Goal: Task Accomplishment & Management: Manage account settings

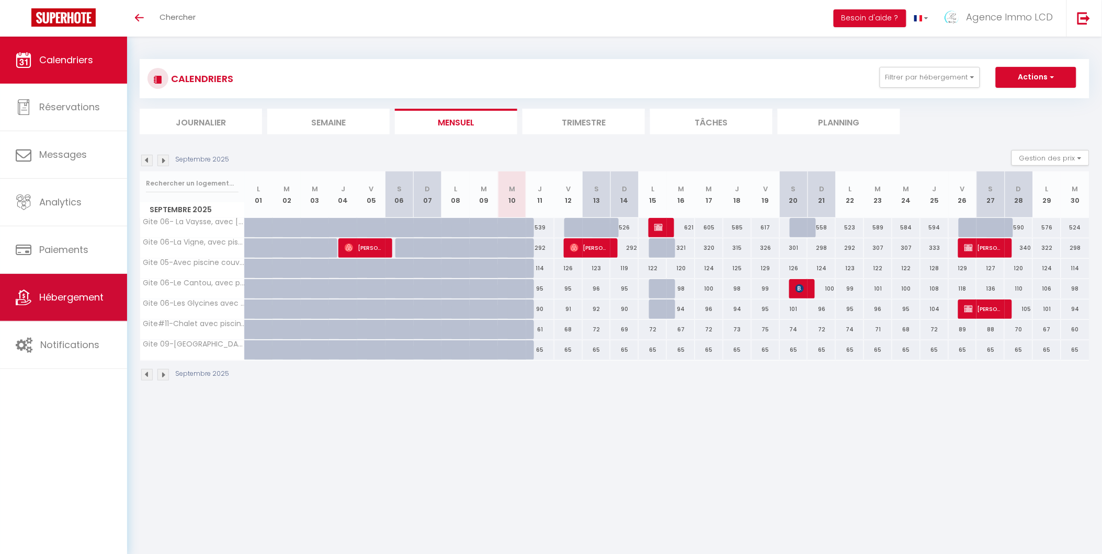
click at [61, 296] on span "Hébergement" at bounding box center [71, 297] width 64 height 13
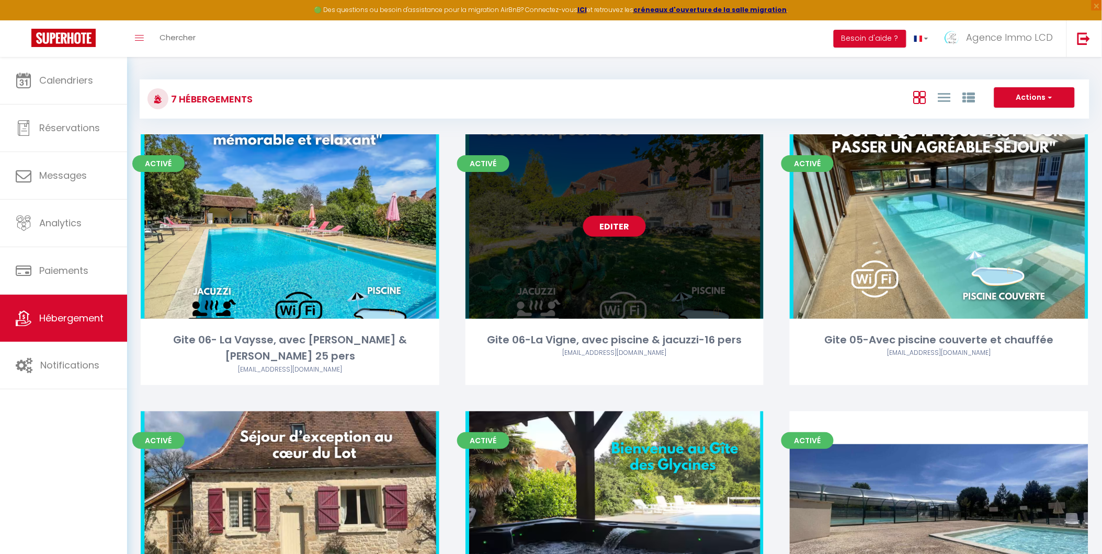
click at [616, 225] on link "Editer" at bounding box center [614, 226] width 63 height 21
select select "3"
select select "2"
select select "1"
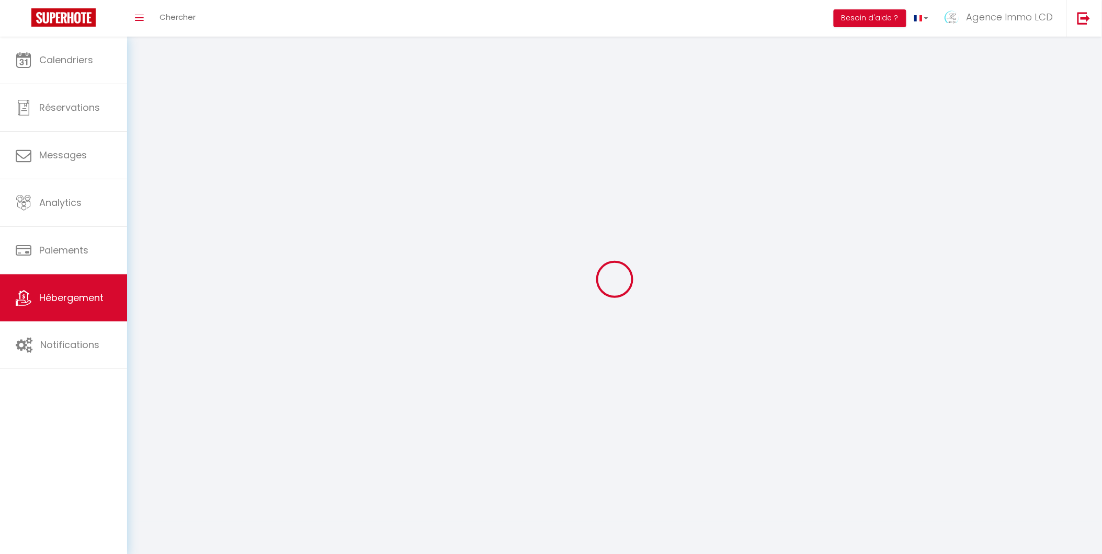
select select
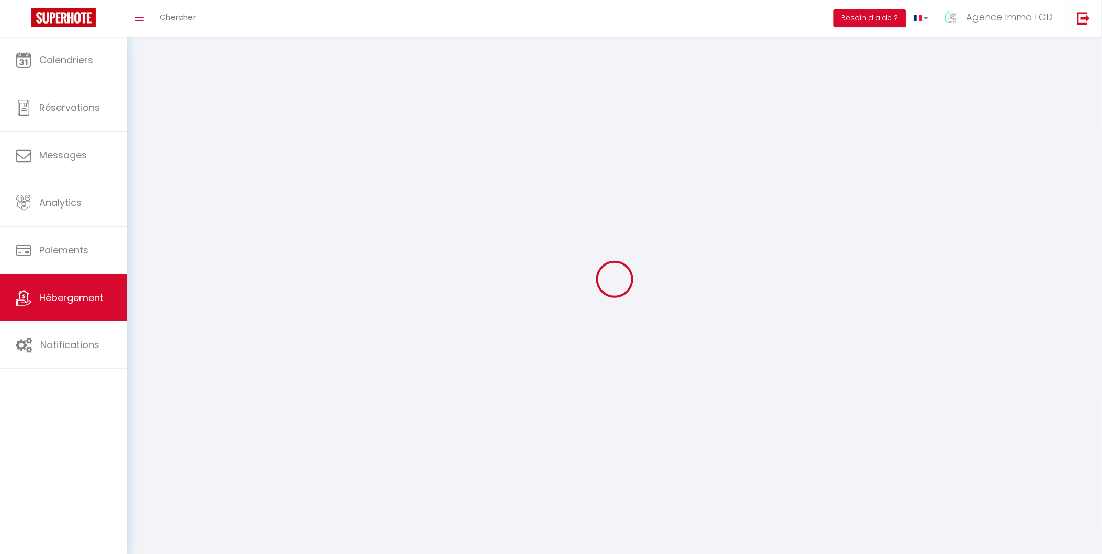
checkbox input "false"
select select
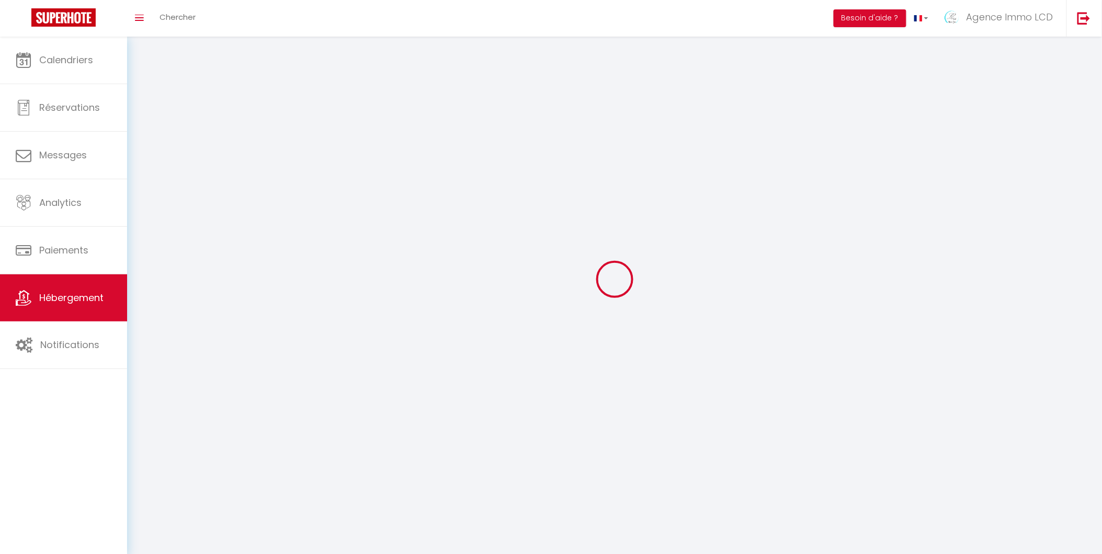
select select
select select "1"
select select
select select "28"
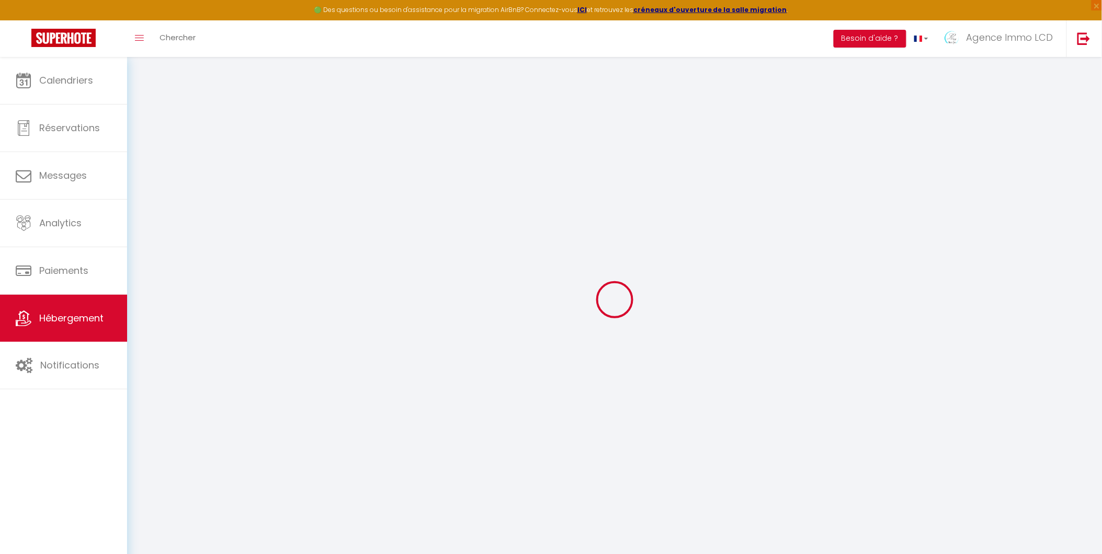
select select
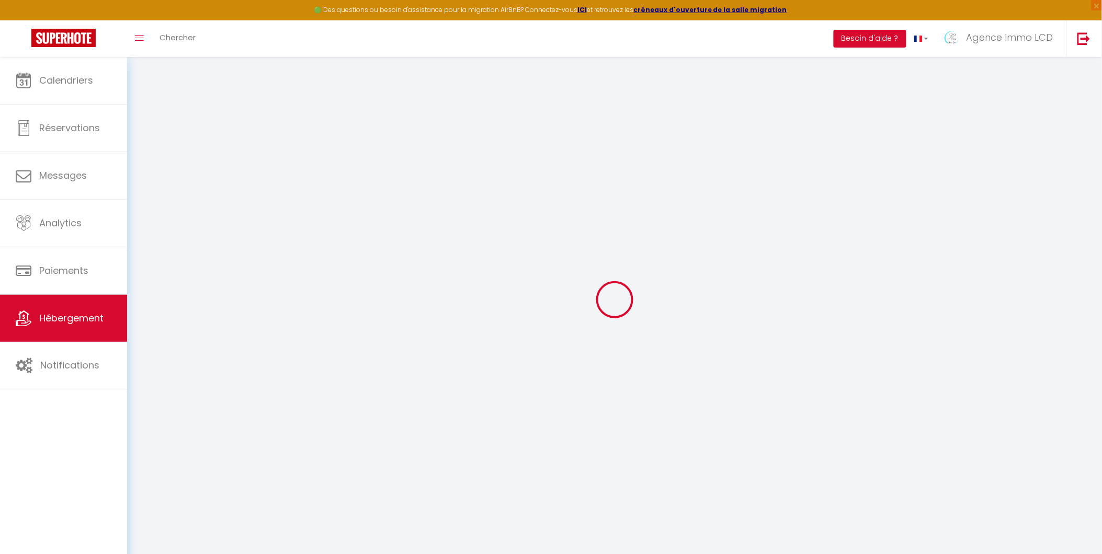
select select
checkbox input "false"
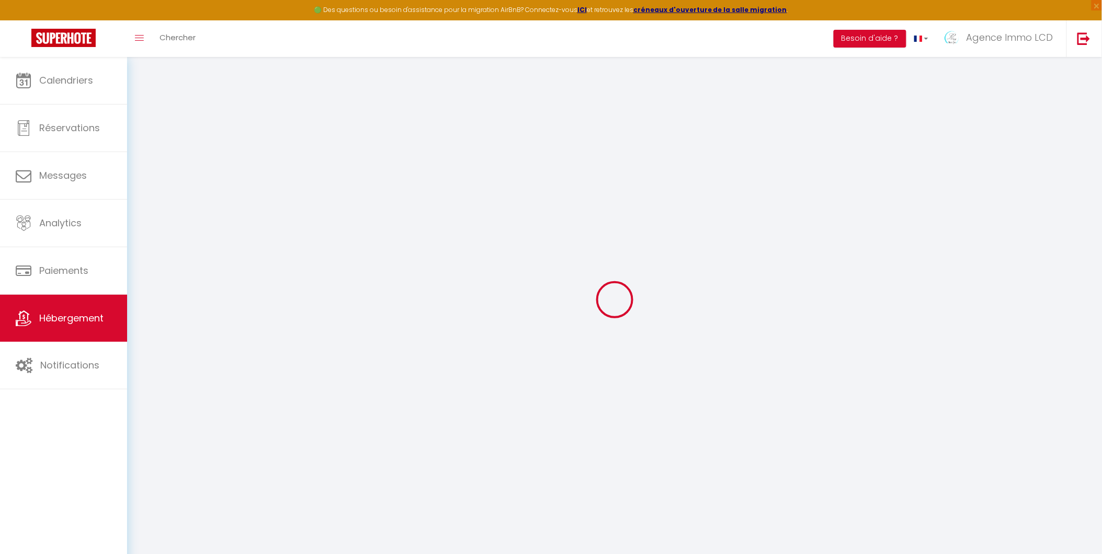
select select
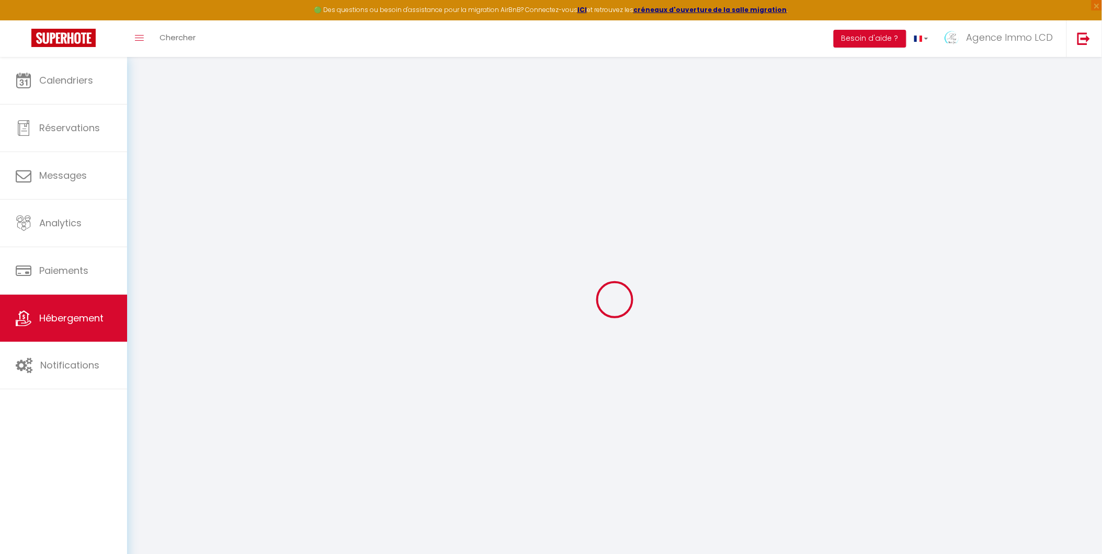
select select
checkbox input "false"
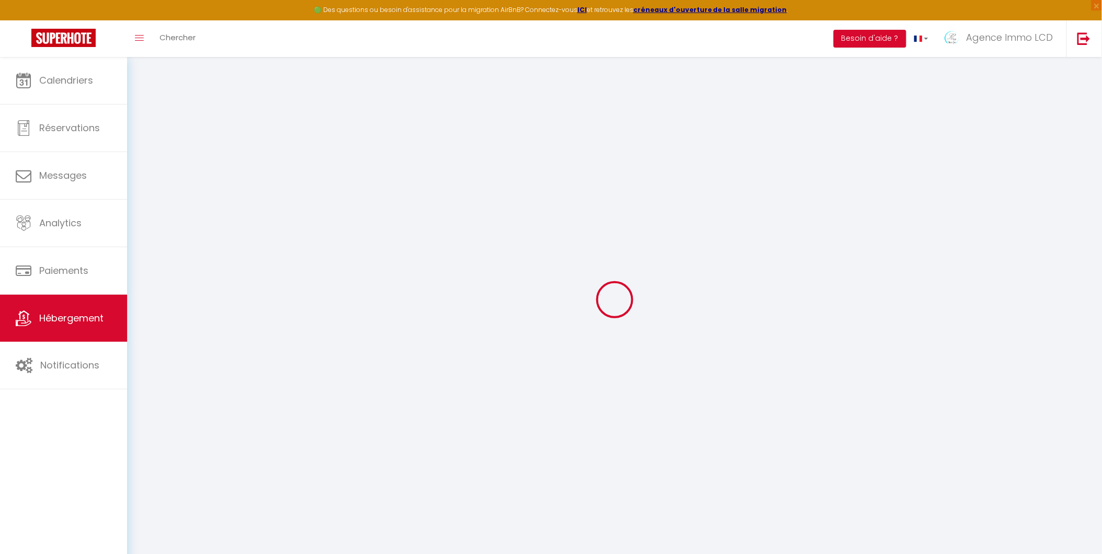
checkbox input "false"
select select
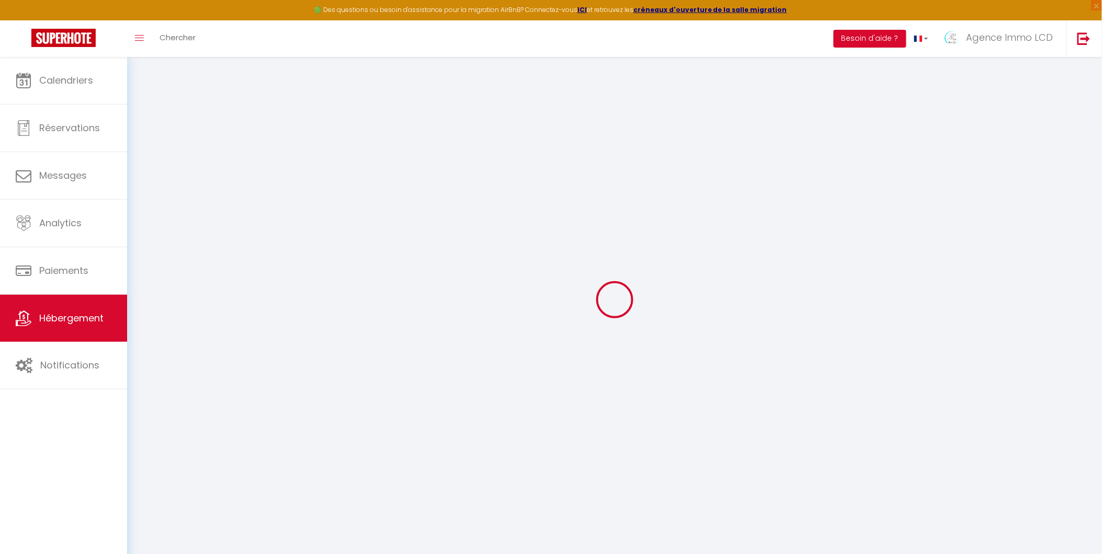
select select
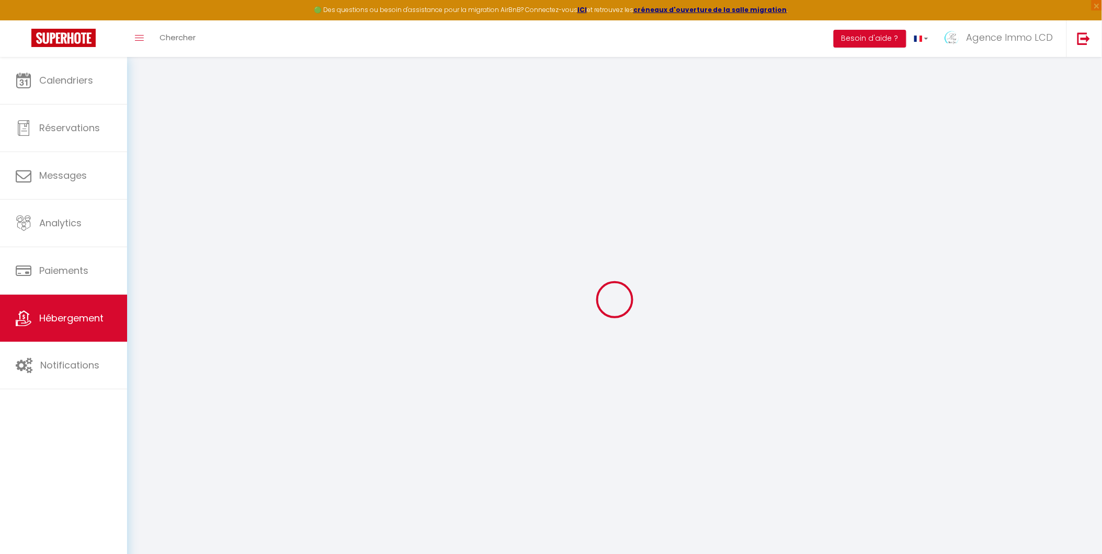
checkbox input "false"
select select
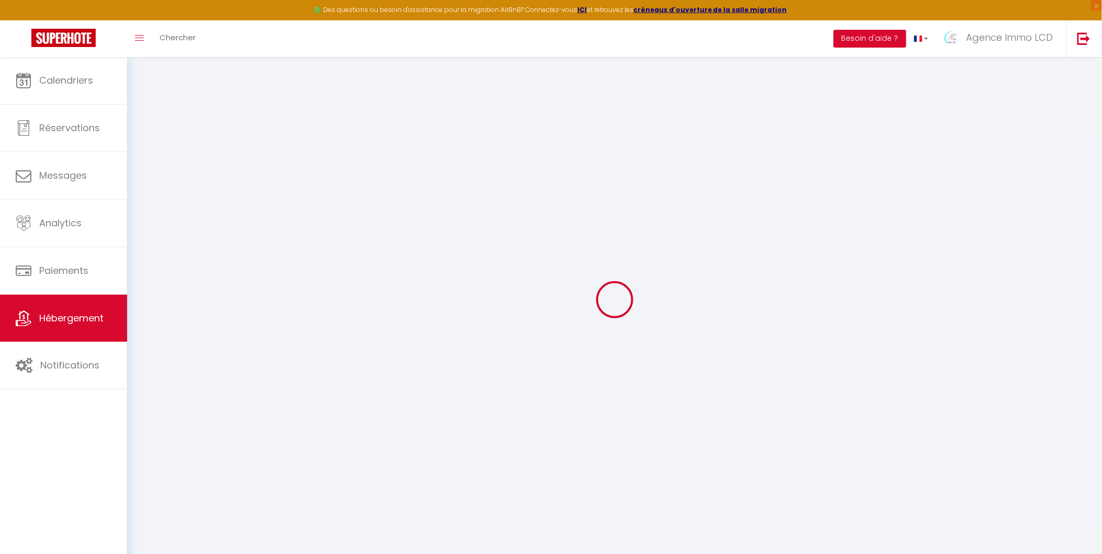
select select
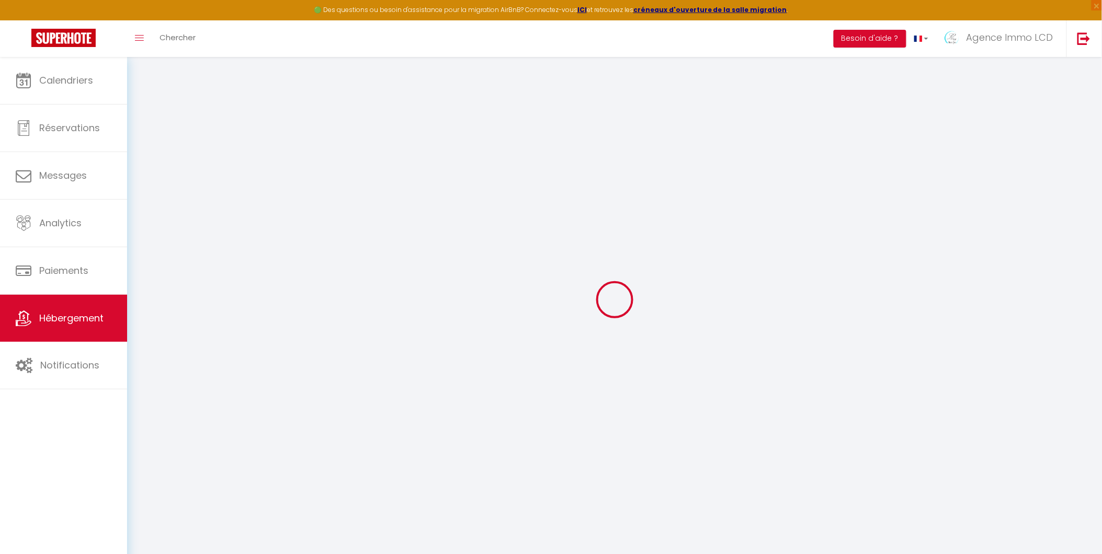
select select
checkbox input "false"
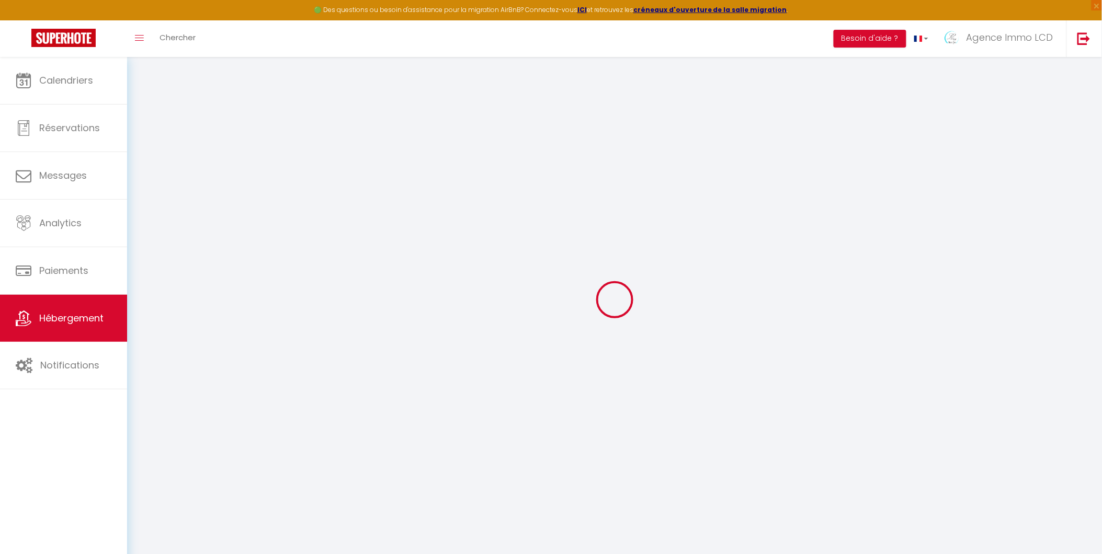
checkbox input "false"
select select
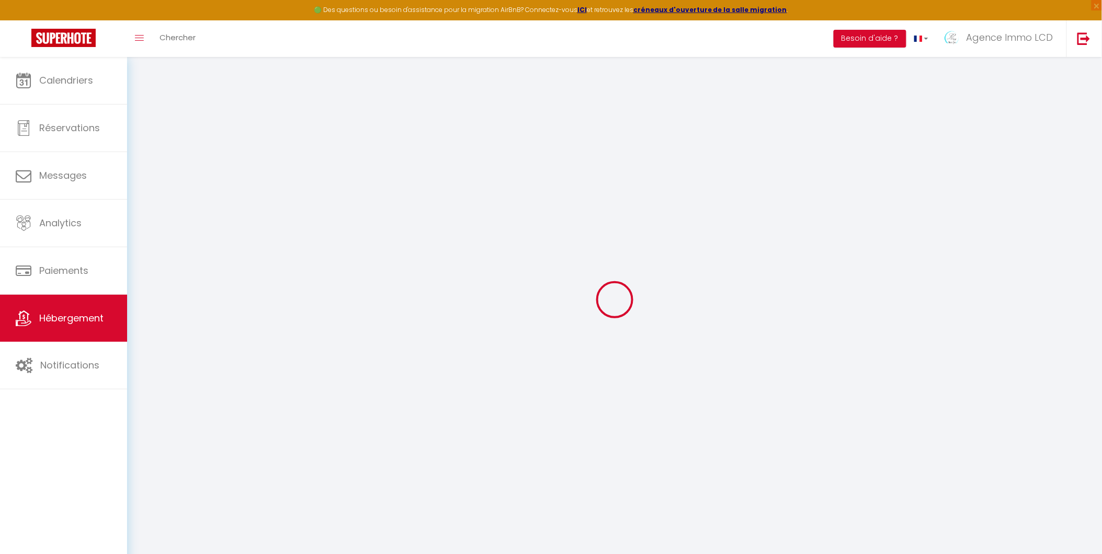
select select
checkbox input "false"
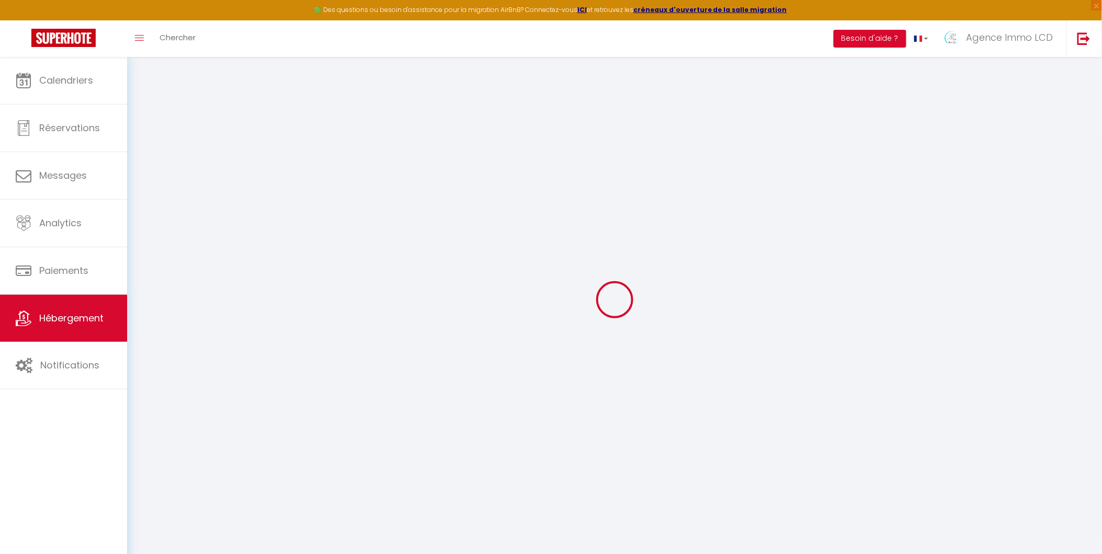
checkbox input "false"
select select
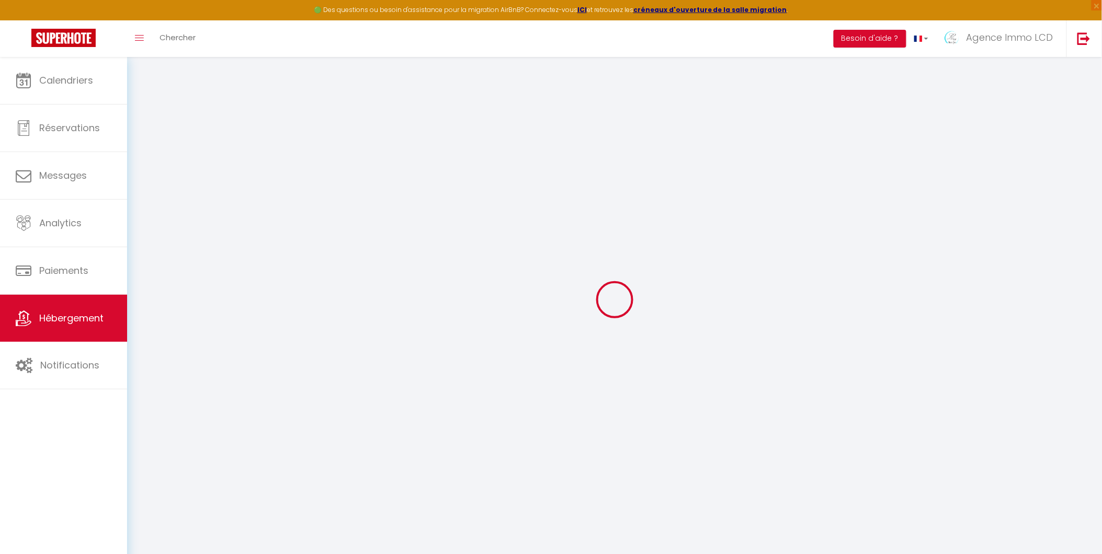
type input "Gite 06-La Vigne, avec piscine & jacuzzi-16 pers"
type input "AGENCE IMMO"
type input "LCD"
type input "ROUTE DE CREYSSE"
type input "46600"
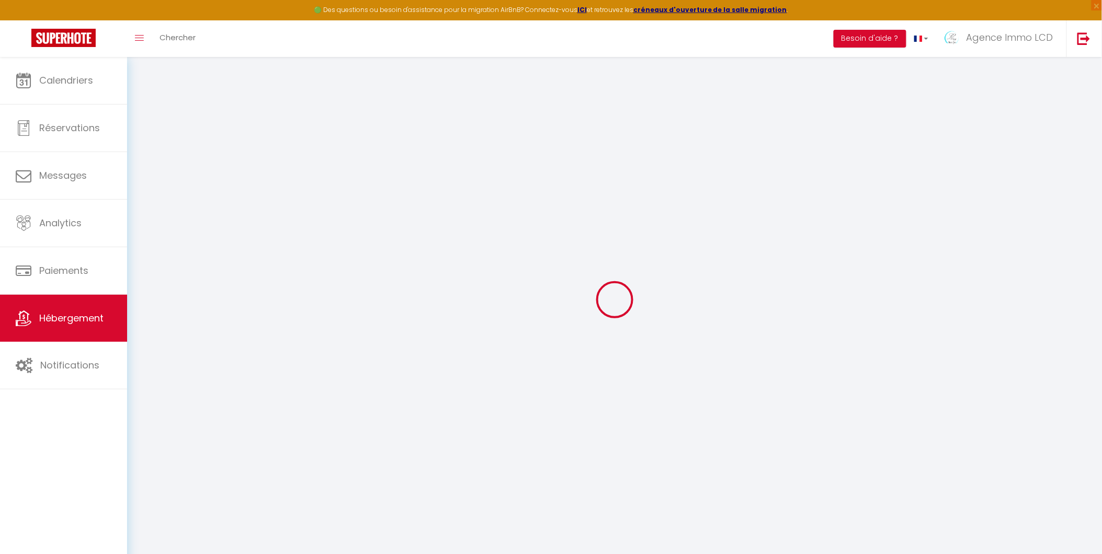
type input "MARTEL"
select select "houses"
select select "15"
select select "6"
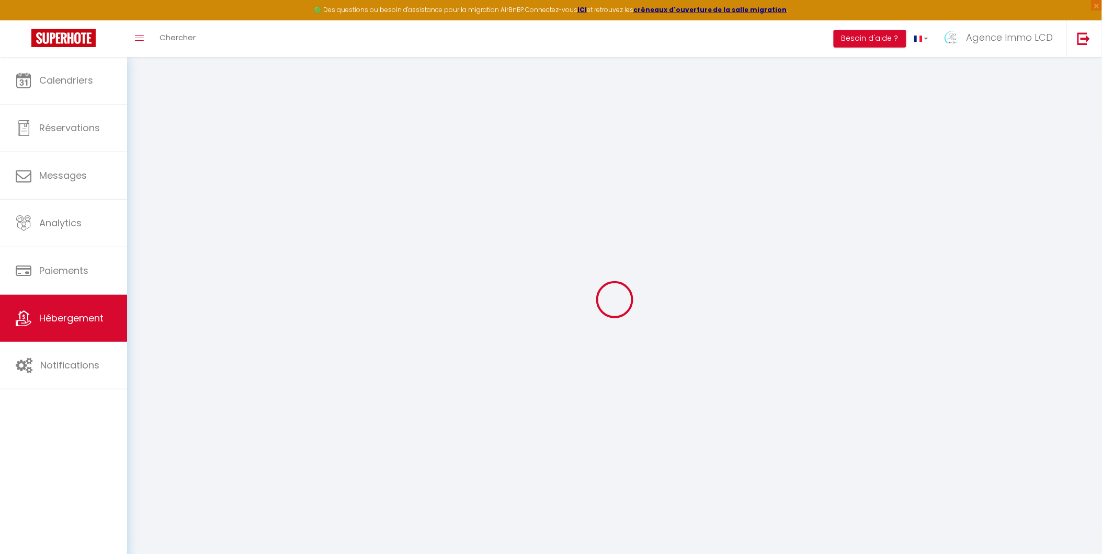
select select "5"
type input "300"
type input "330"
type input "5"
type input "4.32"
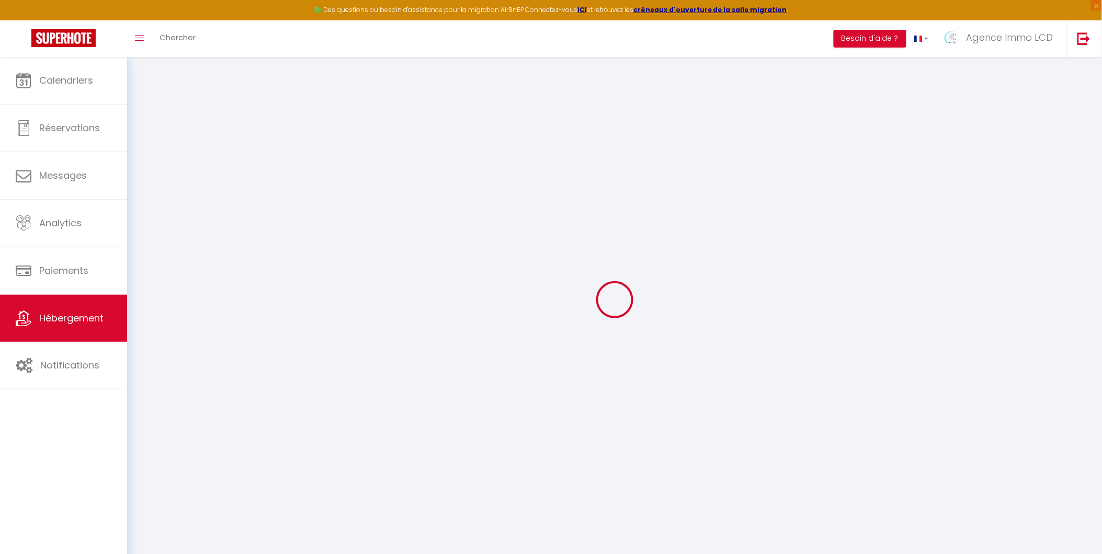
type input "1200"
type input "20"
select select
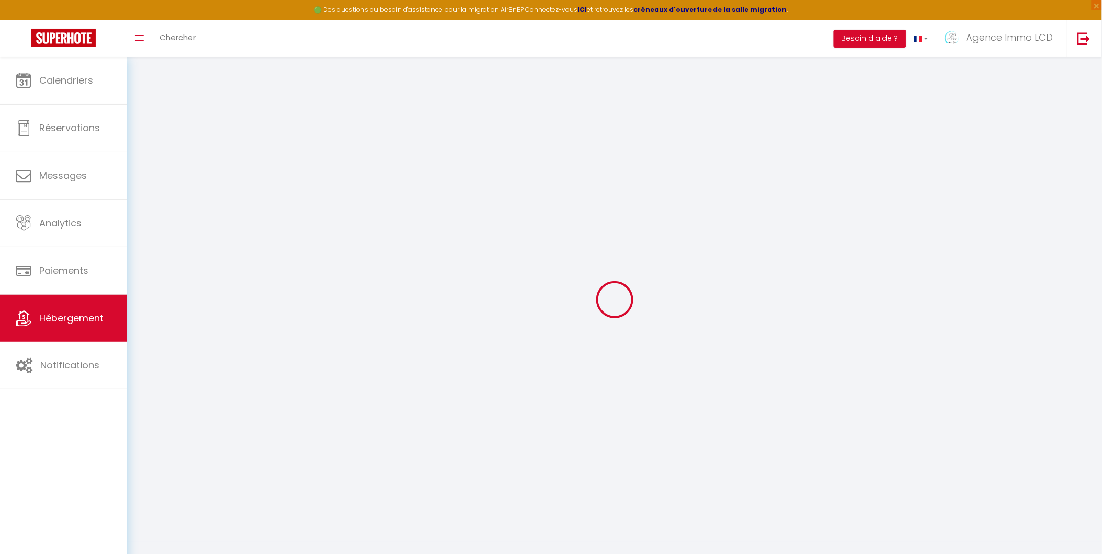
select select
type input "ROUTE DE CREYSSE"
type input "46600"
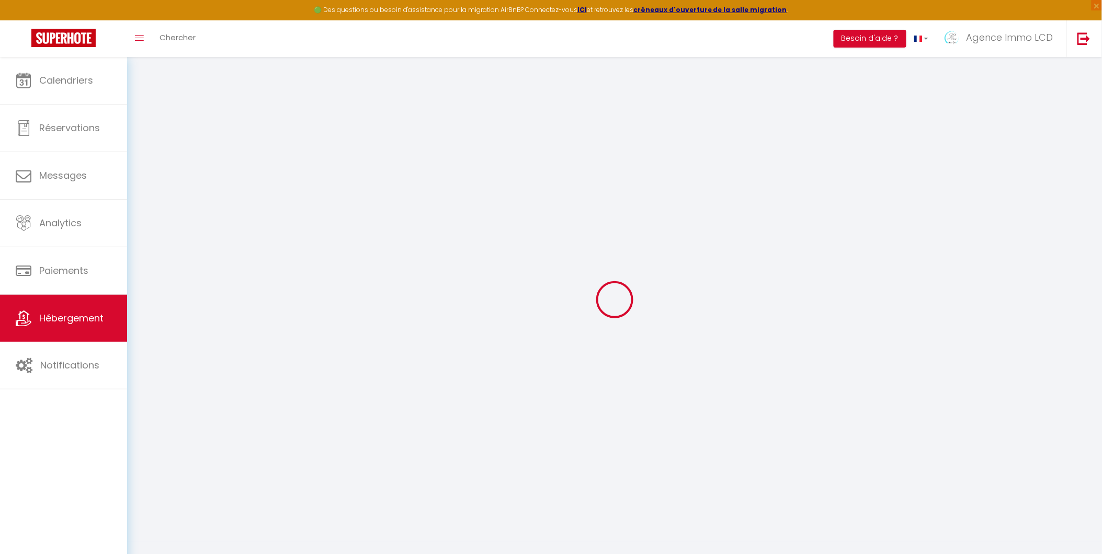
type input "MARTEL"
type input "[EMAIL_ADDRESS][DOMAIN_NAME]"
select select "12667"
checkbox input "false"
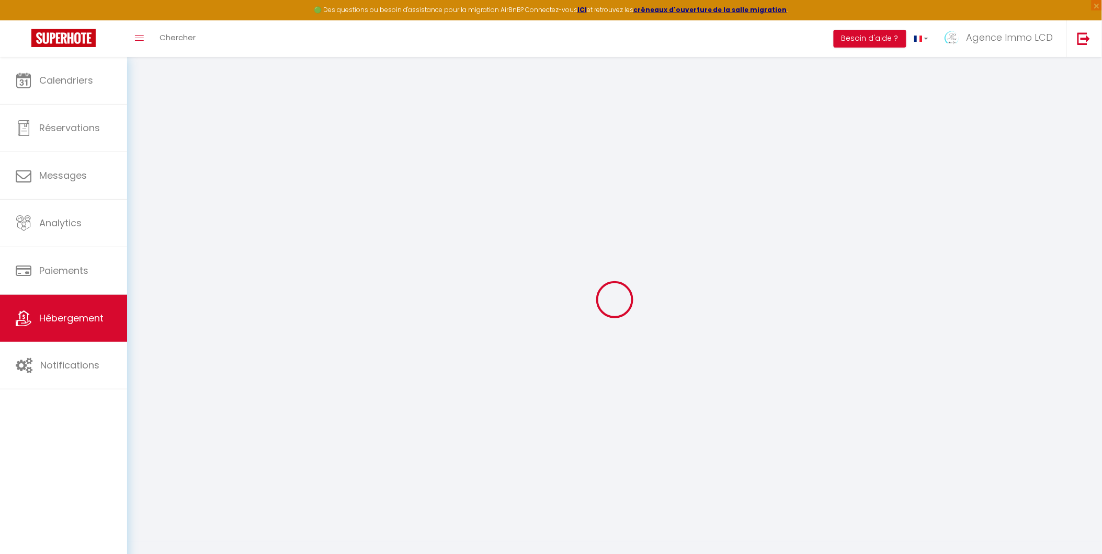
checkbox input "false"
radio input "true"
type input "24"
type input "0"
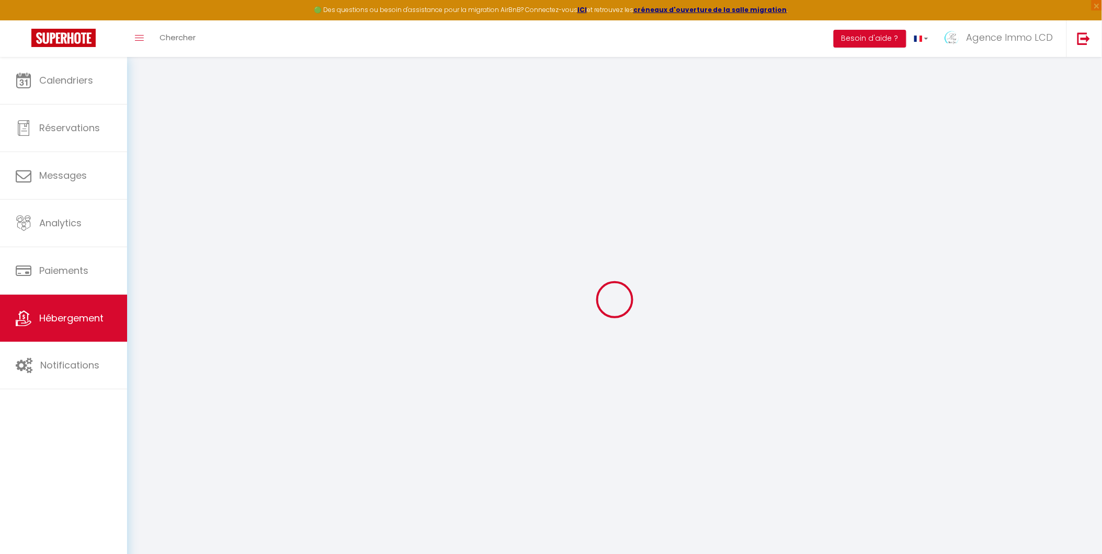
type input "0"
select select "villa"
select select "49509"
select select "42437"
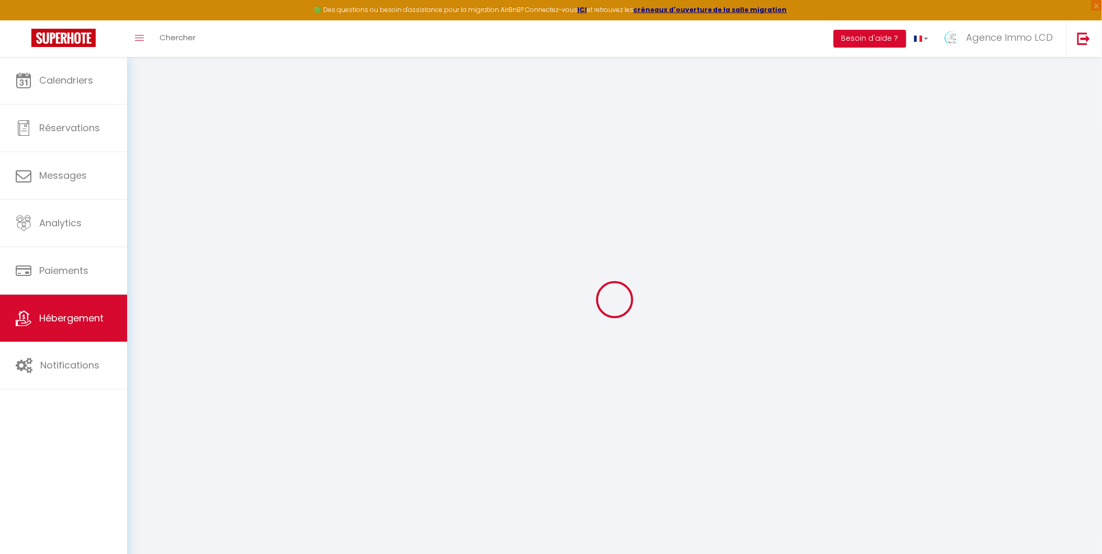
select select
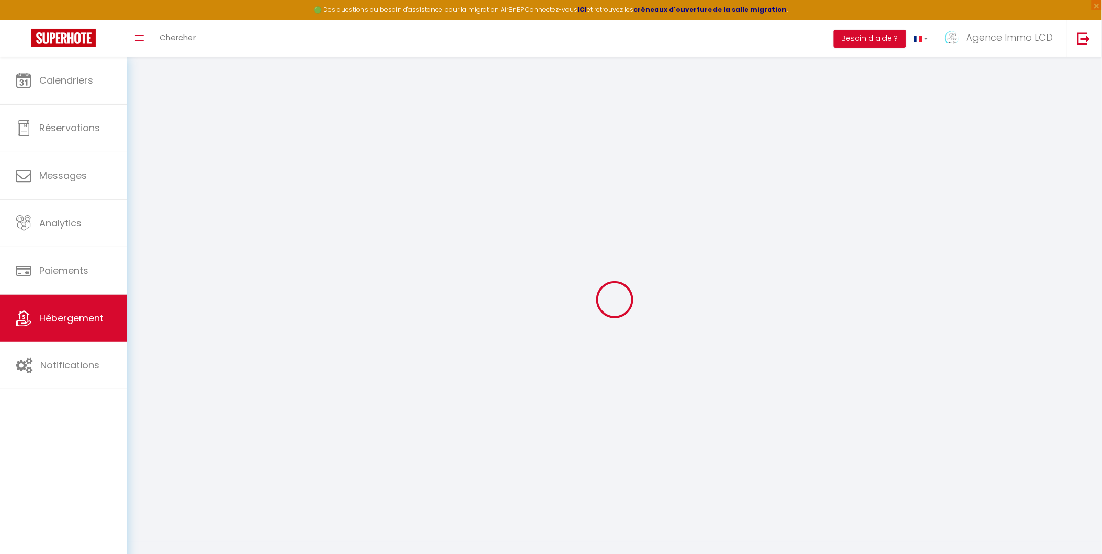
select select
checkbox input "false"
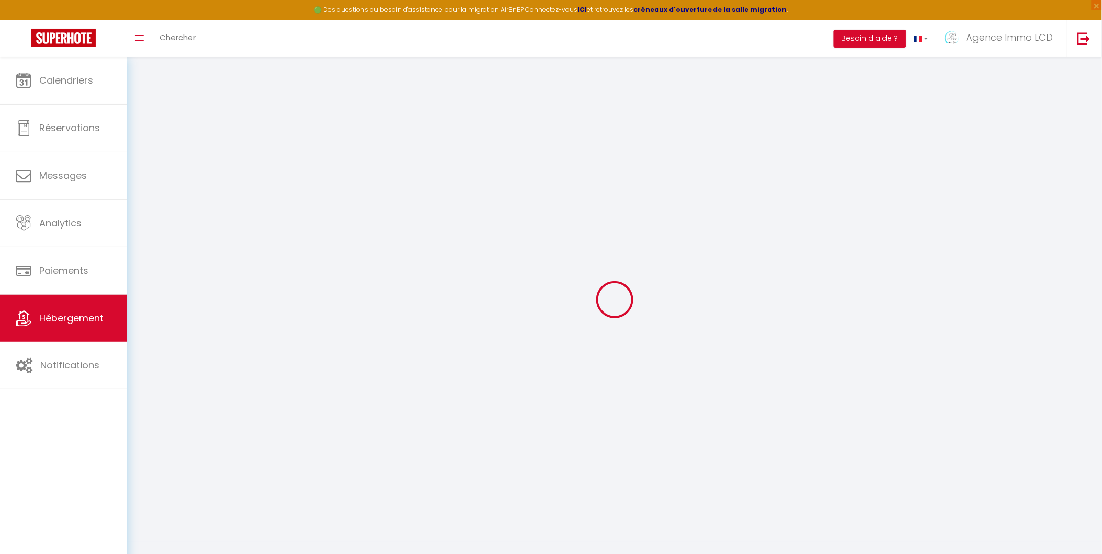
select select
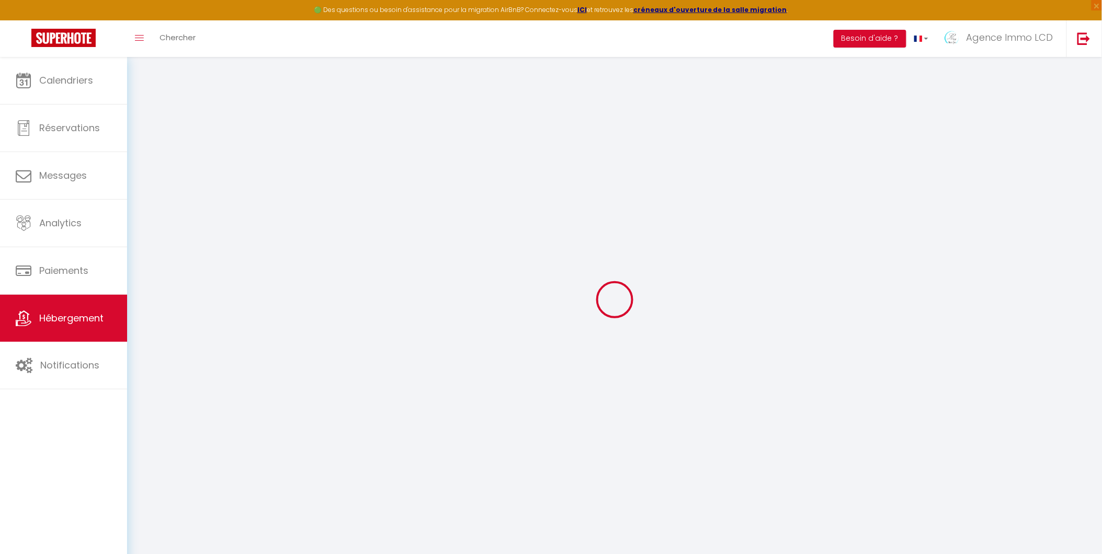
select select
checkbox input "false"
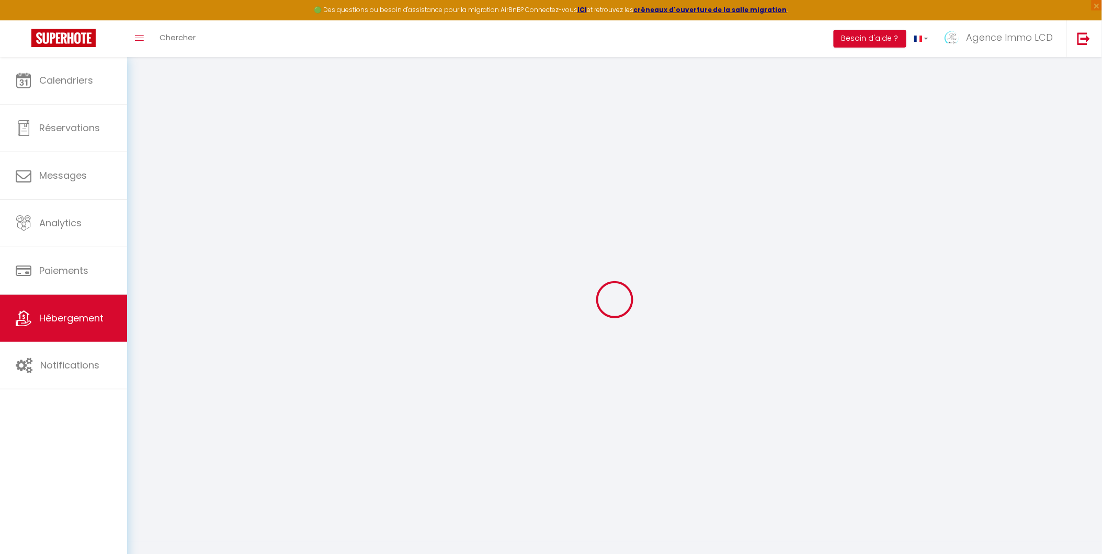
checkbox input "false"
select select "15:00"
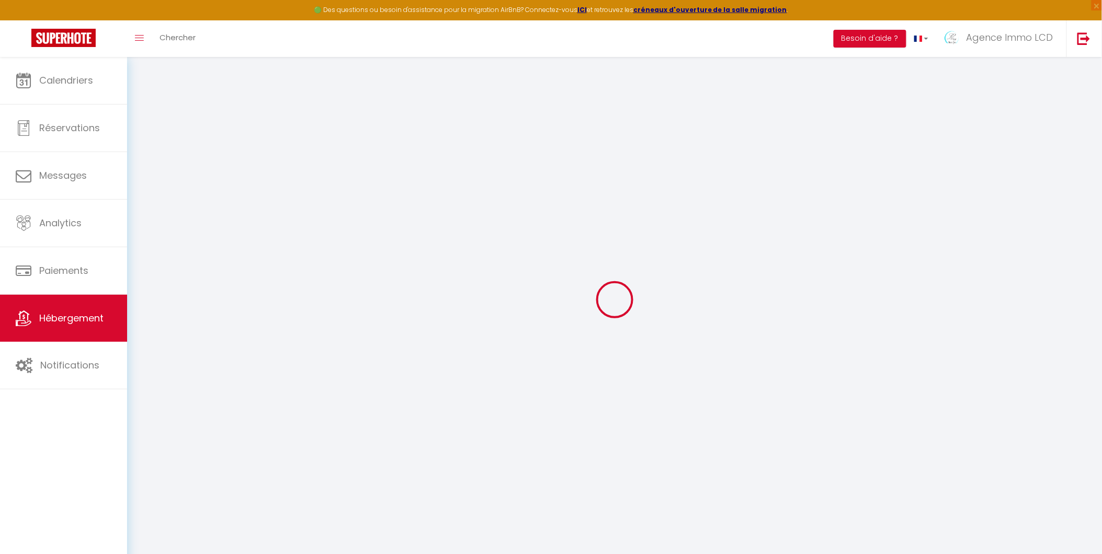
select select "20:00"
select select "10:00"
select select "30"
select select "120"
select select "08:00"
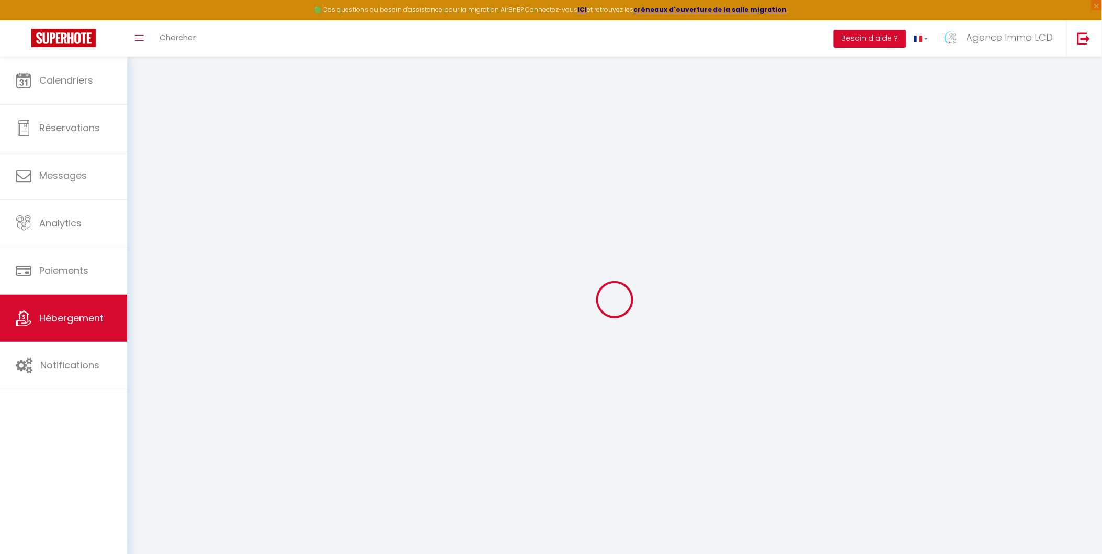
checkbox input "false"
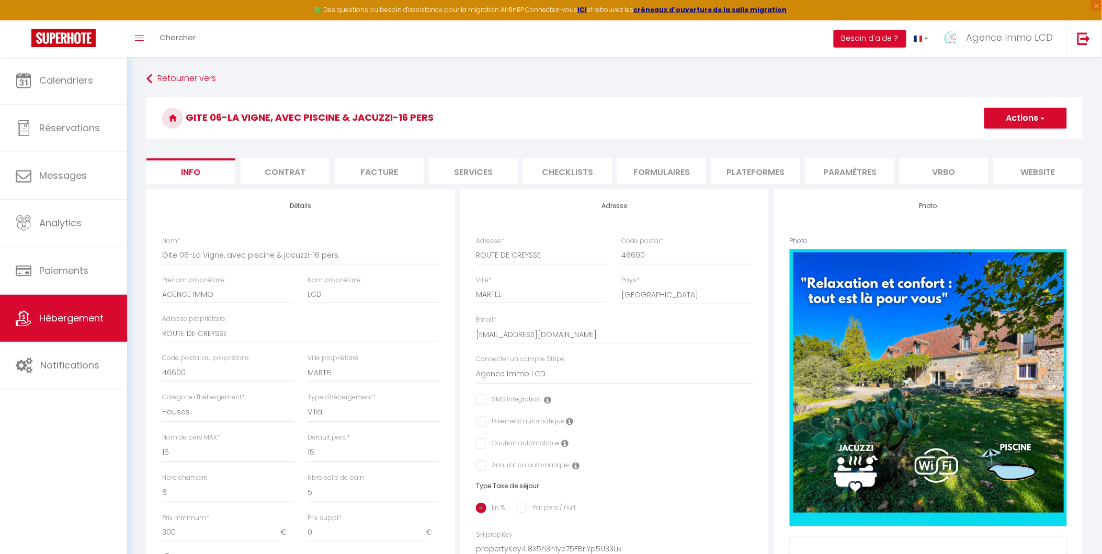
checkbox input "false"
click at [316, 263] on input "Gite 06-La Vigne, avec piscine & jacuzzi-16 pers" at bounding box center [300, 255] width 277 height 19
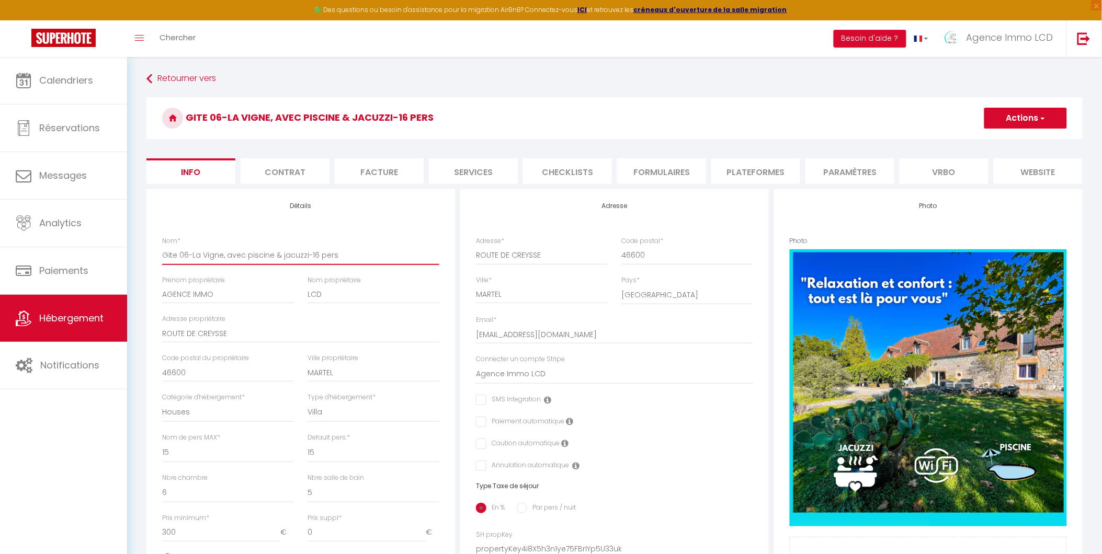
type input "Gite 06-La Vigne, avec piscine & jacuzzi-16pers"
checkbox input "false"
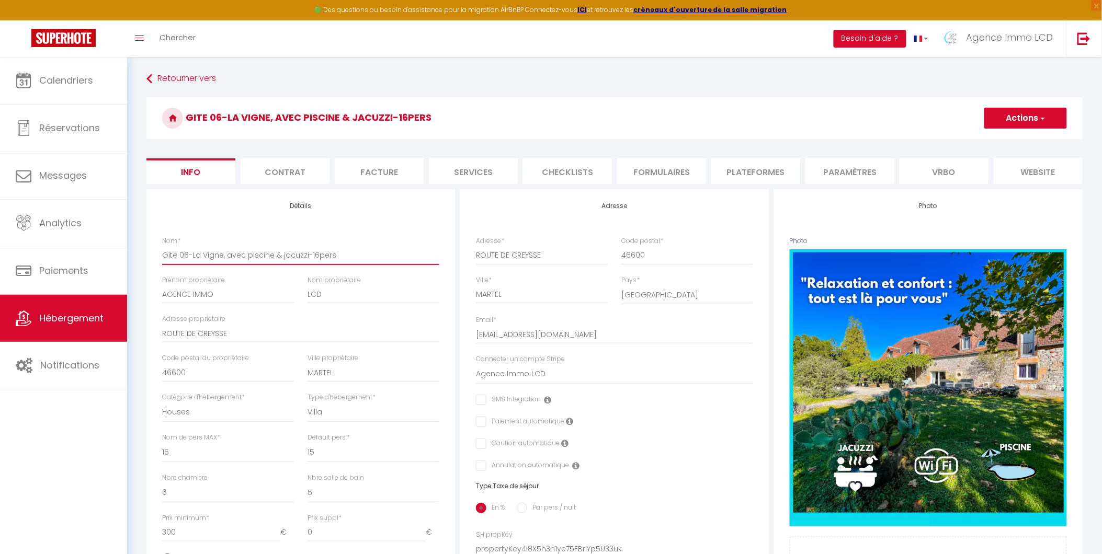
type input "Gite 06-La Vigne, avec piscine & jacuzzi-1pers"
checkbox input "false"
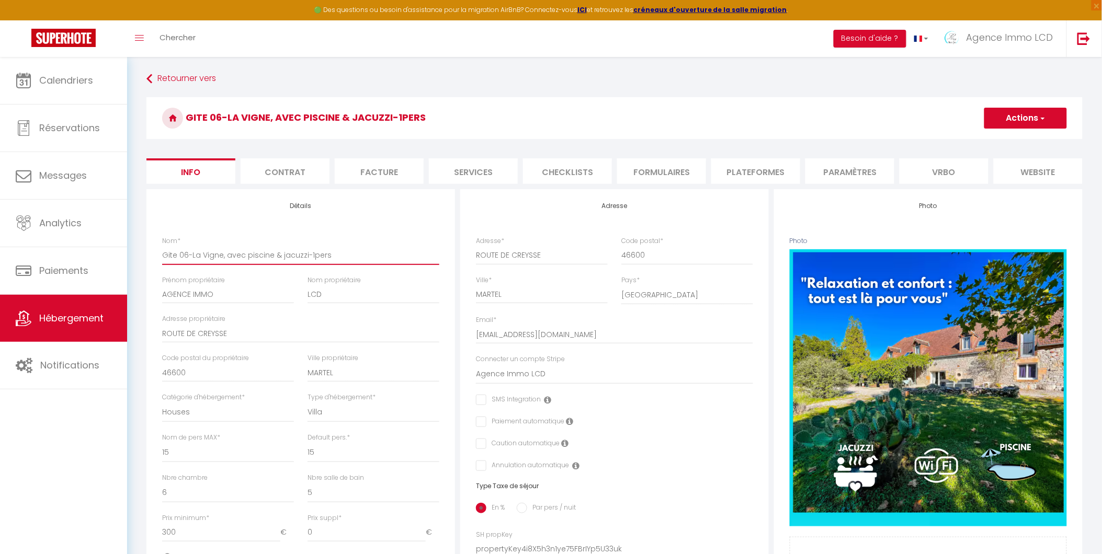
type input "Gite 06-La Vigne, avec piscine & jacuzzi-15pers"
checkbox input "false"
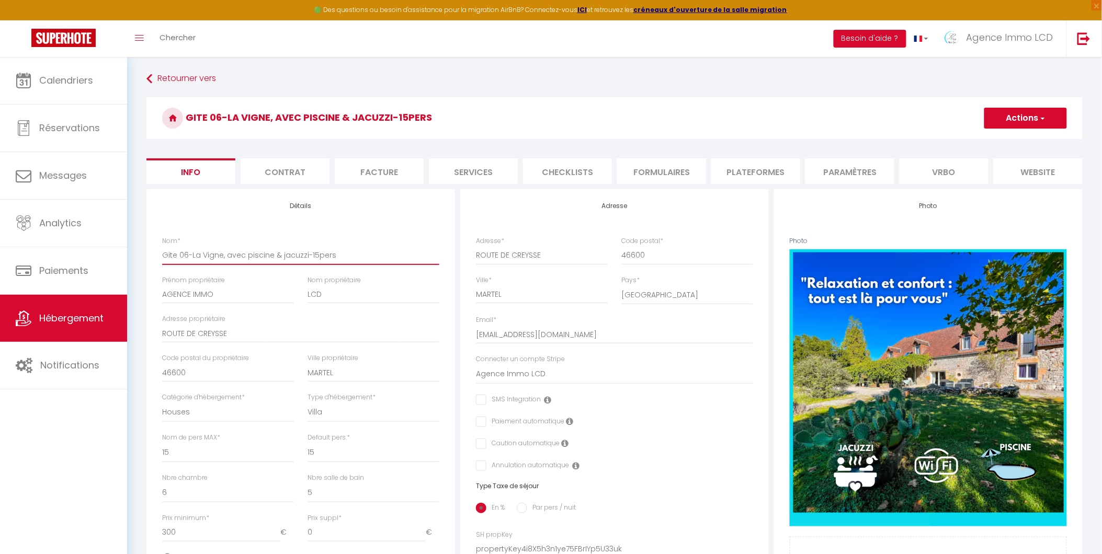
type input "Gite 06-La Vigne, avec piscine & jacuzzi-15 pers"
checkbox input "false"
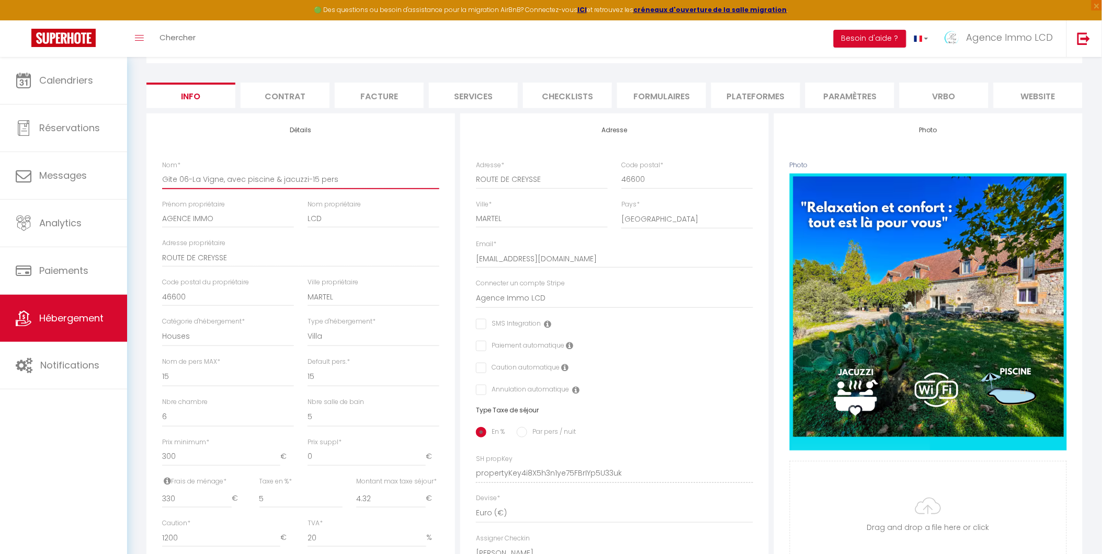
scroll to position [116, 0]
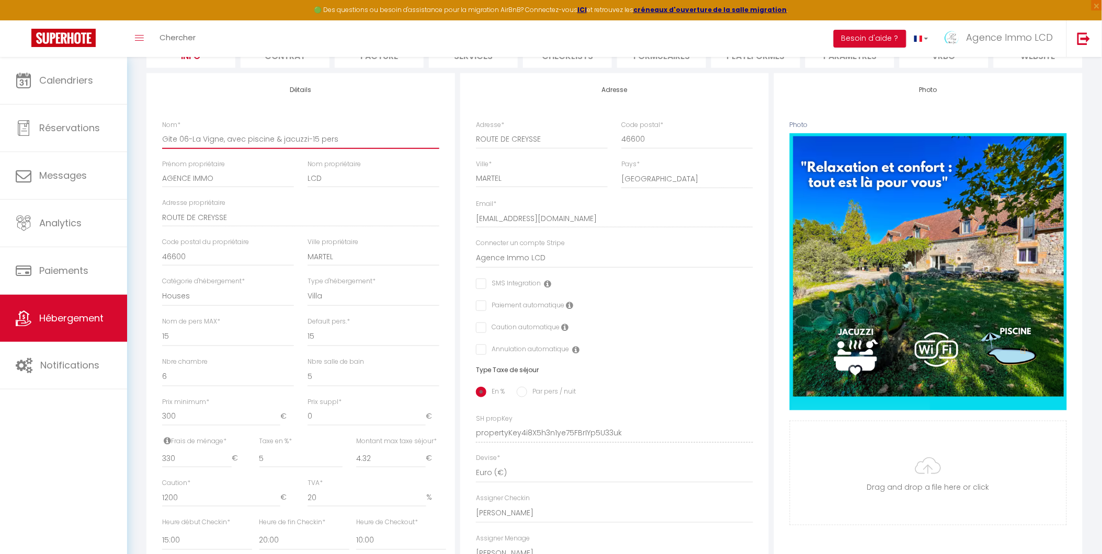
type input "Gite 06-La Vigne, avec piscine & jacuzzi-15 pers"
click at [317, 383] on select "0 1 2 3 4 5 6 7 8 9 10 11 12 13" at bounding box center [374, 377] width 132 height 20
select select "6"
click at [308, 375] on select "0 1 2 3 4 5 6 7 8 9 10 11 12 13" at bounding box center [374, 377] width 132 height 20
checkbox input "false"
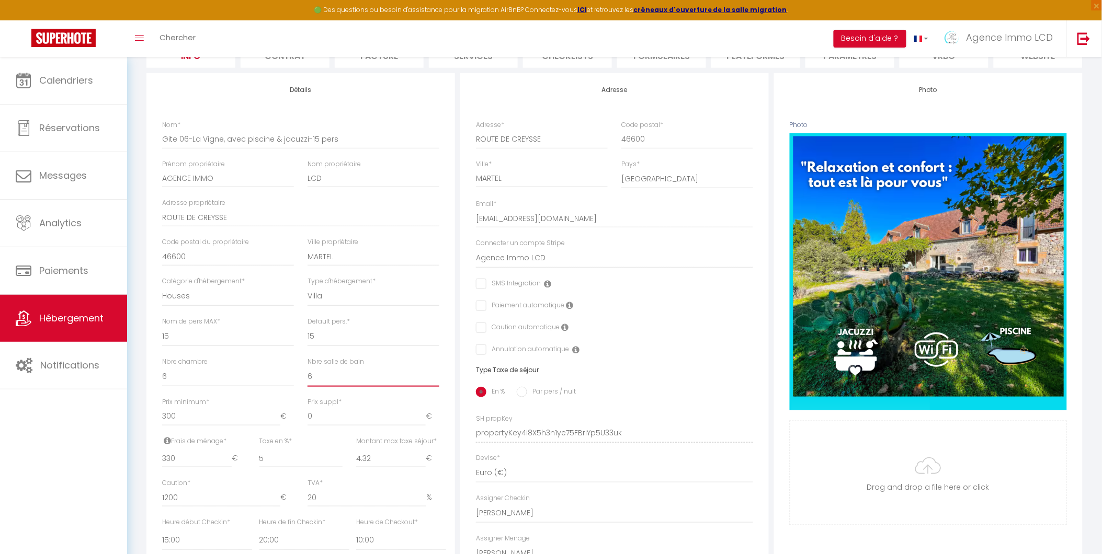
checkbox input "false"
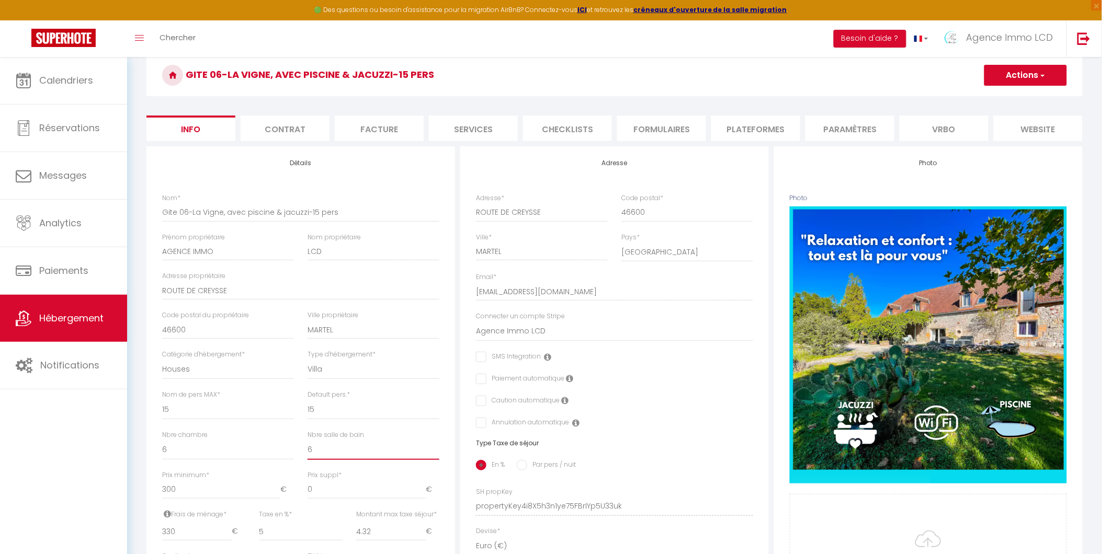
scroll to position [0, 0]
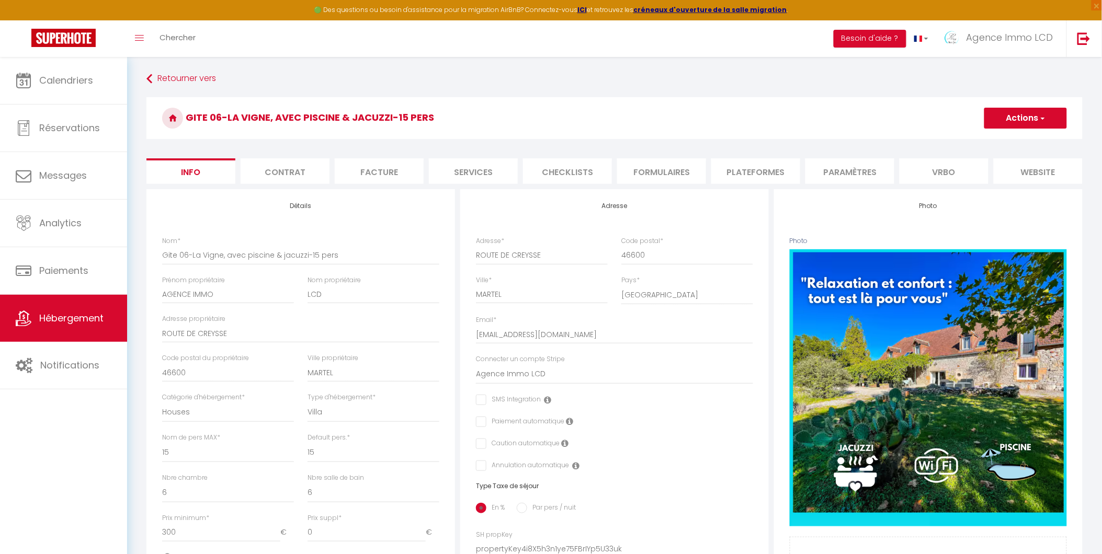
click at [1036, 118] on button "Actions" at bounding box center [1025, 118] width 83 height 21
click at [1002, 138] on input "Enregistrer" at bounding box center [984, 141] width 39 height 10
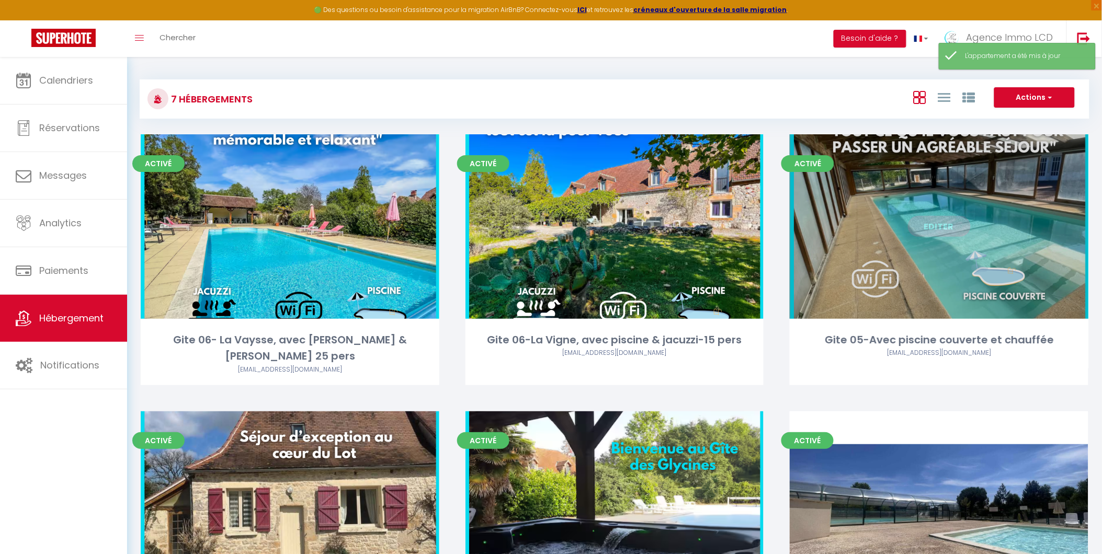
click at [942, 216] on link "Editer" at bounding box center [939, 226] width 63 height 21
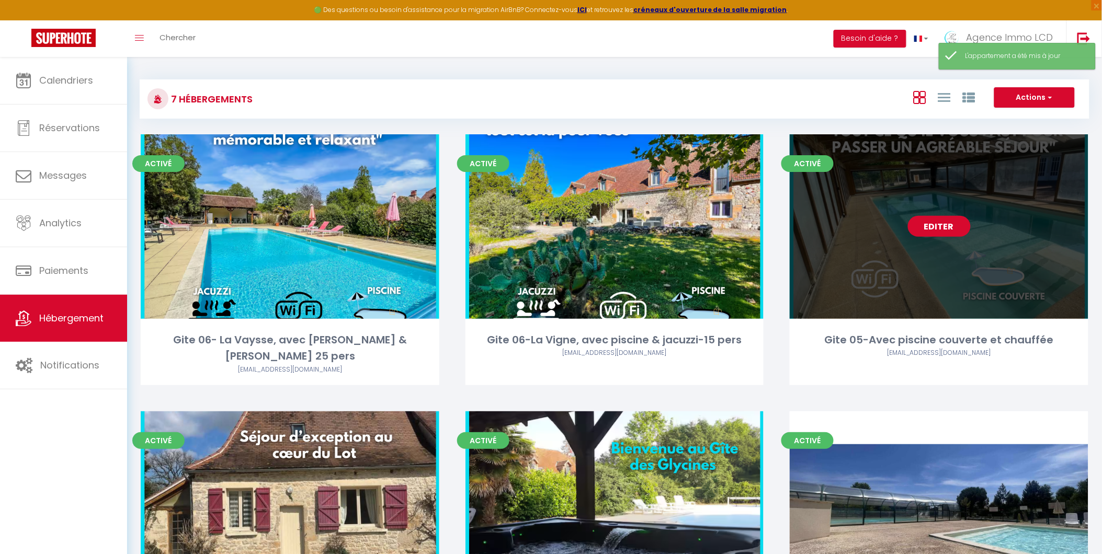
click at [939, 224] on link "Editer" at bounding box center [939, 226] width 63 height 21
click at [944, 228] on link "Editer" at bounding box center [939, 226] width 63 height 21
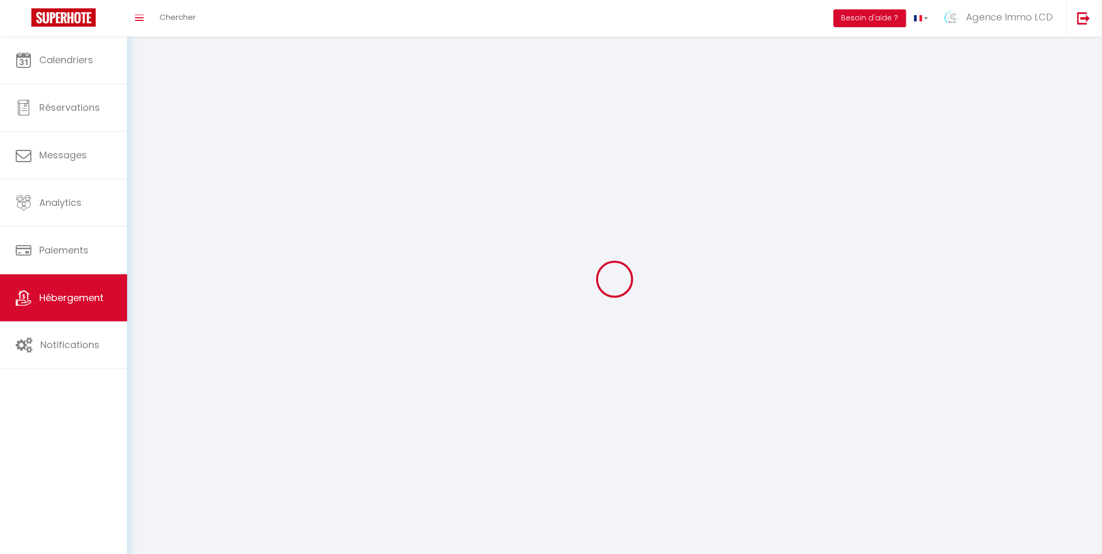
select select "1"
select select
select select "28"
select select
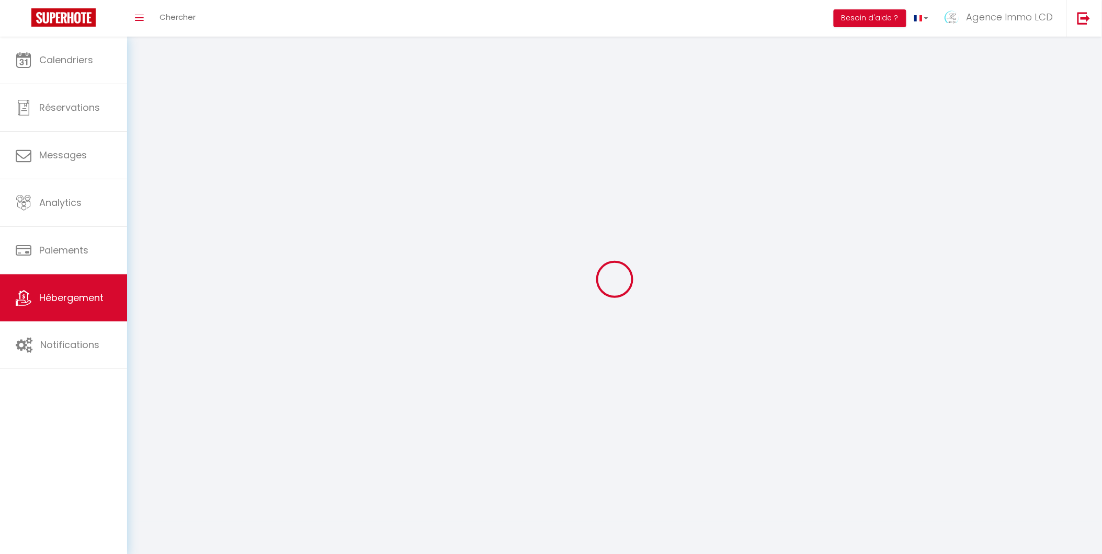
select select
checkbox input "false"
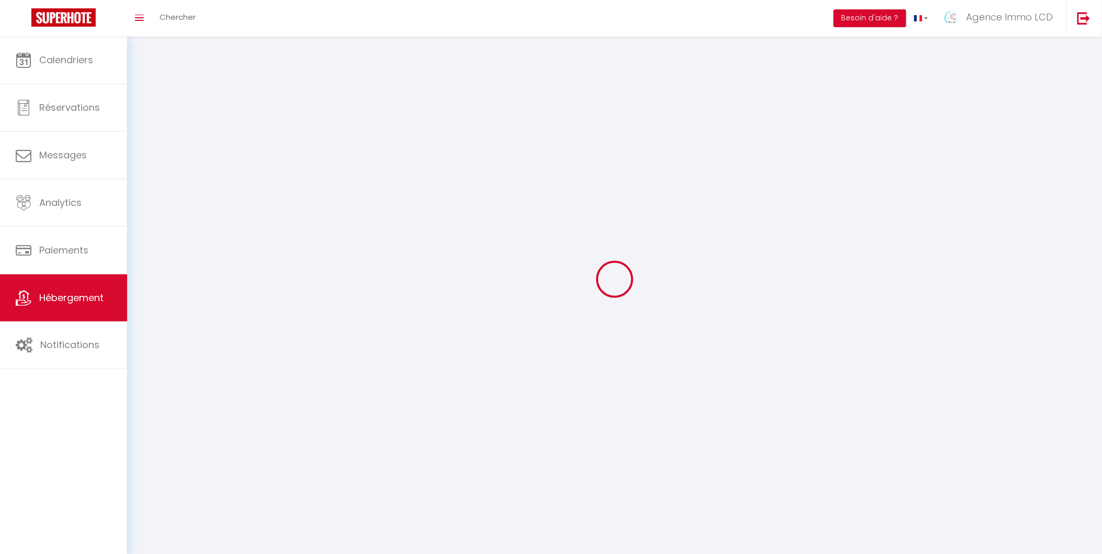
checkbox input "false"
select select
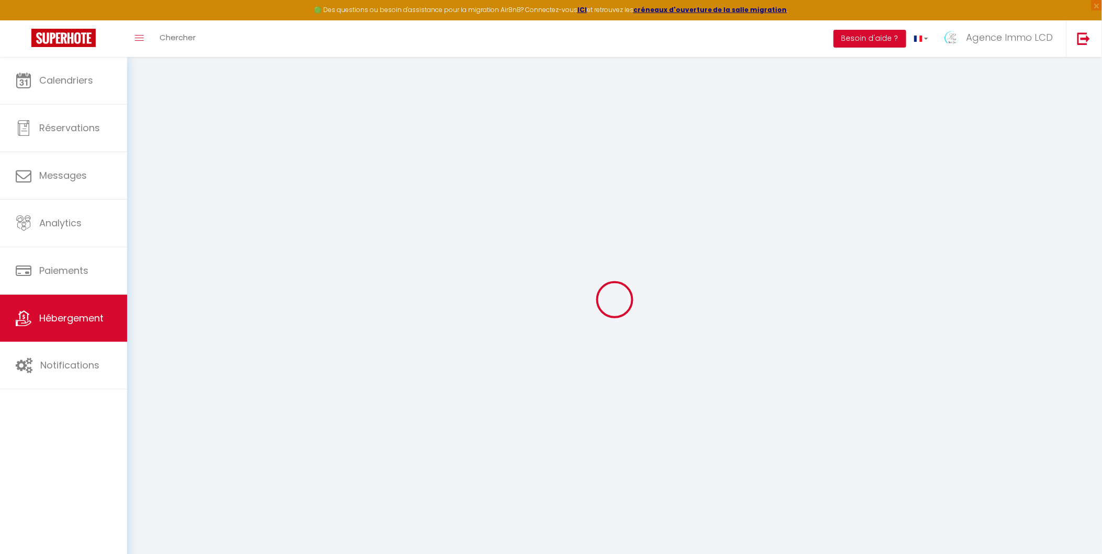
select select
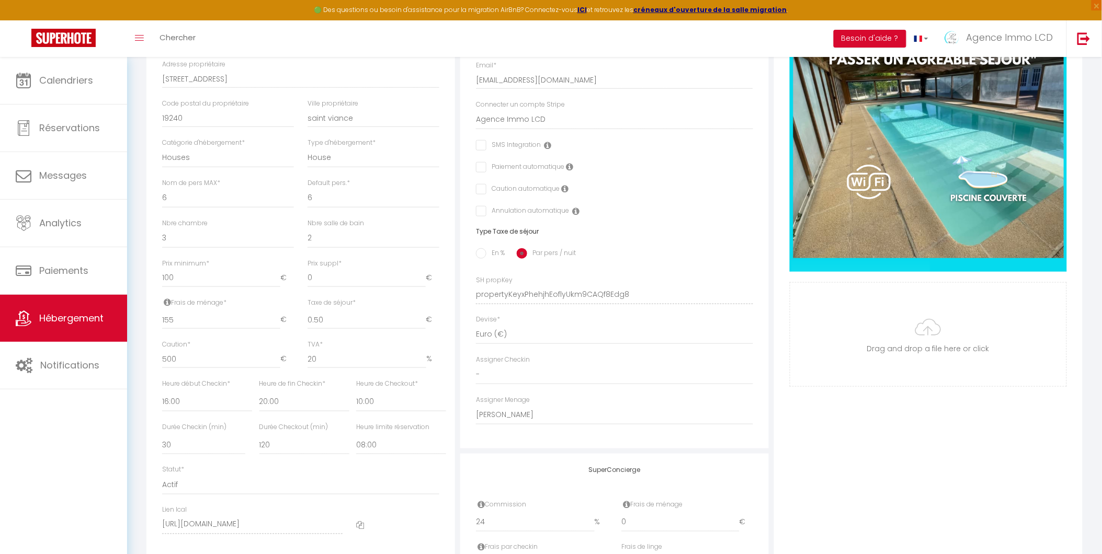
scroll to position [290, 0]
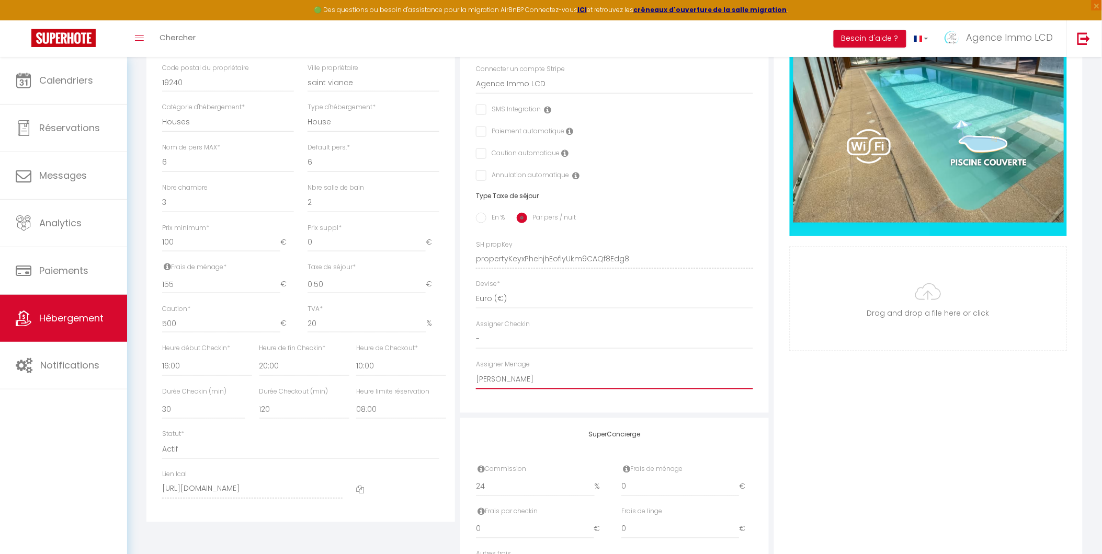
click at [545, 390] on select "- TEST LCD [PERSON_NAME] SCI GPJ46 [PERSON_NAME] [PERSON_NAME]-GRAND At'ome ser…" at bounding box center [614, 380] width 277 height 20
click at [476, 378] on select "- TEST LCD [PERSON_NAME] SCI GPJ46 [PERSON_NAME] [PERSON_NAME]-GRAND At'ome ser…" at bounding box center [614, 380] width 277 height 20
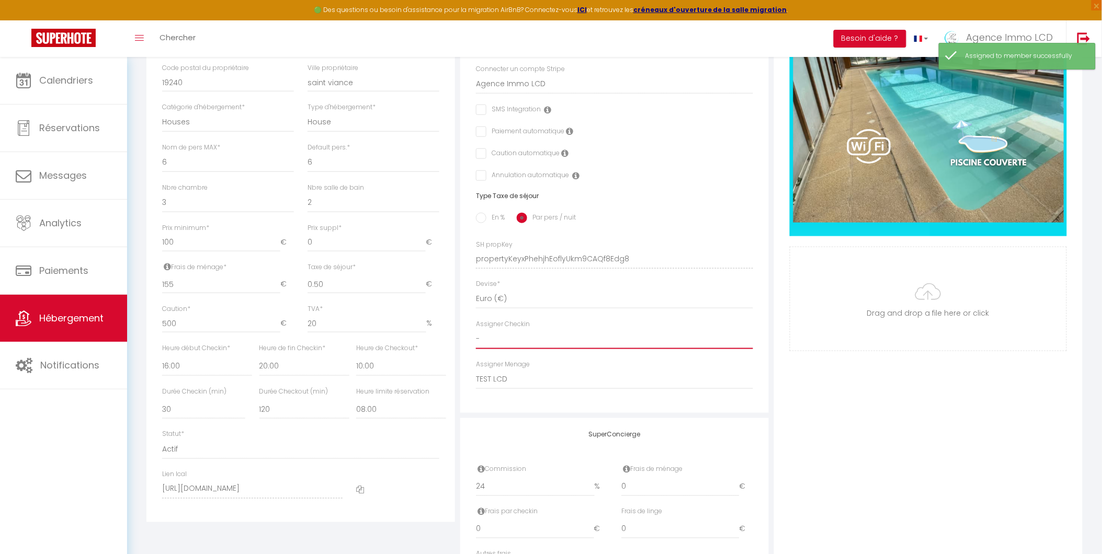
click at [532, 348] on select "- TEST LCD [PERSON_NAME] SCI GPJ46 [PERSON_NAME] [PERSON_NAME]-GRAND At'ome ser…" at bounding box center [614, 340] width 277 height 20
click at [476, 337] on select "- TEST LCD [PERSON_NAME] SCI GPJ46 [PERSON_NAME] [PERSON_NAME]-GRAND At'ome ser…" at bounding box center [614, 340] width 277 height 20
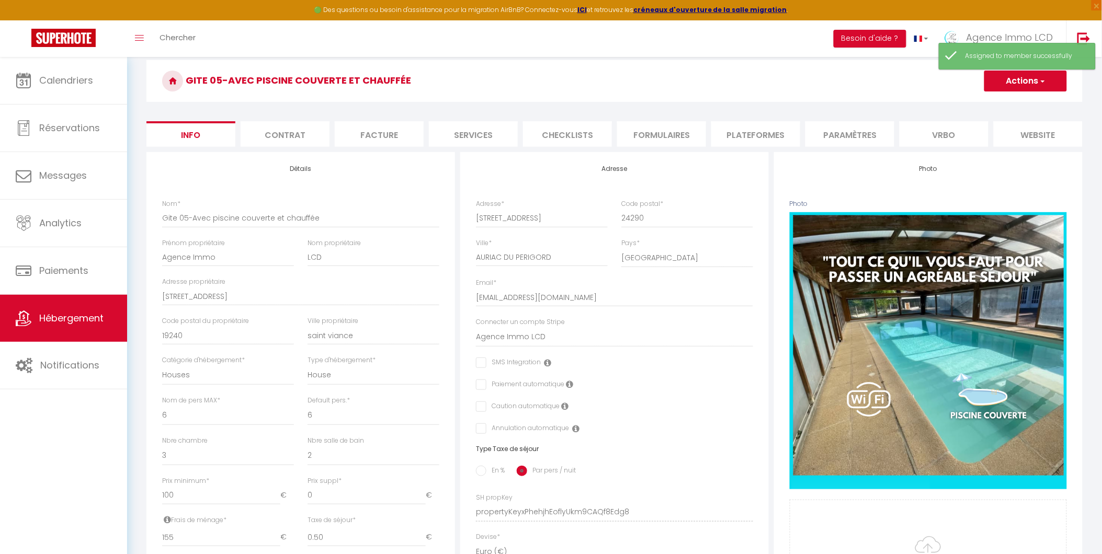
scroll to position [28, 0]
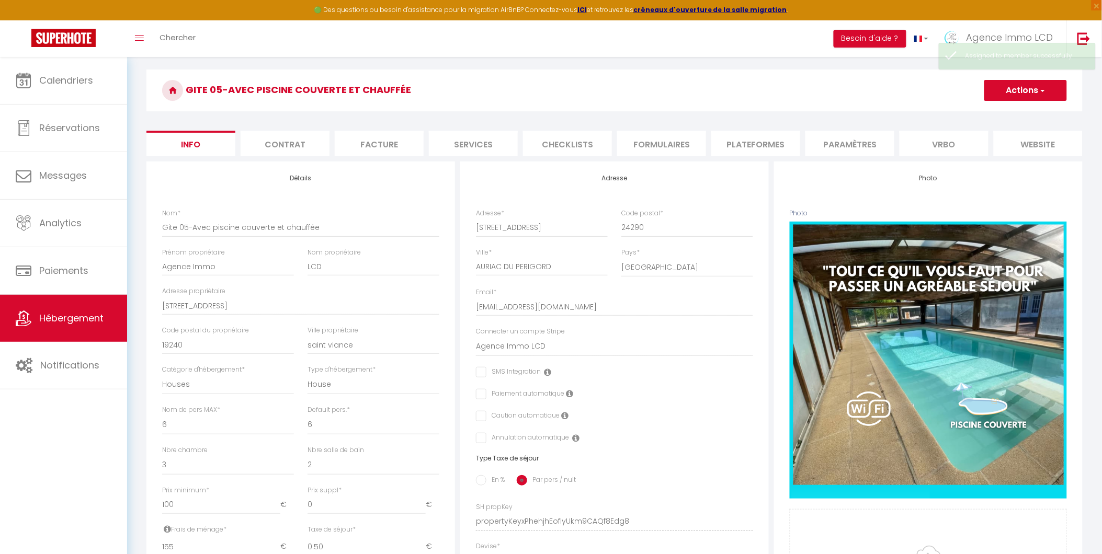
click at [1016, 92] on button "Actions" at bounding box center [1025, 90] width 83 height 21
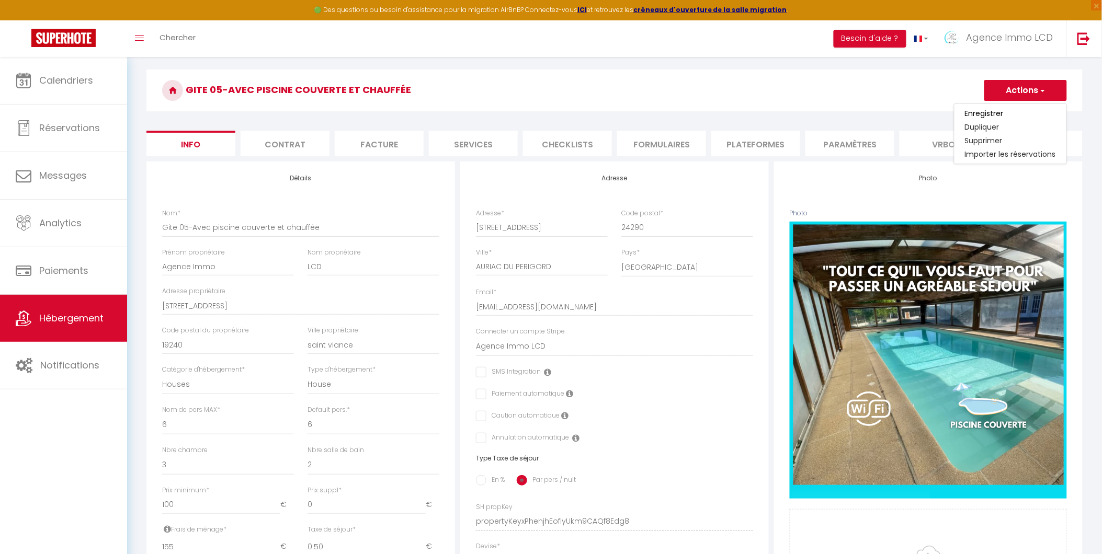
click at [1009, 113] on link "Enregistrer" at bounding box center [1011, 114] width 112 height 14
click at [1017, 90] on button "Actions" at bounding box center [1025, 90] width 83 height 21
click at [975, 116] on input "Enregistrer" at bounding box center [984, 113] width 39 height 10
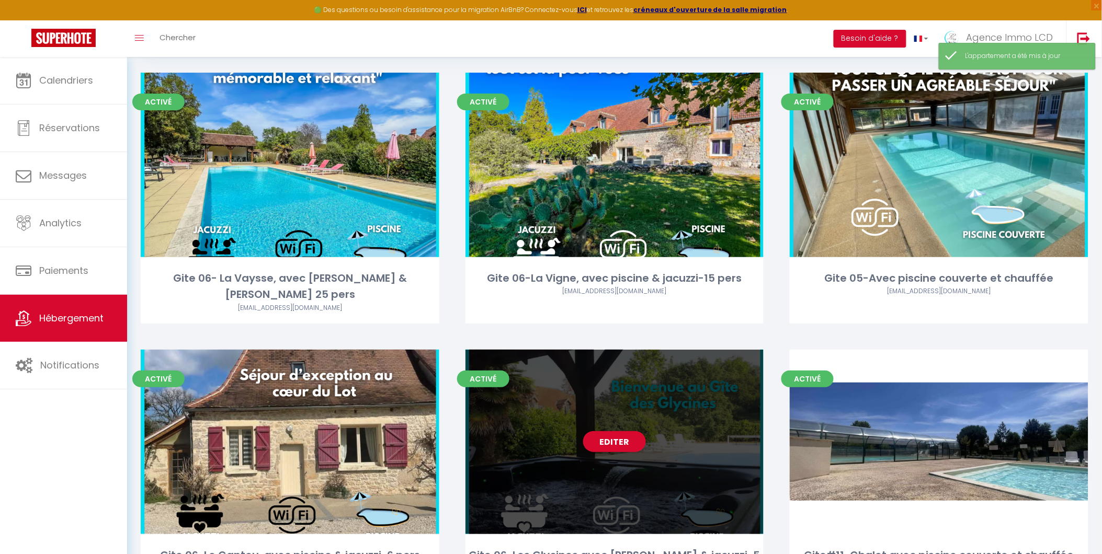
scroll to position [290, 0]
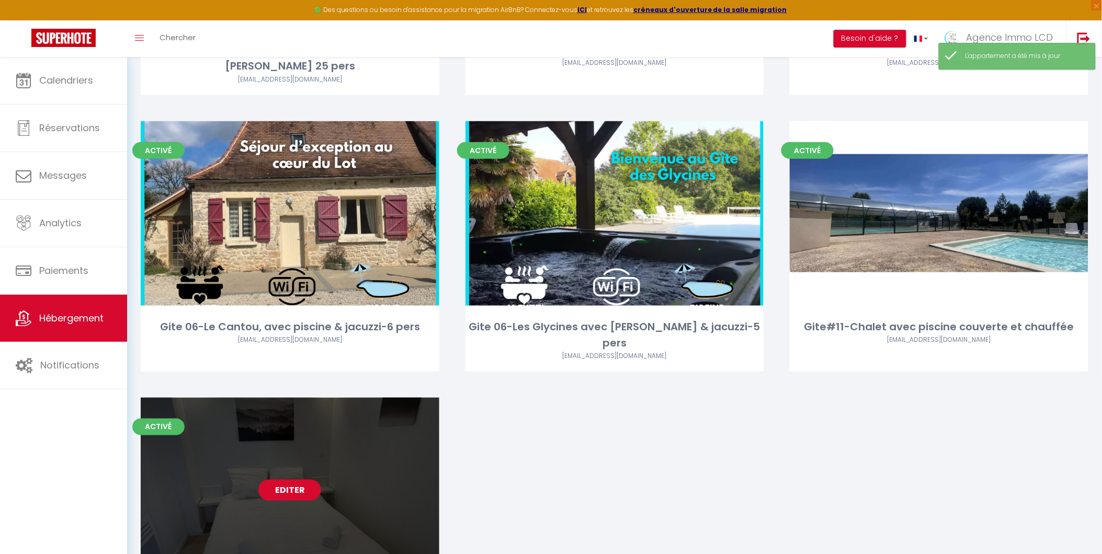
click at [293, 480] on link "Editer" at bounding box center [289, 490] width 63 height 21
click at [295, 480] on link "Editer" at bounding box center [289, 490] width 63 height 21
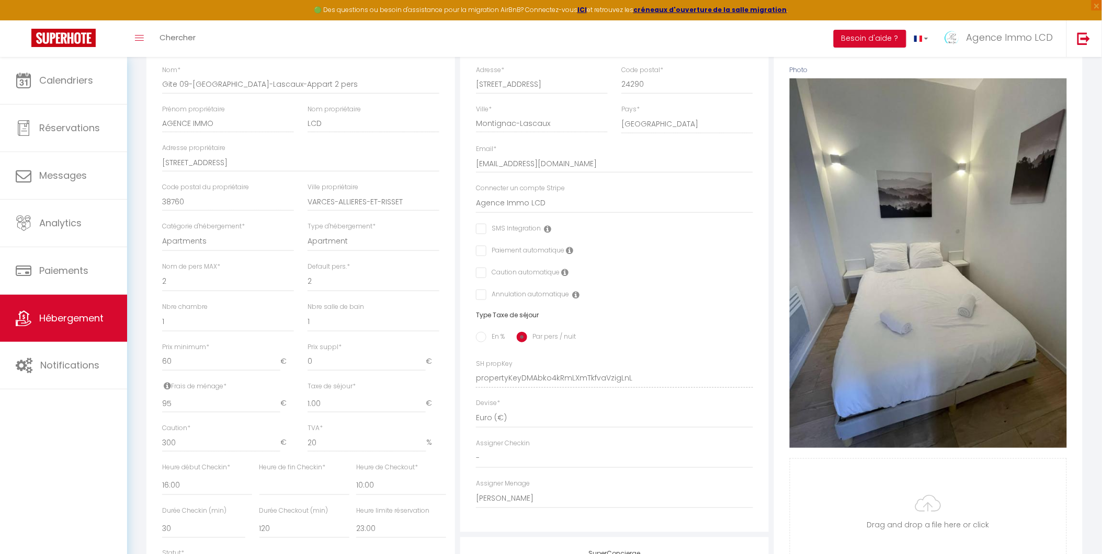
scroll to position [174, 0]
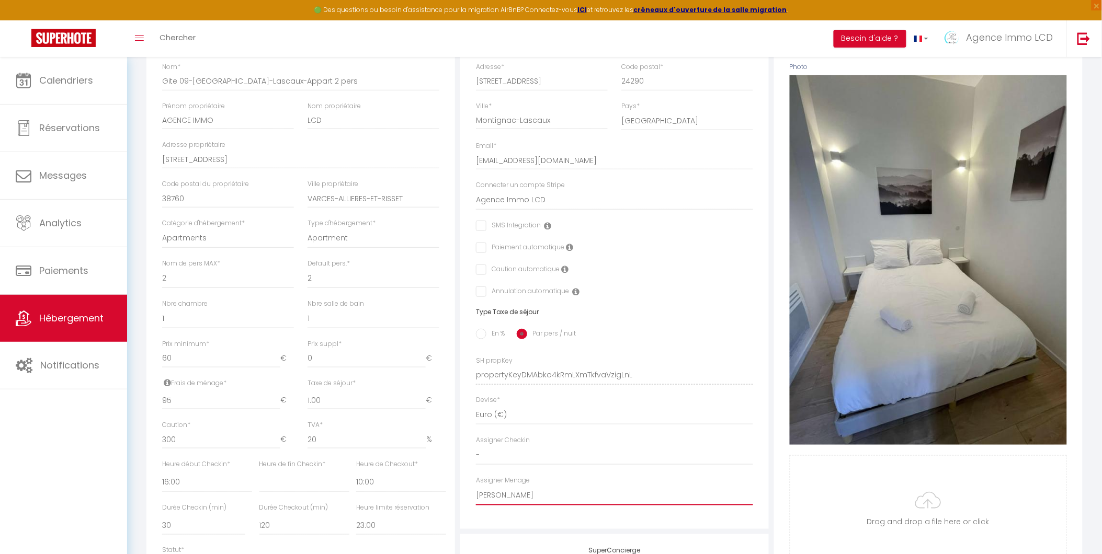
click at [516, 503] on select "- TEST LCD [PERSON_NAME] SCI GPJ46 [PERSON_NAME] [PERSON_NAME]-GRAND At'ome ser…" at bounding box center [614, 496] width 277 height 20
click at [476, 494] on select "- TEST LCD [PERSON_NAME] SCI GPJ46 [PERSON_NAME] [PERSON_NAME]-GRAND At'ome ser…" at bounding box center [614, 496] width 277 height 20
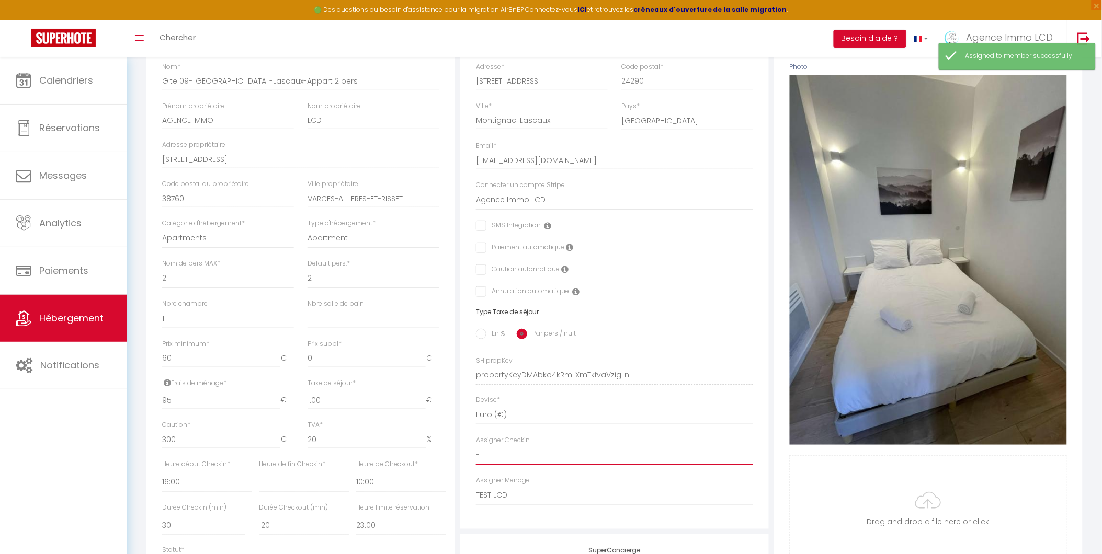
click at [504, 464] on select "- TEST LCD [PERSON_NAME] SCI GPJ46 [PERSON_NAME] [PERSON_NAME]-GRAND At'ome ser…" at bounding box center [614, 456] width 277 height 20
click at [476, 454] on select "- TEST LCD [PERSON_NAME] SCI GPJ46 [PERSON_NAME] [PERSON_NAME]-GRAND At'ome ser…" at bounding box center [614, 456] width 277 height 20
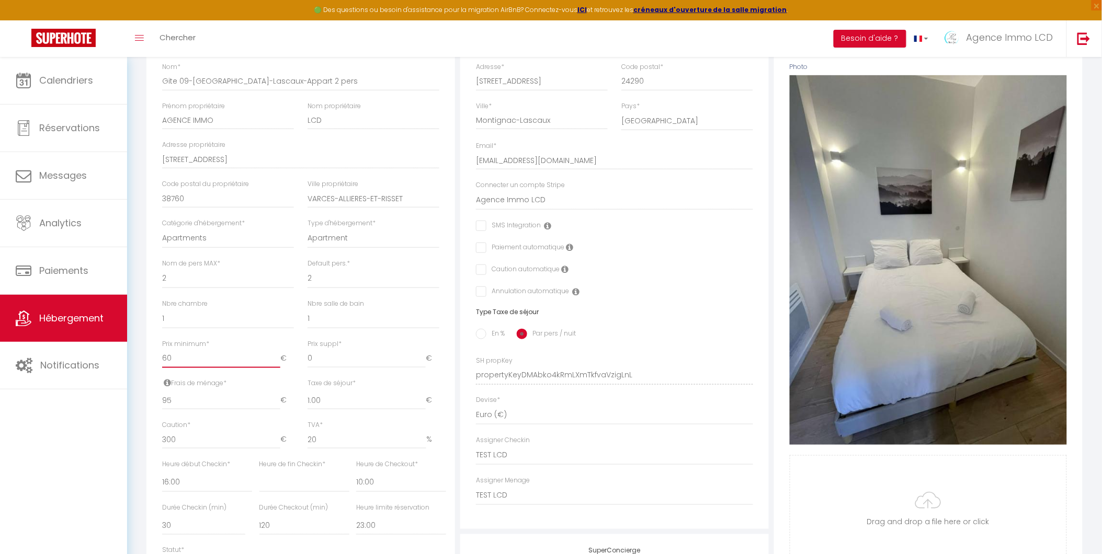
click at [173, 367] on input "60" at bounding box center [221, 358] width 118 height 19
click at [153, 370] on div "Détails Nom * Gite 09-Montignac-Lascaux-Appart 2 pers Prénom propriétaire AGENC…" at bounding box center [300, 327] width 309 height 624
click at [179, 409] on input "95" at bounding box center [221, 400] width 118 height 19
click at [156, 421] on div "Frais de ménage * 70 €" at bounding box center [227, 400] width 145 height 42
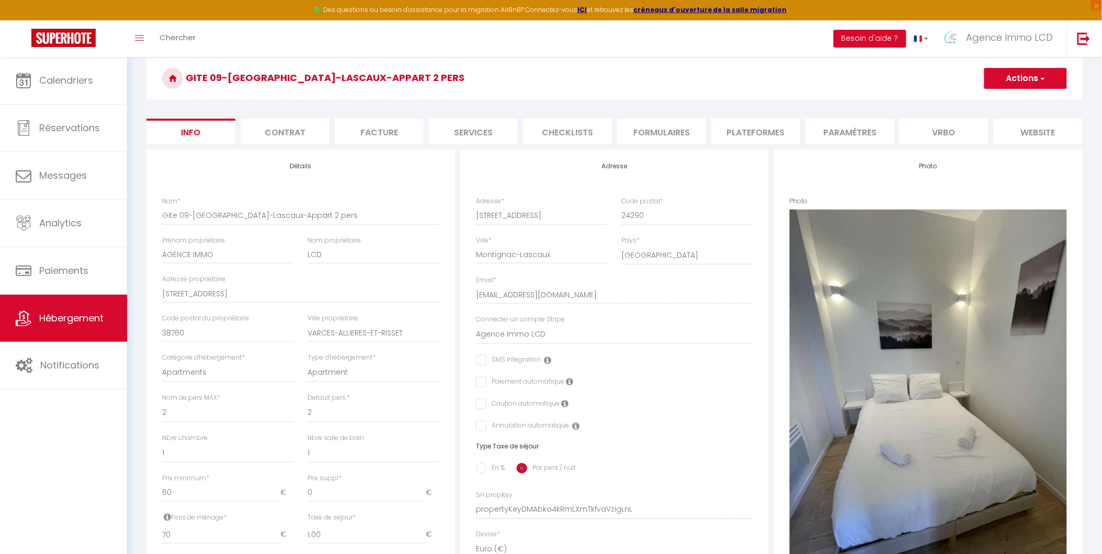
scroll to position [28, 0]
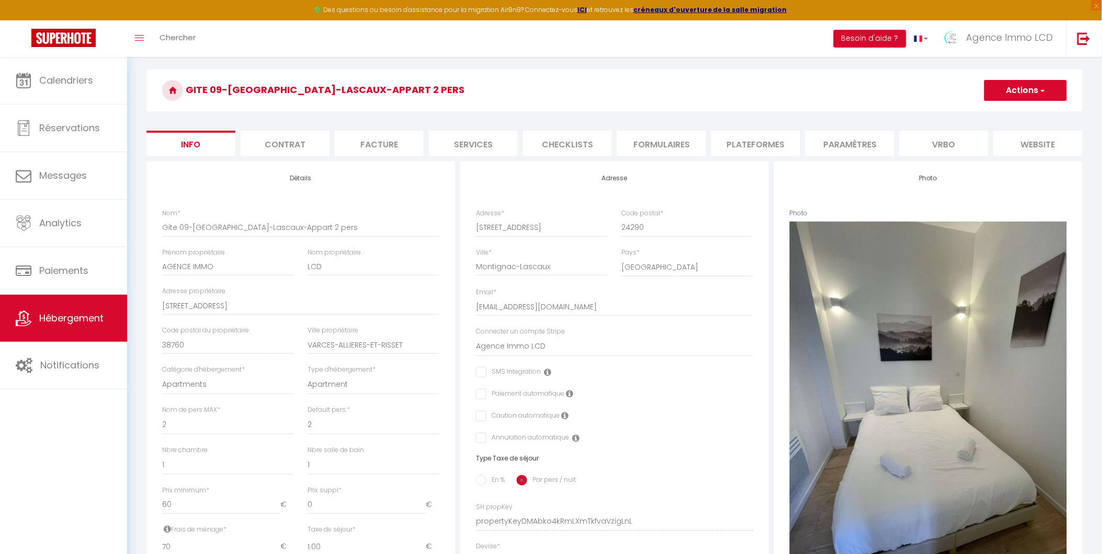
click at [1023, 85] on button "Actions" at bounding box center [1025, 90] width 83 height 21
click at [991, 112] on input "Enregistrer" at bounding box center [984, 113] width 39 height 10
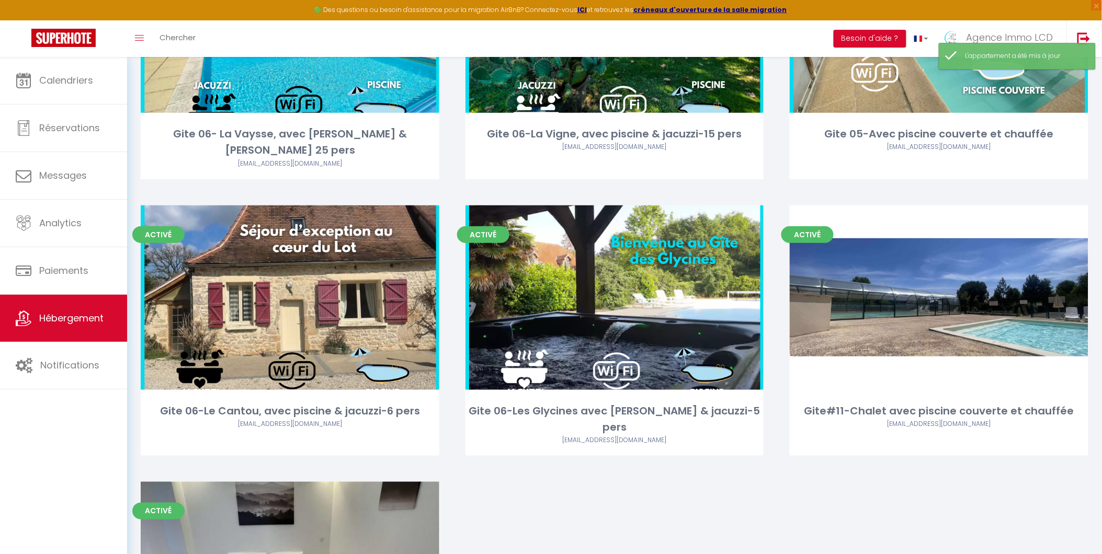
scroll to position [232, 0]
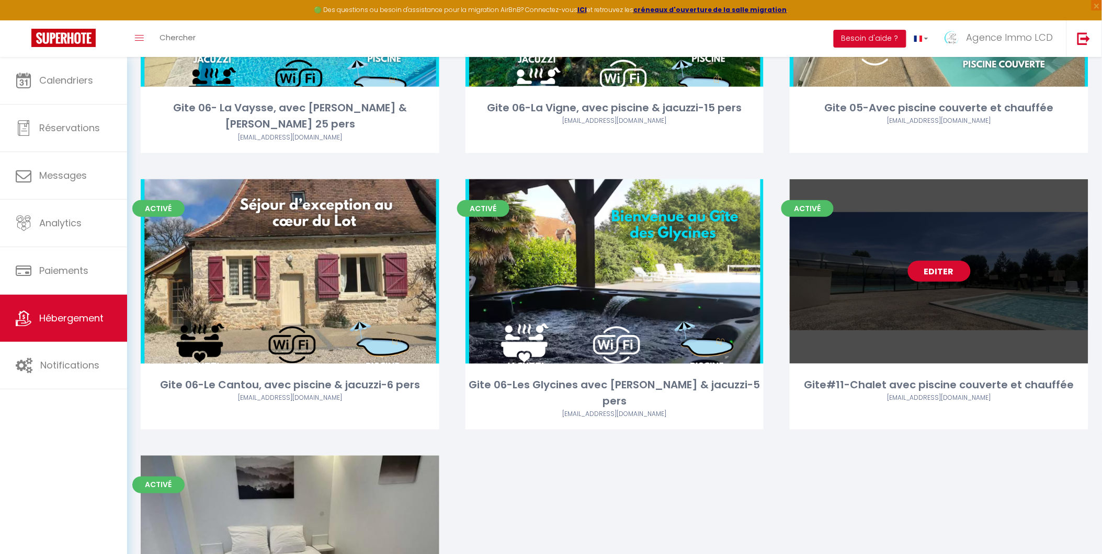
click at [939, 261] on link "Editer" at bounding box center [939, 271] width 63 height 21
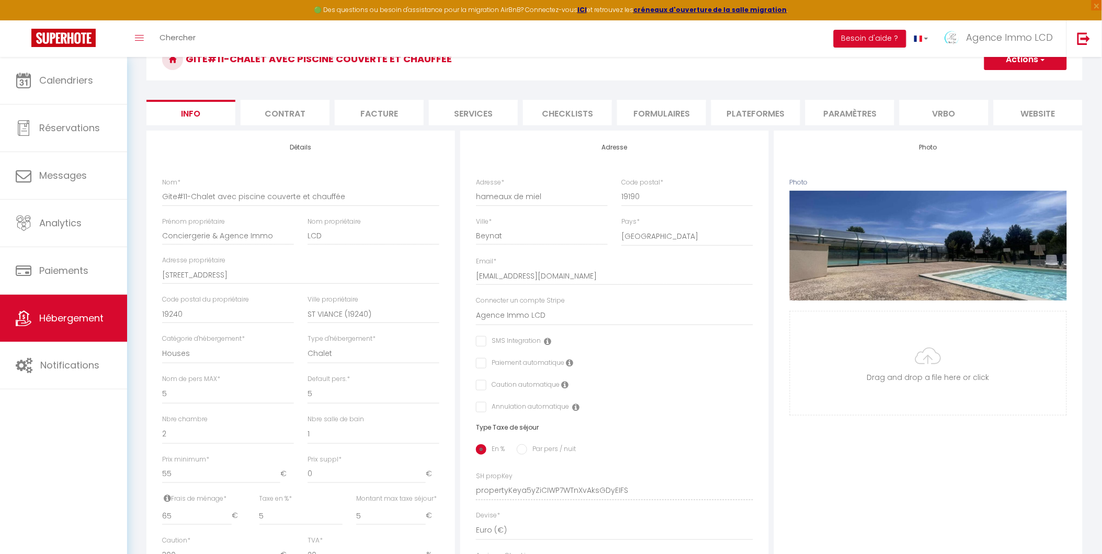
scroll to position [290, 0]
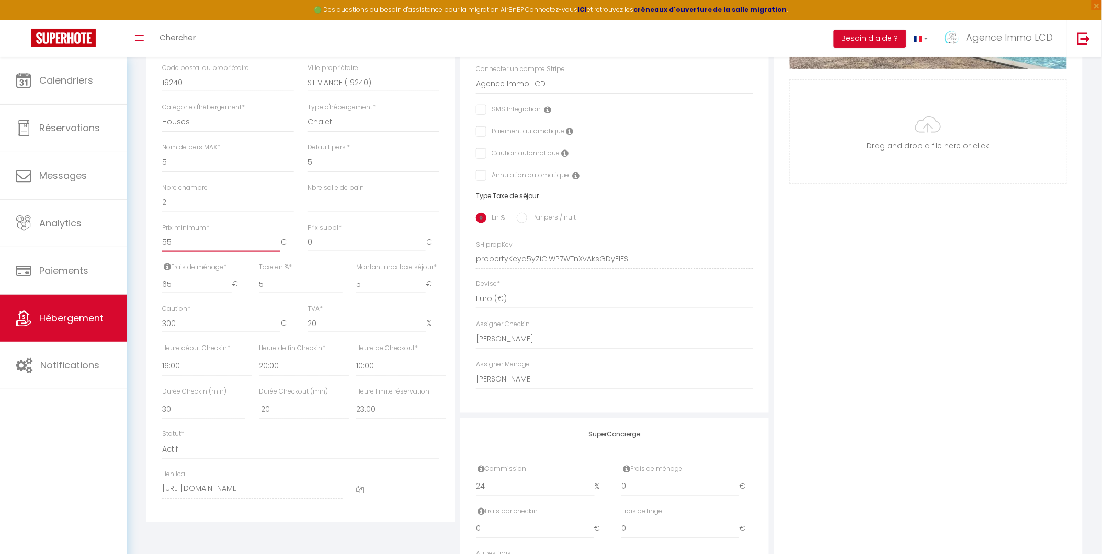
click at [173, 252] on input "55" at bounding box center [221, 242] width 118 height 19
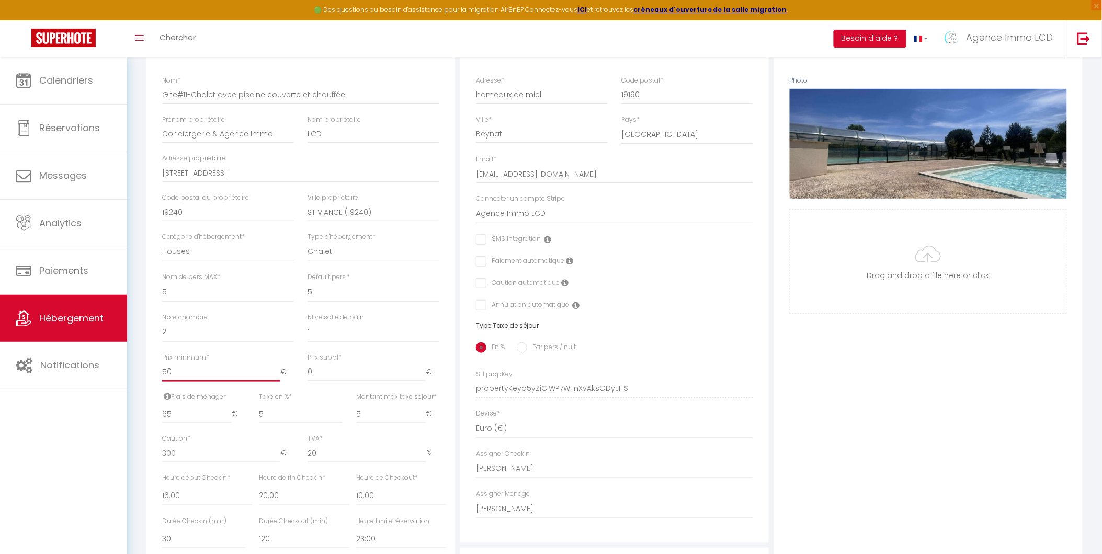
scroll to position [28, 0]
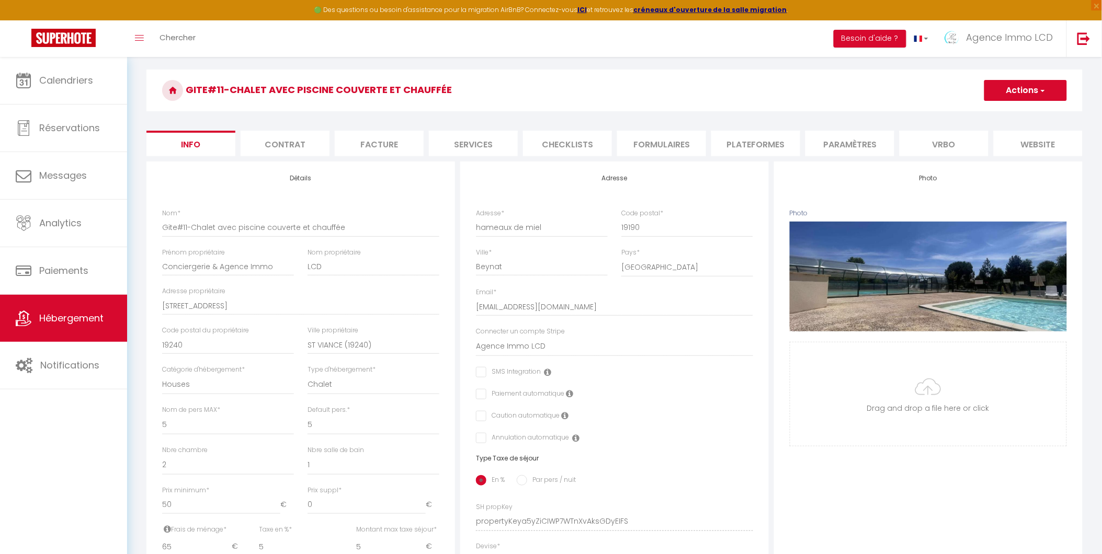
click at [1027, 92] on button "Actions" at bounding box center [1025, 90] width 83 height 21
click at [980, 110] on input "Enregistrer" at bounding box center [984, 113] width 39 height 10
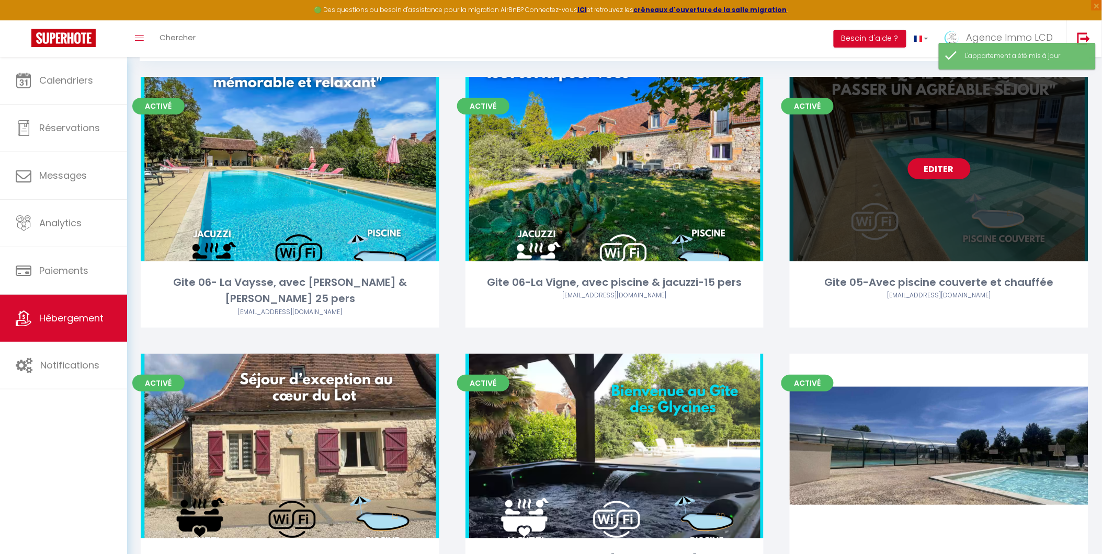
scroll to position [58, 0]
click at [939, 163] on link "Editer" at bounding box center [939, 168] width 63 height 21
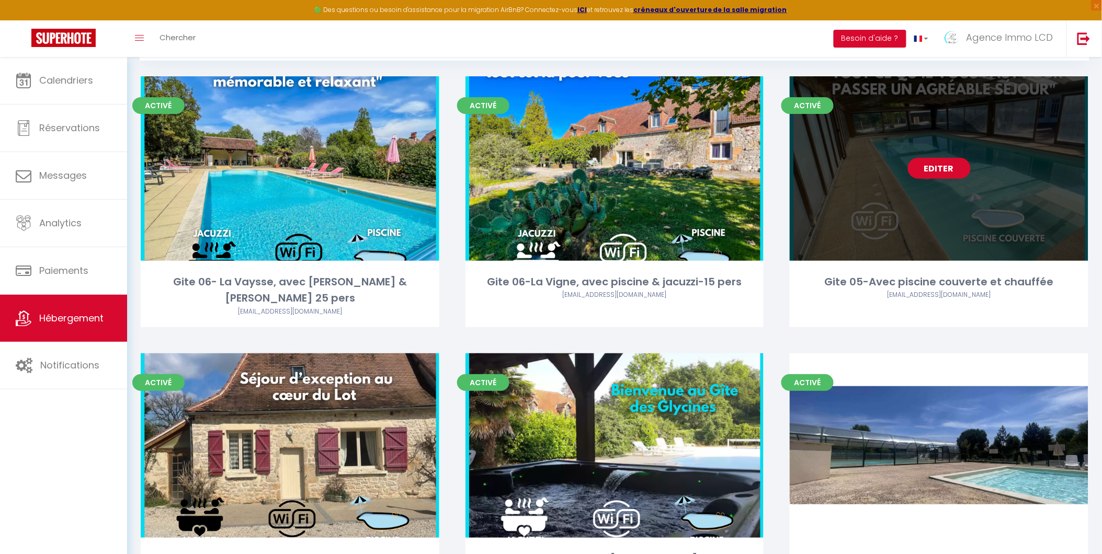
click at [938, 165] on link "Editer" at bounding box center [939, 168] width 63 height 21
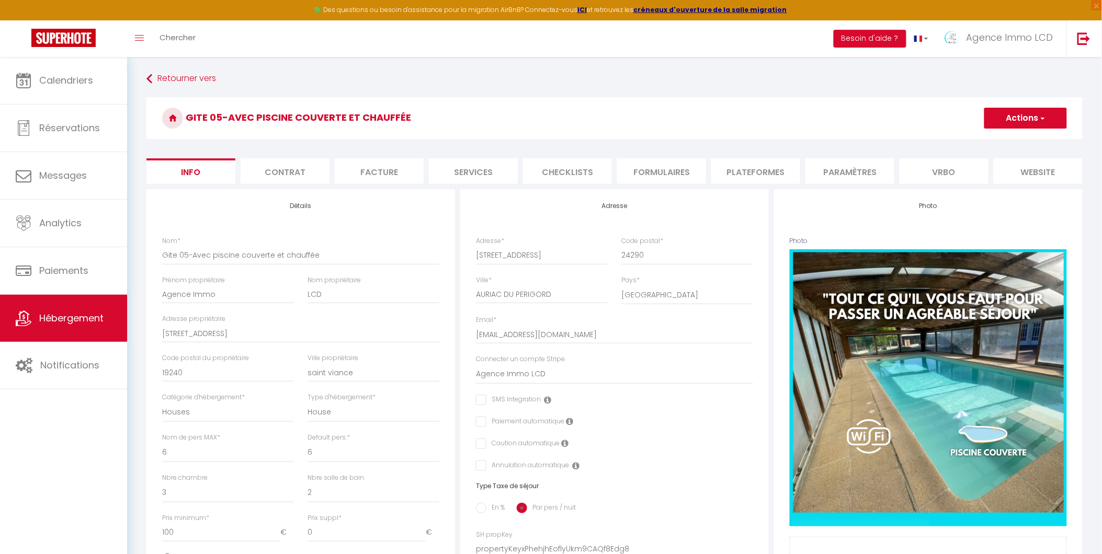
click at [480, 170] on li "Services" at bounding box center [473, 171] width 89 height 26
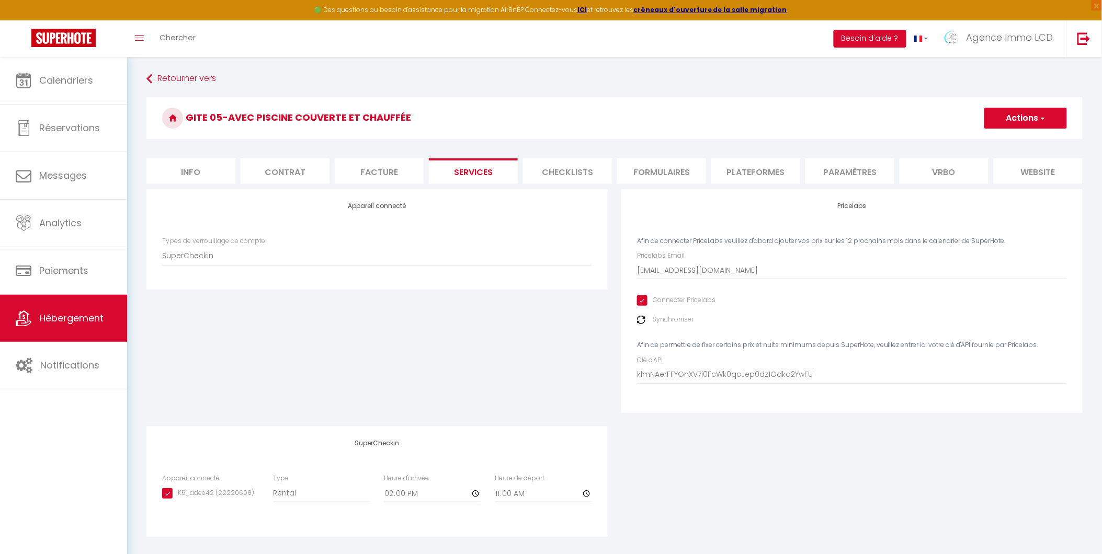
click at [547, 171] on li "Checklists" at bounding box center [567, 171] width 89 height 26
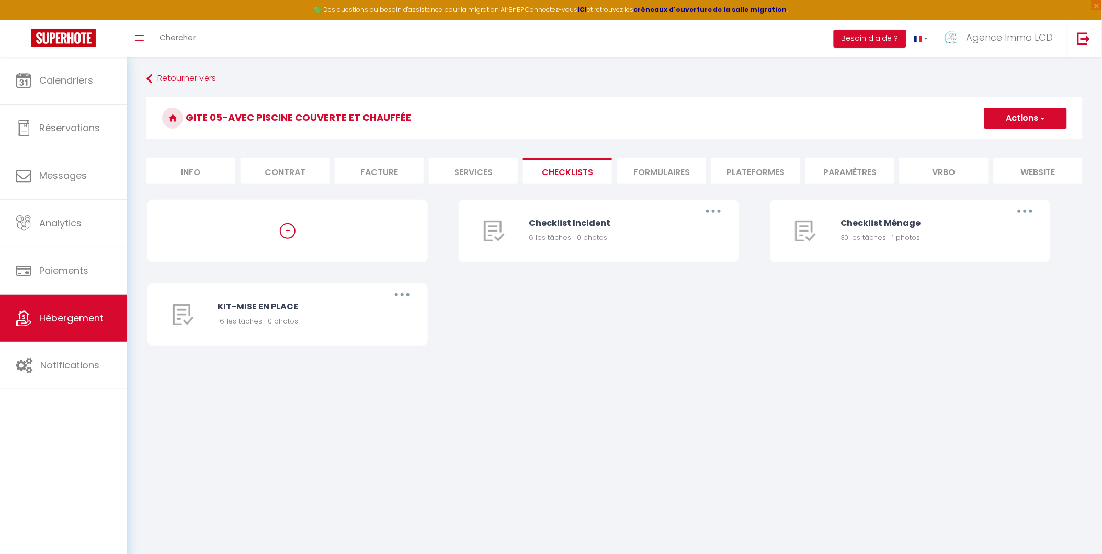
click at [650, 169] on li "Formulaires" at bounding box center [661, 171] width 89 height 26
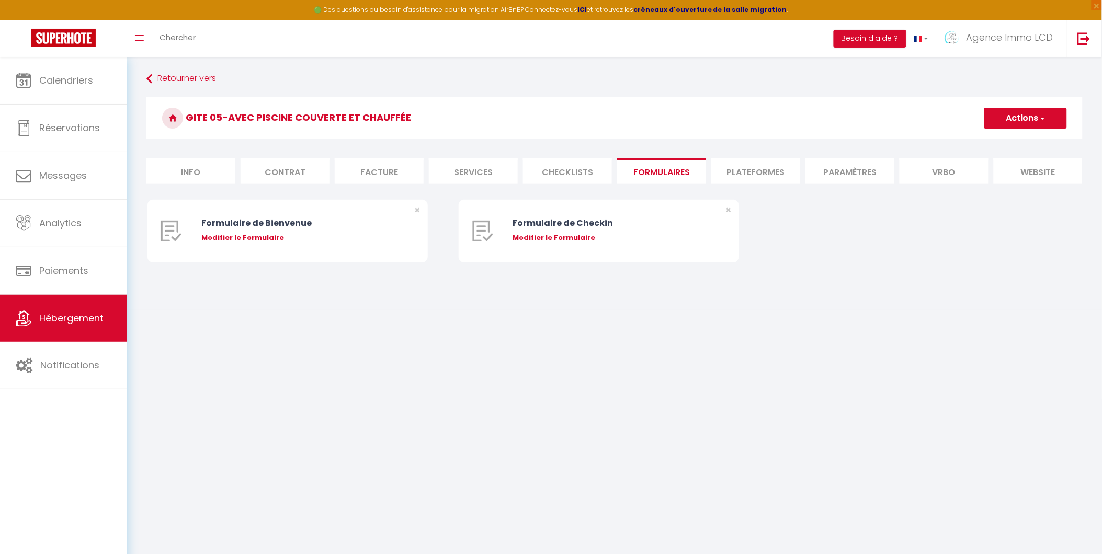
click at [747, 171] on li "Plateformes" at bounding box center [755, 171] width 89 height 26
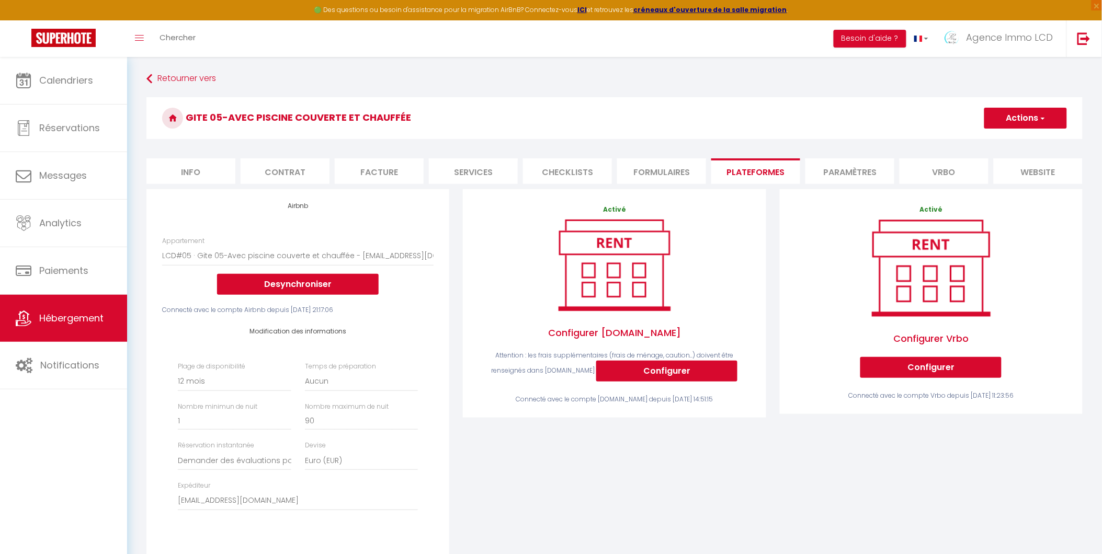
click at [841, 171] on li "Paramètres" at bounding box center [850, 171] width 89 height 26
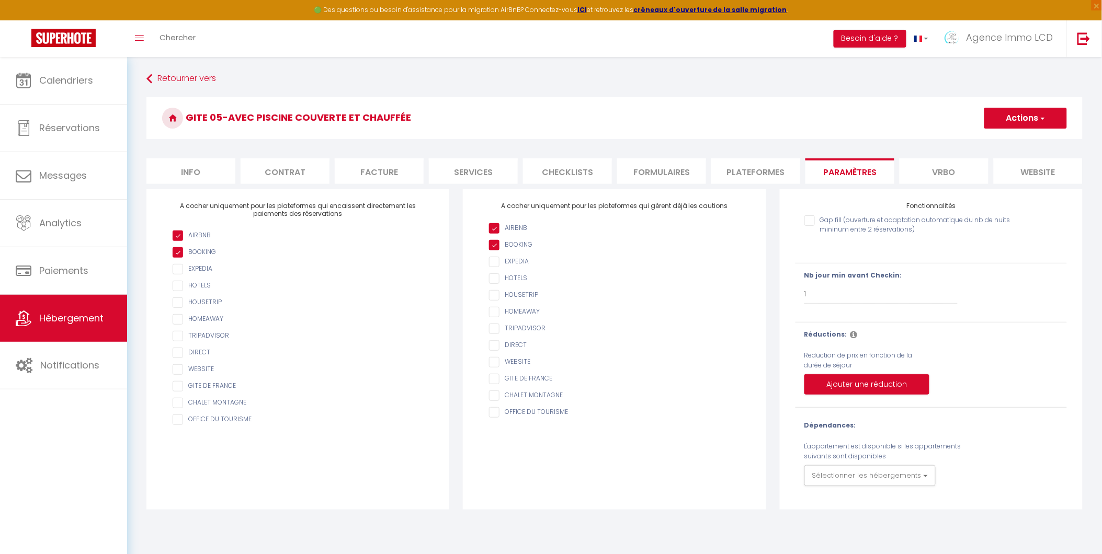
click at [177, 375] on input "checkbox" at bounding box center [303, 370] width 261 height 10
click at [494, 251] on input "AIRBNB" at bounding box center [619, 245] width 261 height 10
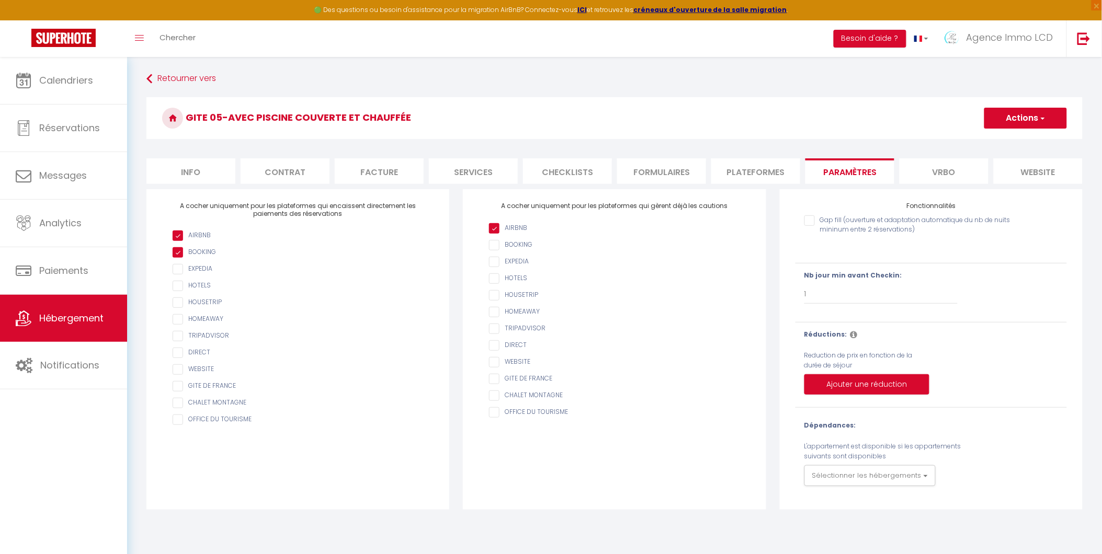
click at [496, 251] on input "AIRBNB" at bounding box center [619, 245] width 261 height 10
click at [1012, 116] on button "Actions" at bounding box center [1025, 118] width 83 height 21
click at [1013, 140] on input "Enregistrer" at bounding box center [1013, 141] width 39 height 10
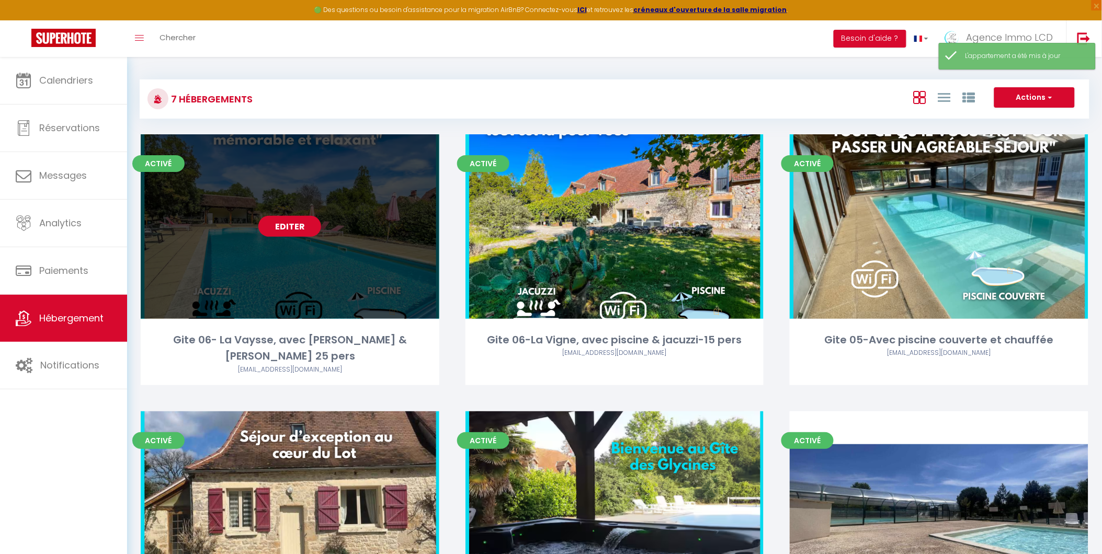
click at [290, 225] on link "Editer" at bounding box center [289, 226] width 63 height 21
click at [286, 225] on link "Editer" at bounding box center [289, 226] width 63 height 21
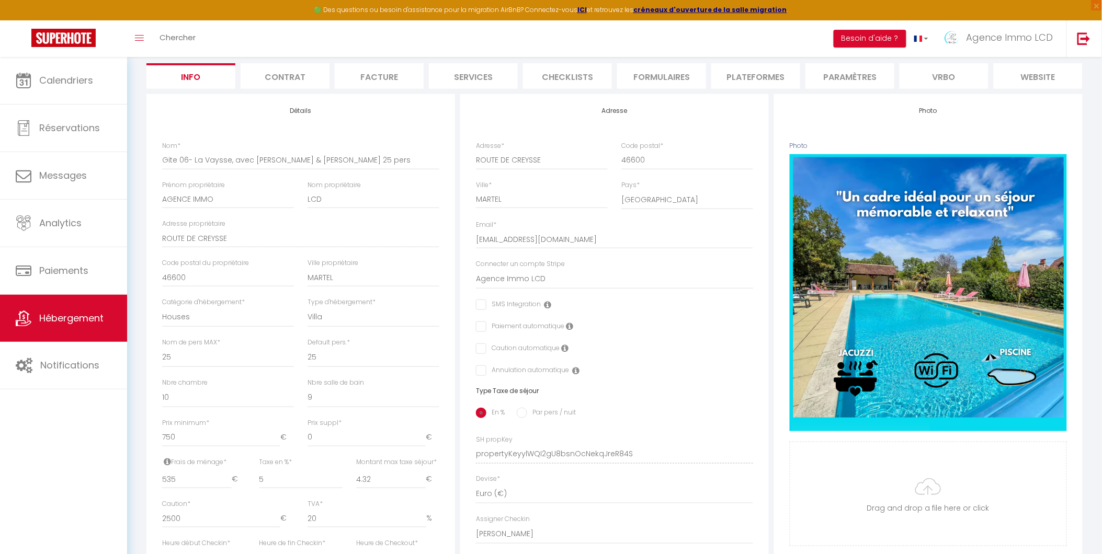
scroll to position [58, 0]
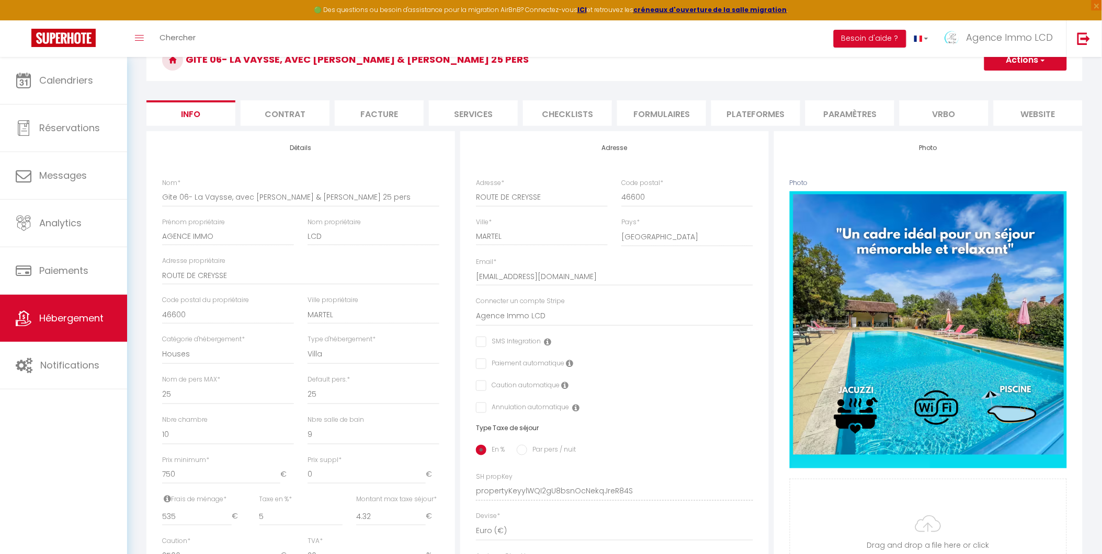
click at [746, 112] on li "Plateformes" at bounding box center [755, 113] width 89 height 26
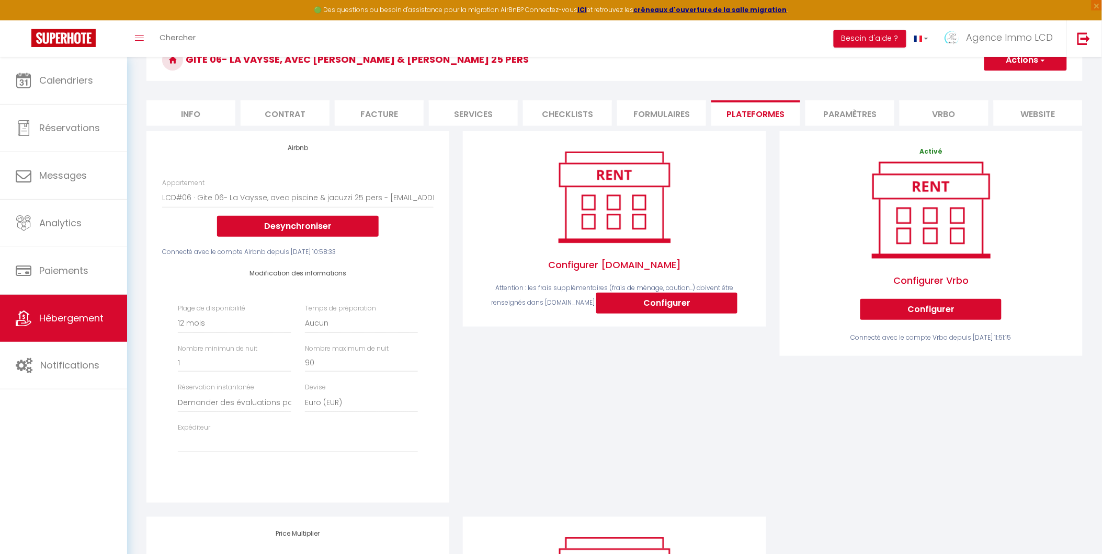
click at [838, 113] on li "Paramètres" at bounding box center [850, 113] width 89 height 26
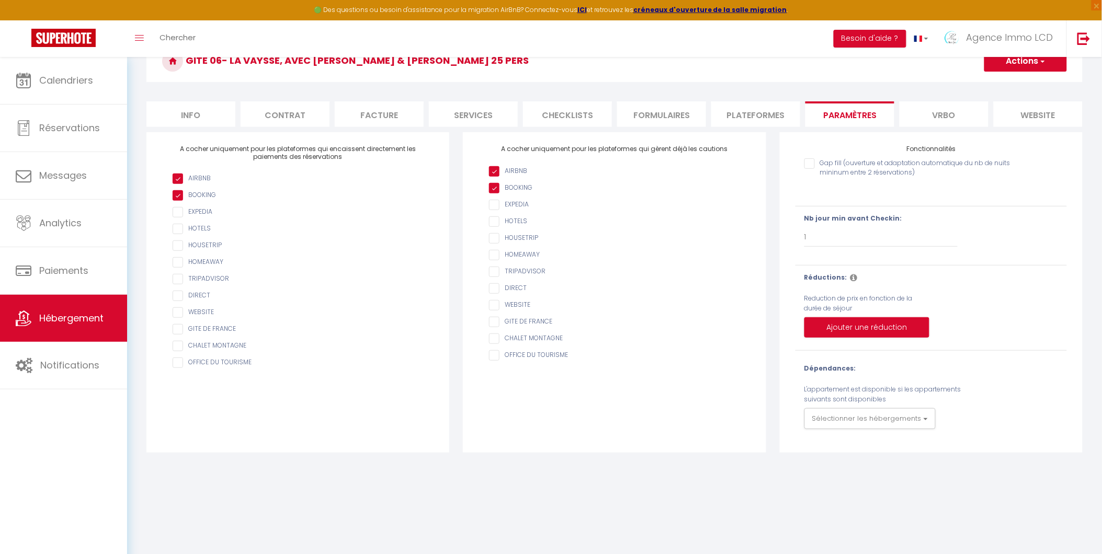
scroll to position [56, 0]
click at [497, 194] on input "AIRBNB" at bounding box center [619, 189] width 261 height 10
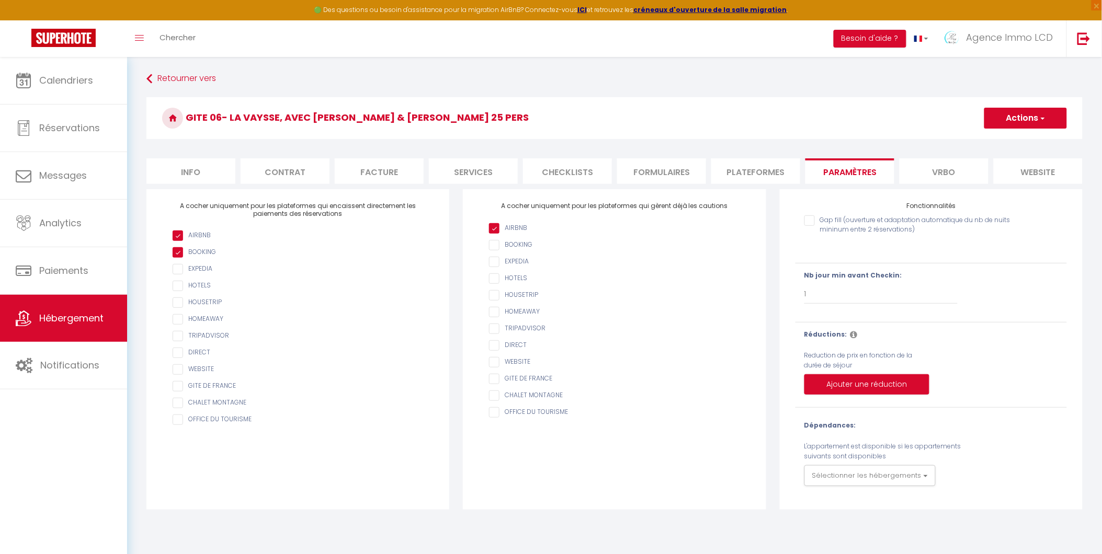
click at [1030, 117] on button "Actions" at bounding box center [1025, 118] width 83 height 21
click at [1015, 138] on input "Enregistrer" at bounding box center [1013, 141] width 39 height 10
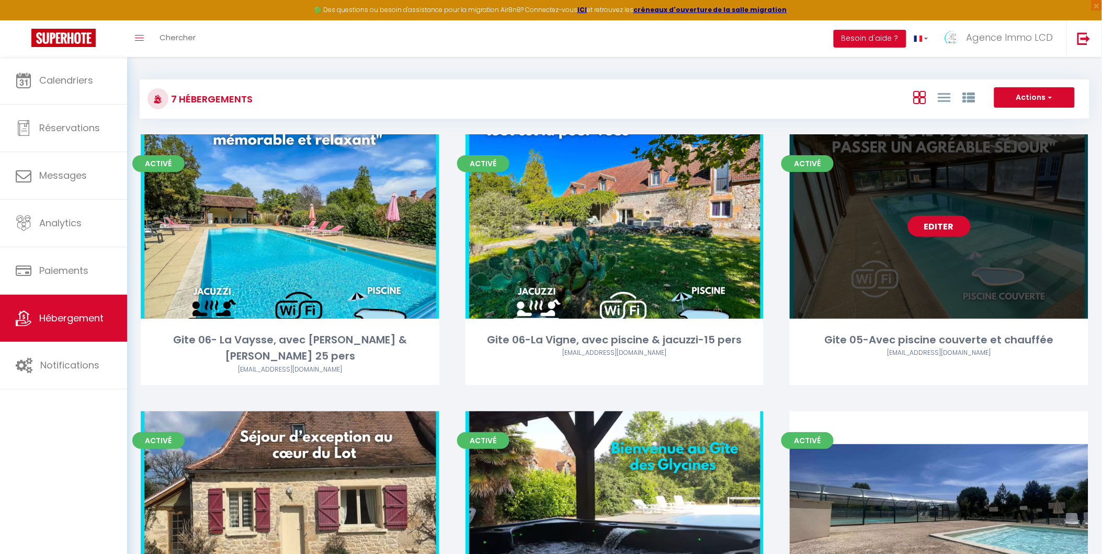
click at [923, 224] on link "Editer" at bounding box center [939, 226] width 63 height 21
click at [938, 225] on link "Editer" at bounding box center [939, 226] width 63 height 21
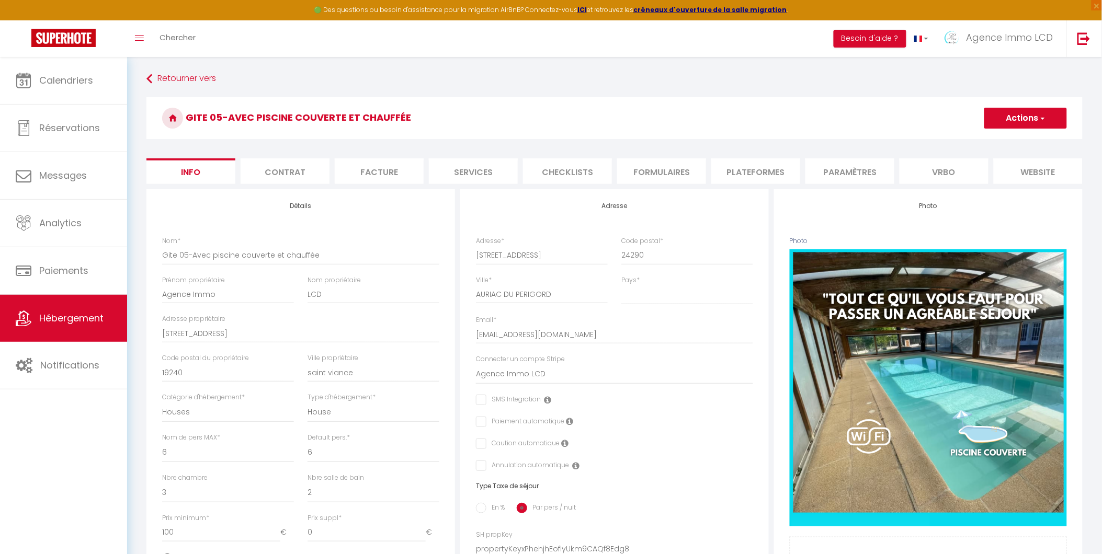
click at [840, 168] on li "Paramètres" at bounding box center [850, 171] width 89 height 26
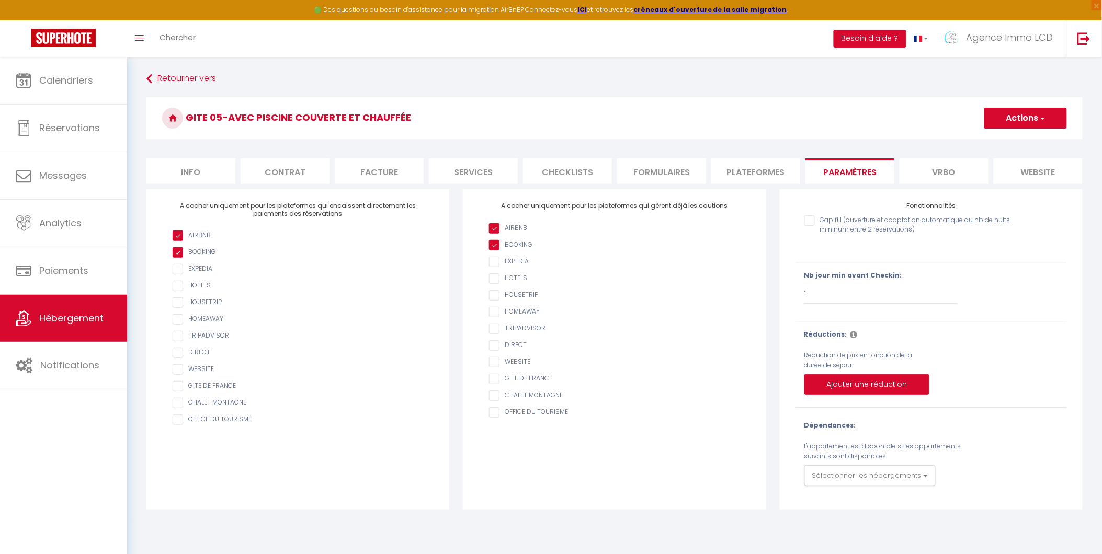
click at [758, 168] on li "Plateformes" at bounding box center [755, 171] width 89 height 26
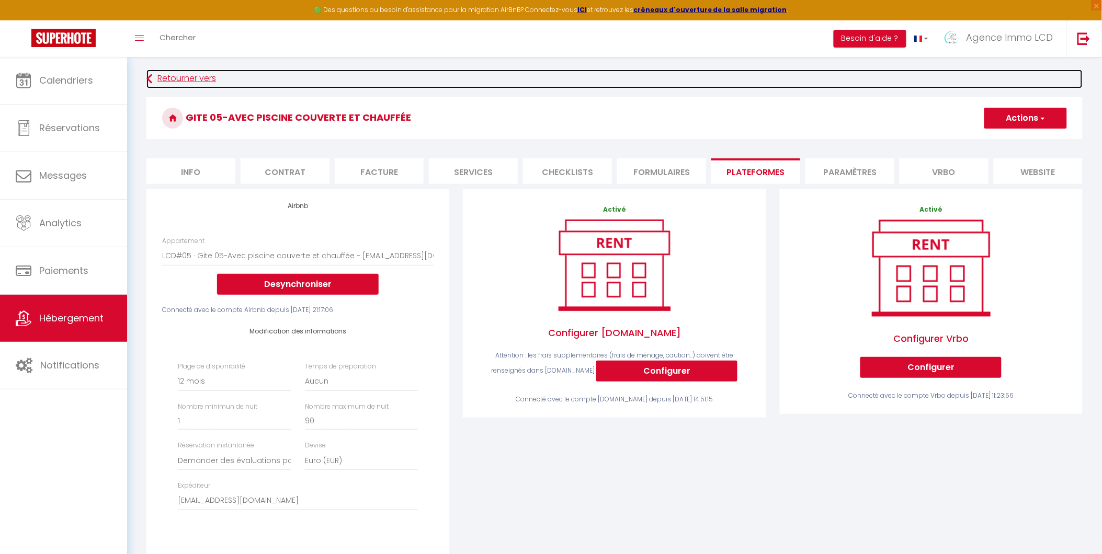
click at [178, 77] on link "Retourner vers" at bounding box center [614, 79] width 936 height 19
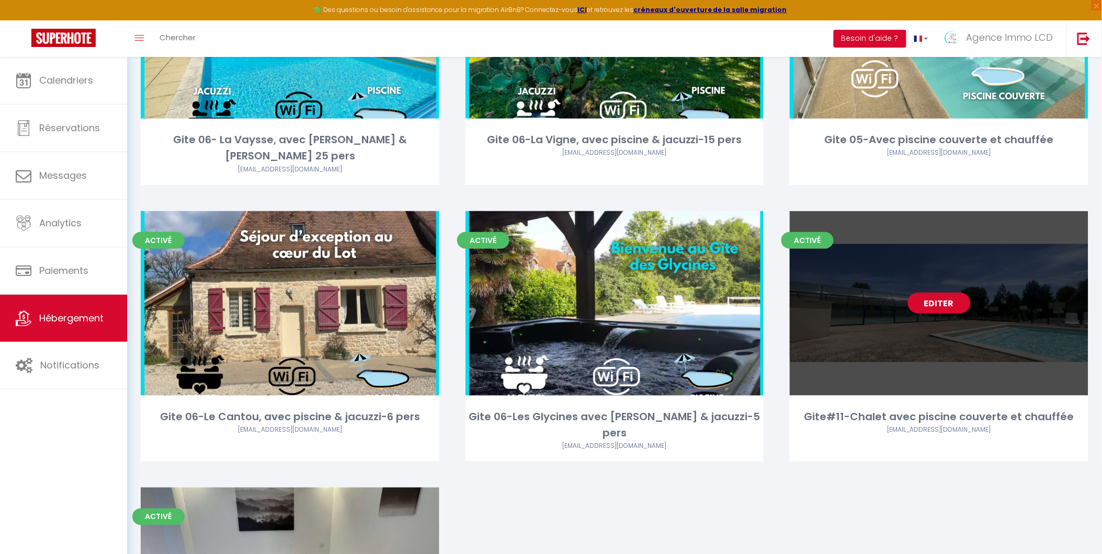
scroll to position [232, 0]
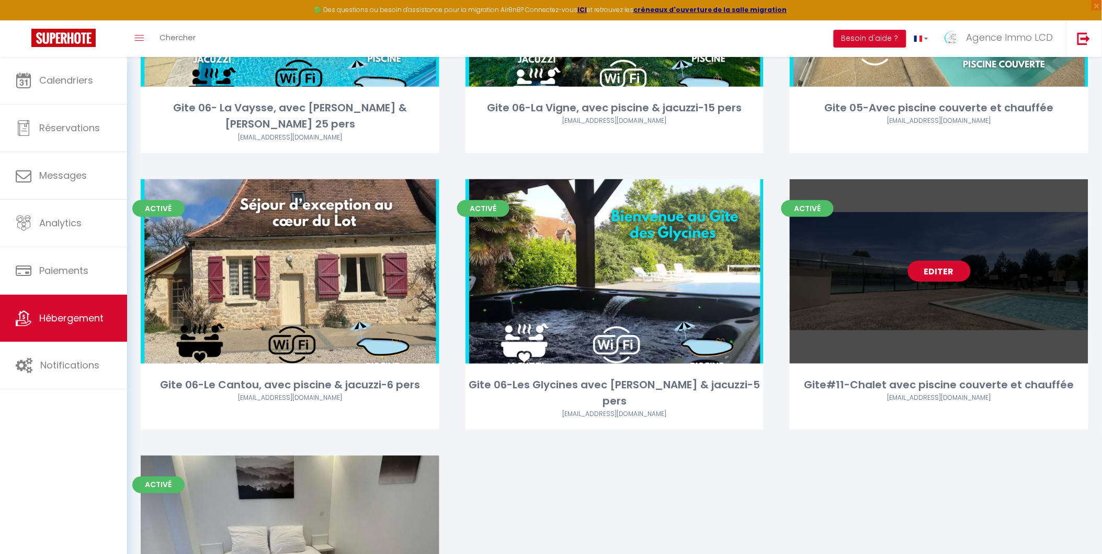
click at [927, 261] on link "Editer" at bounding box center [939, 271] width 63 height 21
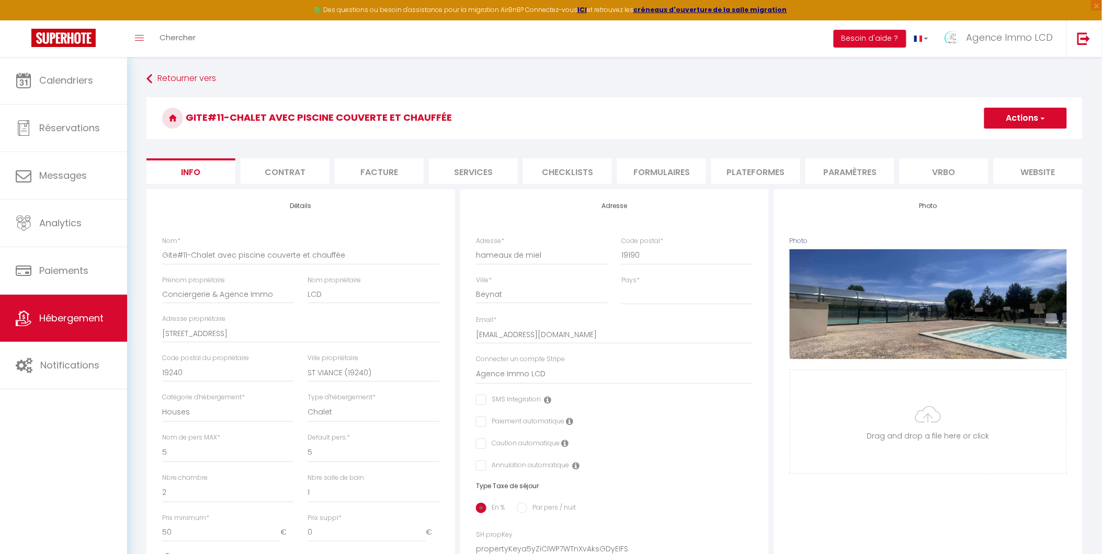
click at [653, 175] on li "Formulaires" at bounding box center [661, 171] width 89 height 26
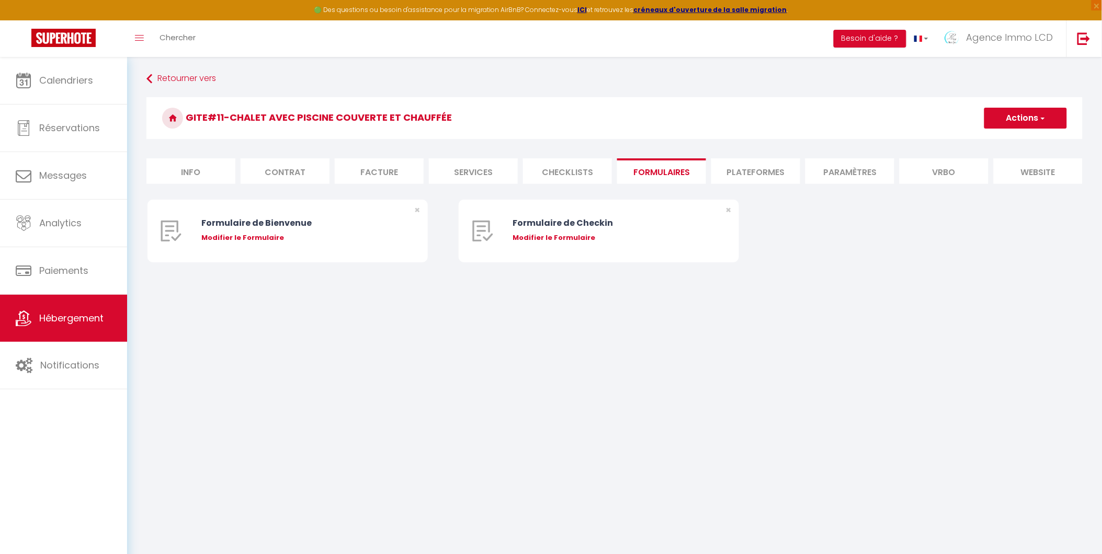
click at [730, 169] on li "Plateformes" at bounding box center [755, 171] width 89 height 26
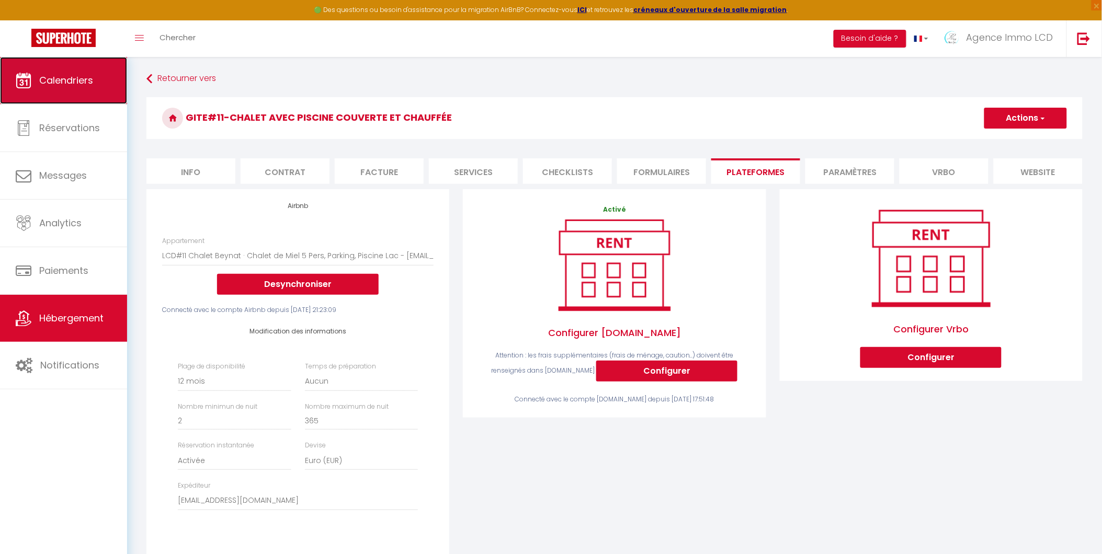
click at [79, 77] on span "Calendriers" at bounding box center [66, 80] width 54 height 13
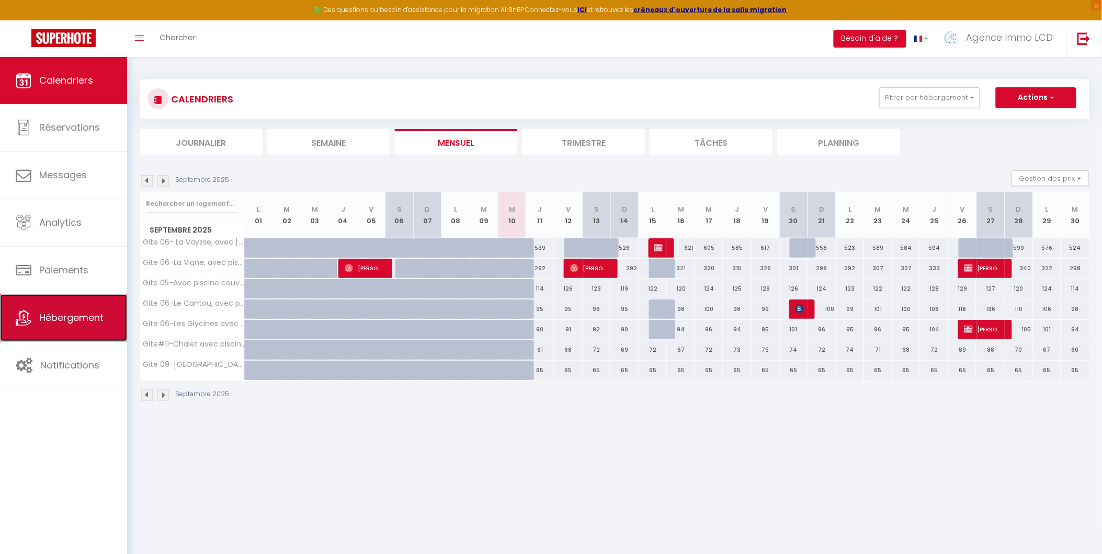
click at [77, 320] on span "Hébergement" at bounding box center [71, 317] width 64 height 13
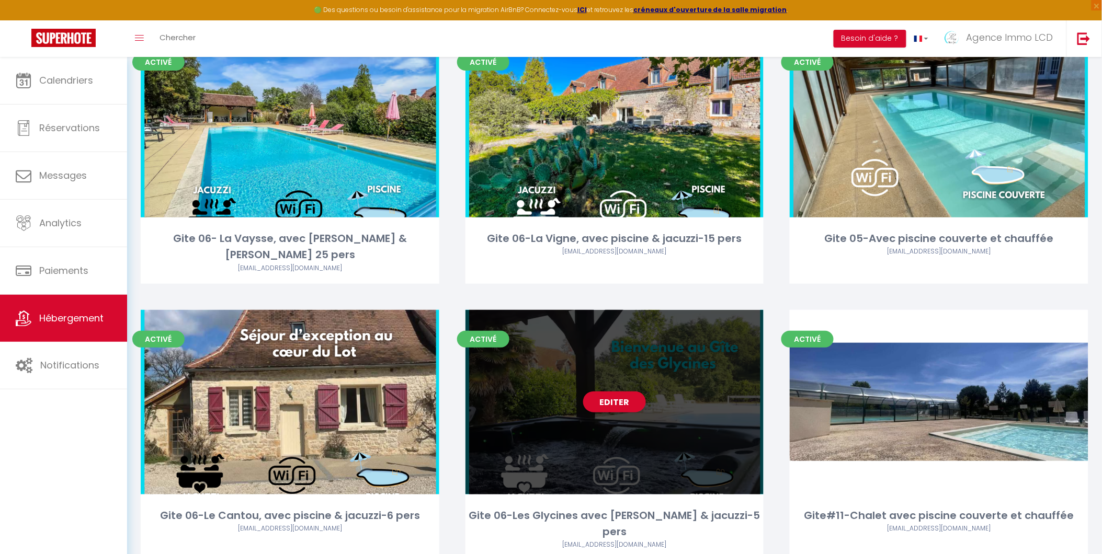
scroll to position [116, 0]
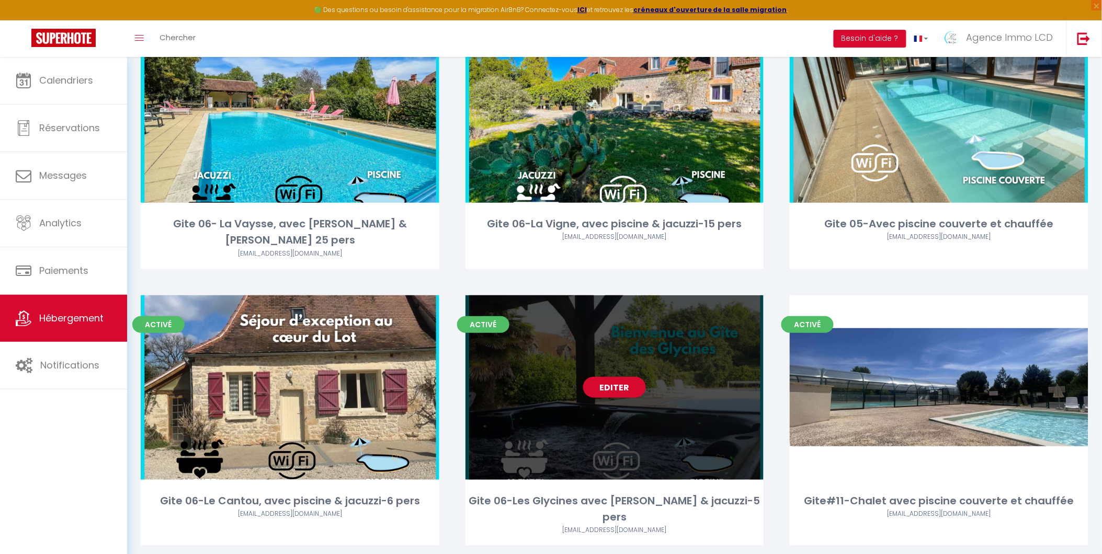
click at [609, 377] on link "Editer" at bounding box center [614, 387] width 63 height 21
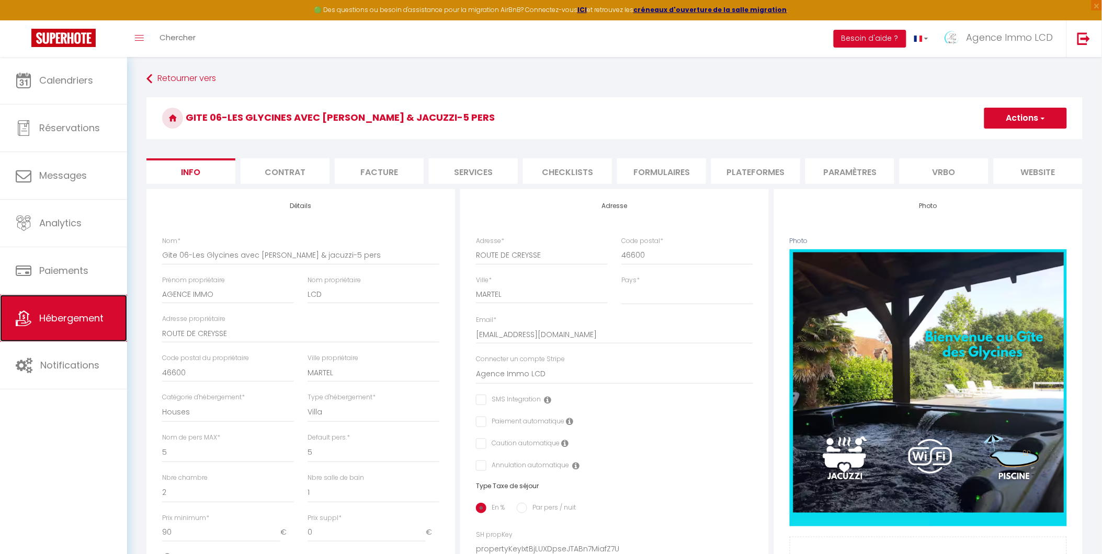
click at [65, 322] on span "Hébergement" at bounding box center [71, 318] width 64 height 13
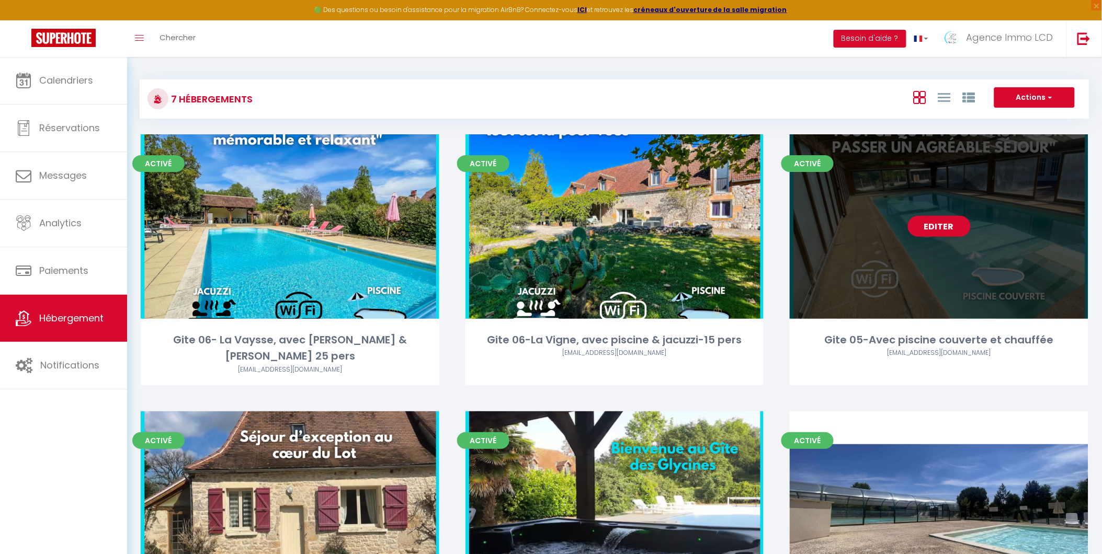
click at [933, 228] on link "Editer" at bounding box center [939, 226] width 63 height 21
click at [934, 222] on link "Editer" at bounding box center [939, 226] width 63 height 21
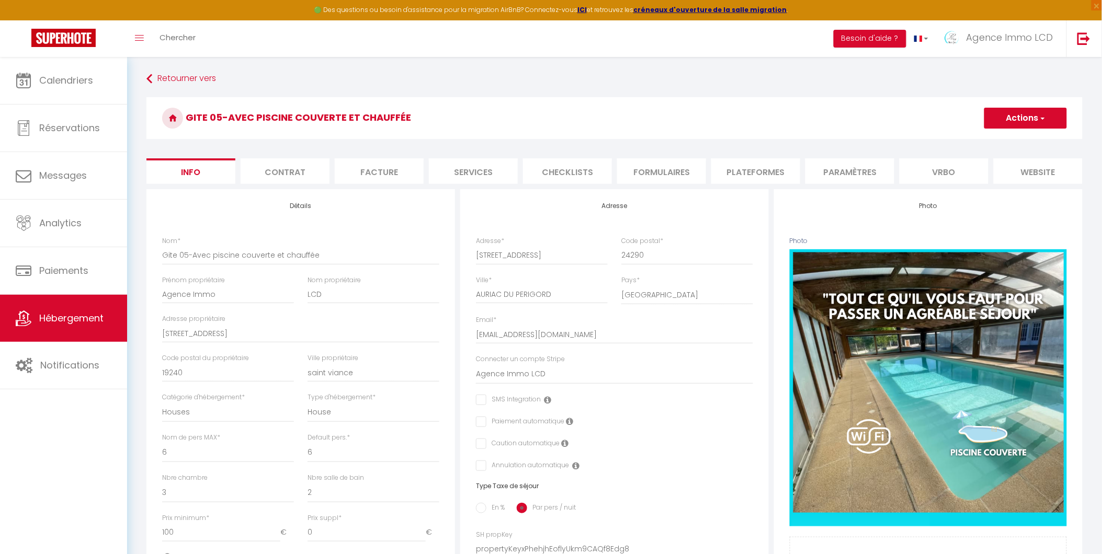
click at [859, 169] on li "Paramètres" at bounding box center [850, 171] width 89 height 26
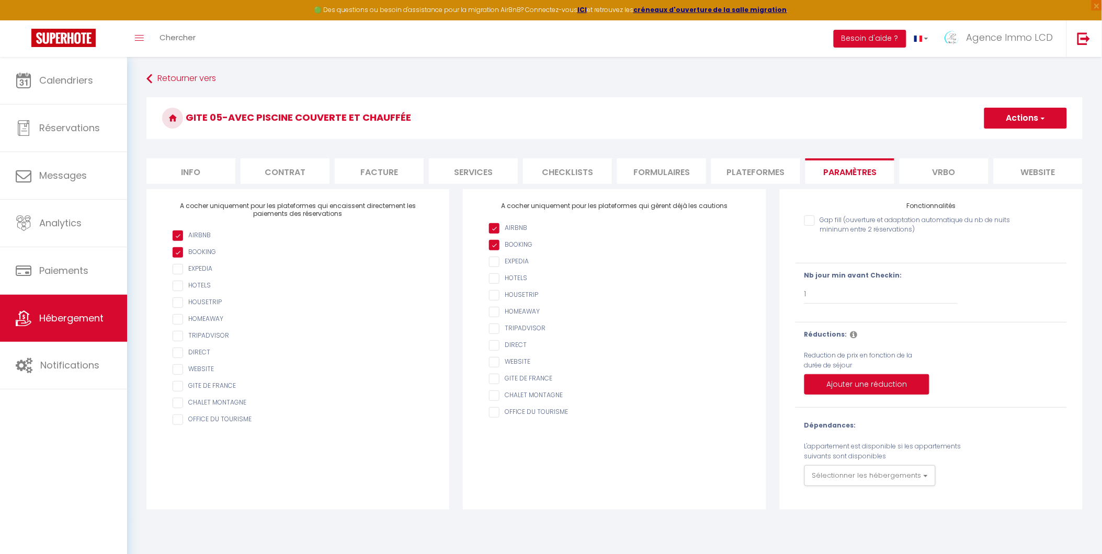
click at [943, 172] on li "Vrbo" at bounding box center [944, 171] width 89 height 26
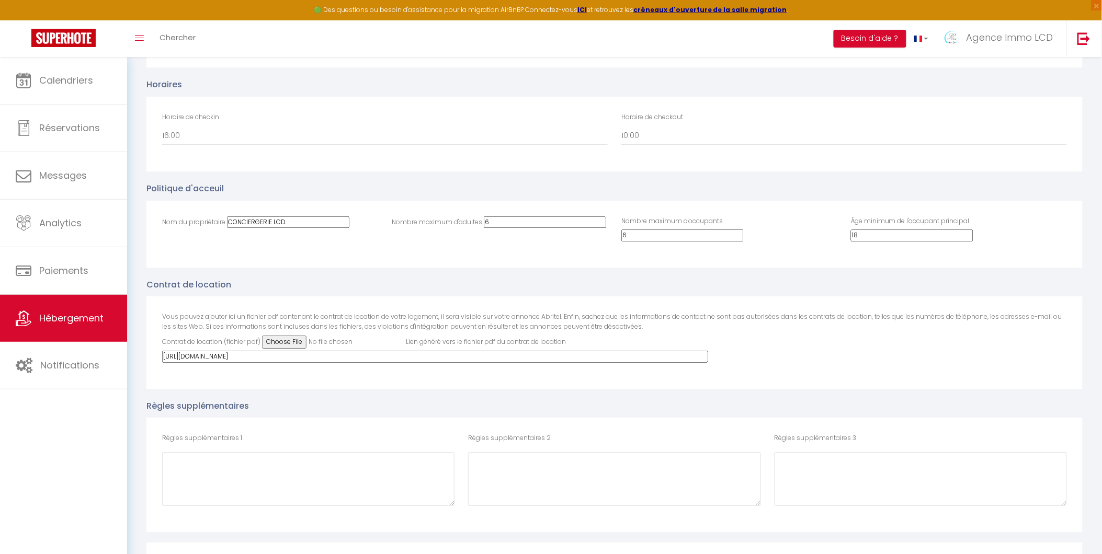
scroll to position [2514, 0]
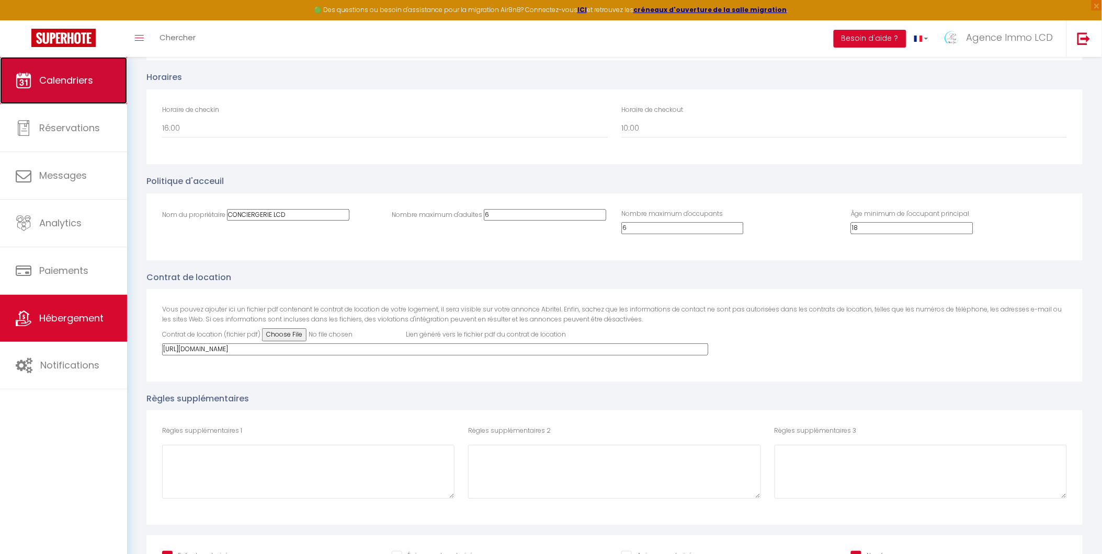
click at [61, 81] on span "Calendriers" at bounding box center [66, 80] width 54 height 13
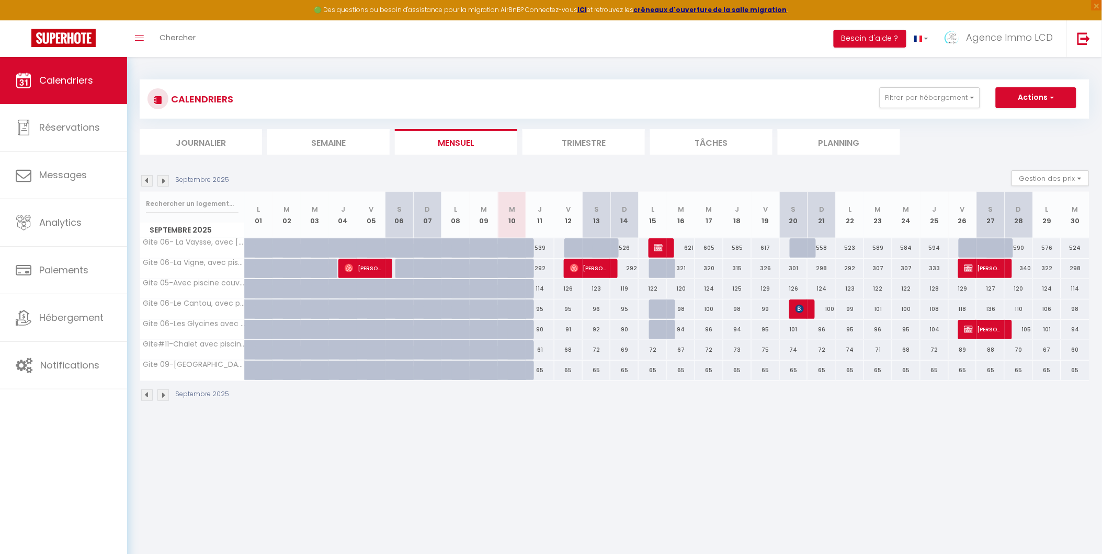
click at [163, 182] on img at bounding box center [163, 181] width 12 height 12
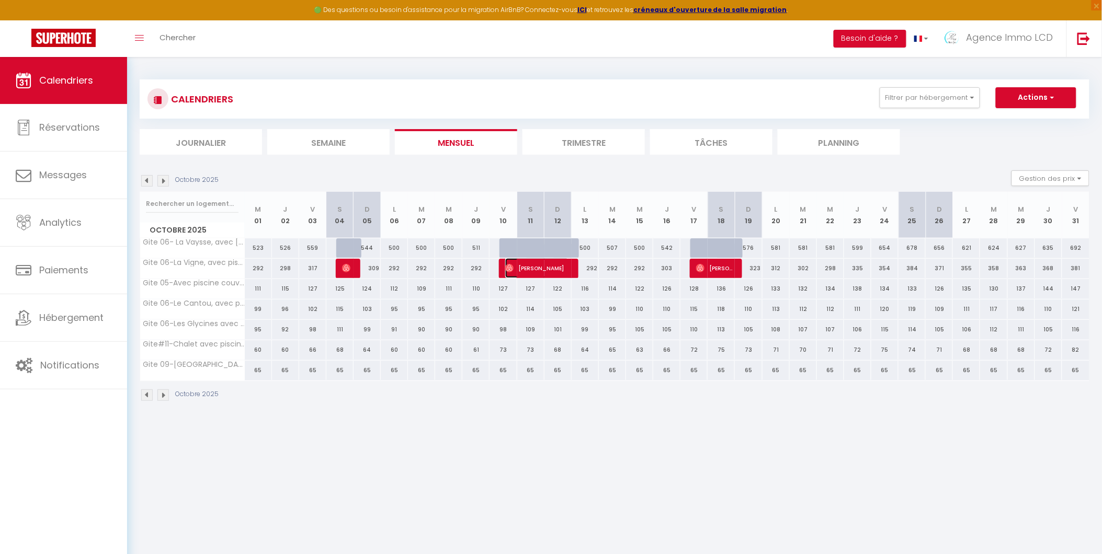
click at [519, 268] on span "[PERSON_NAME]" at bounding box center [536, 268] width 63 height 20
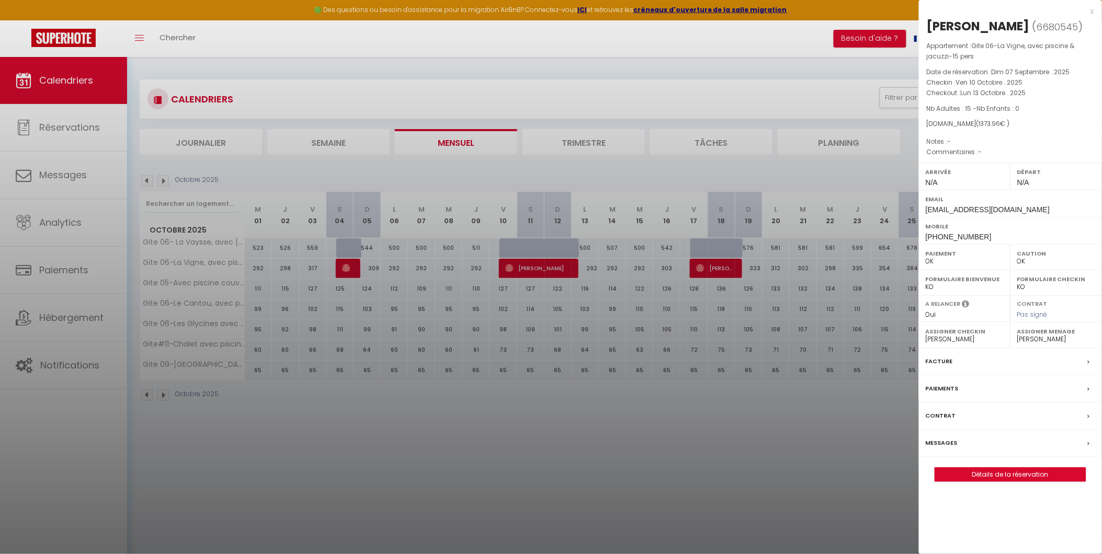
click at [977, 417] on div "Contrat" at bounding box center [1010, 416] width 183 height 27
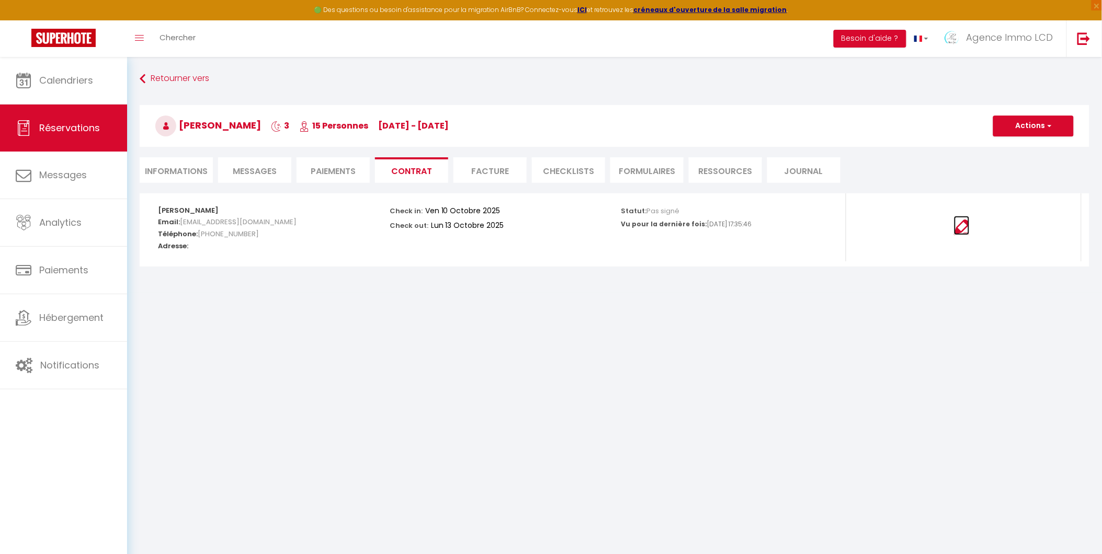
click at [960, 227] on img at bounding box center [962, 228] width 16 height 16
click at [1032, 124] on button "Actions" at bounding box center [1033, 126] width 81 height 21
click at [1029, 161] on link "Envoyer le contrat" at bounding box center [1026, 163] width 88 height 14
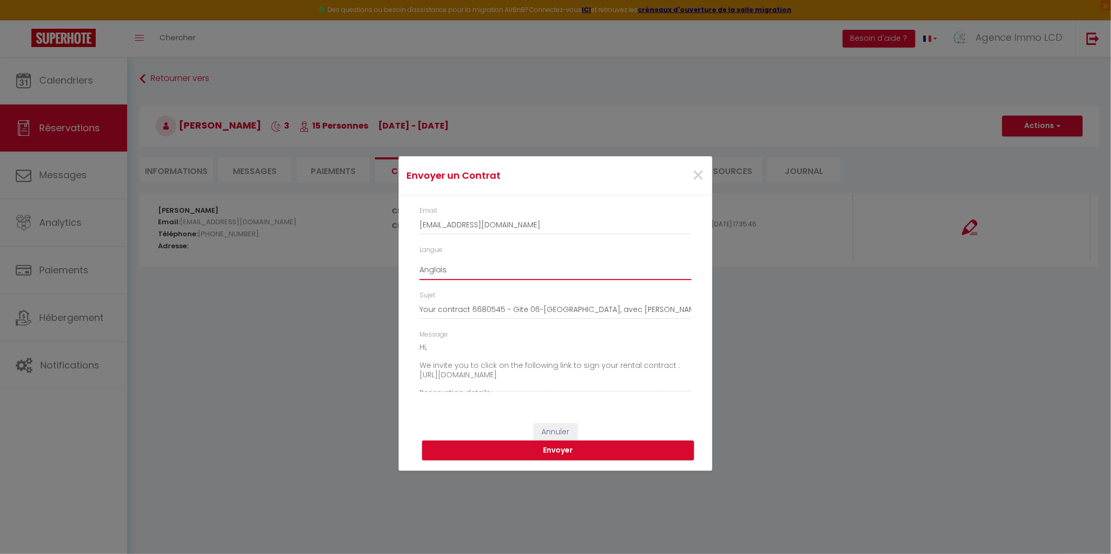
click at [483, 275] on select "Anglais Français Espagnol Portugais" at bounding box center [556, 270] width 272 height 20
click at [420, 260] on select "Anglais Français Espagnol Portugais" at bounding box center [556, 270] width 272 height 20
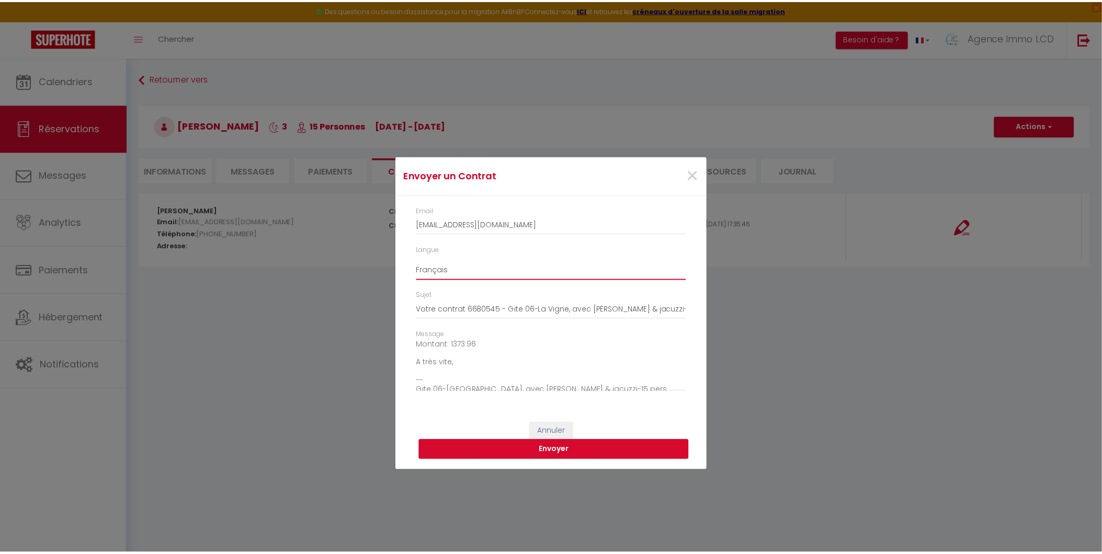
scroll to position [128, 0]
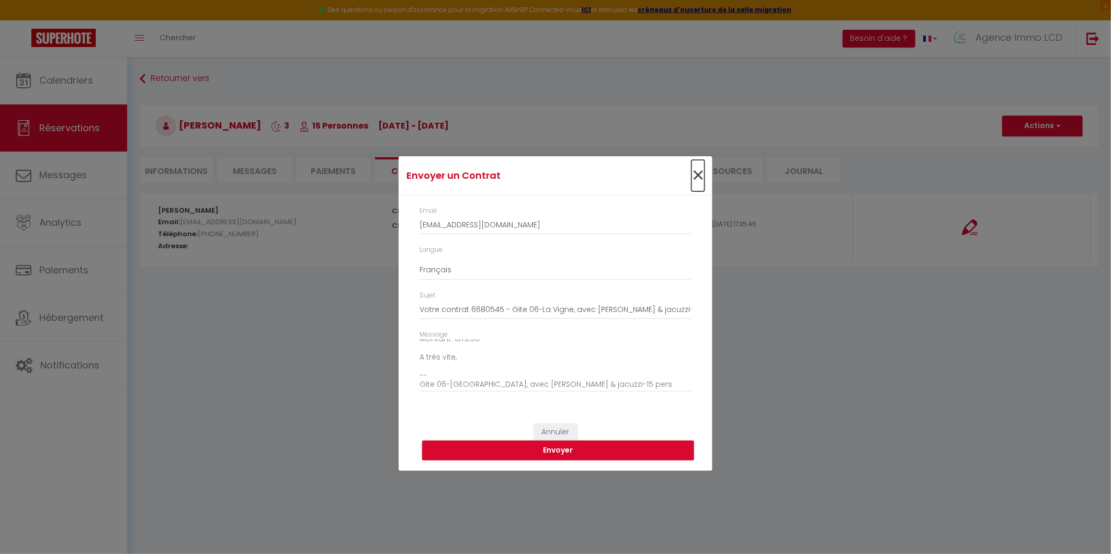
drag, startPoint x: 699, startPoint y: 174, endPoint x: 764, endPoint y: 163, distance: 65.9
click at [699, 174] on span "×" at bounding box center [698, 175] width 13 height 31
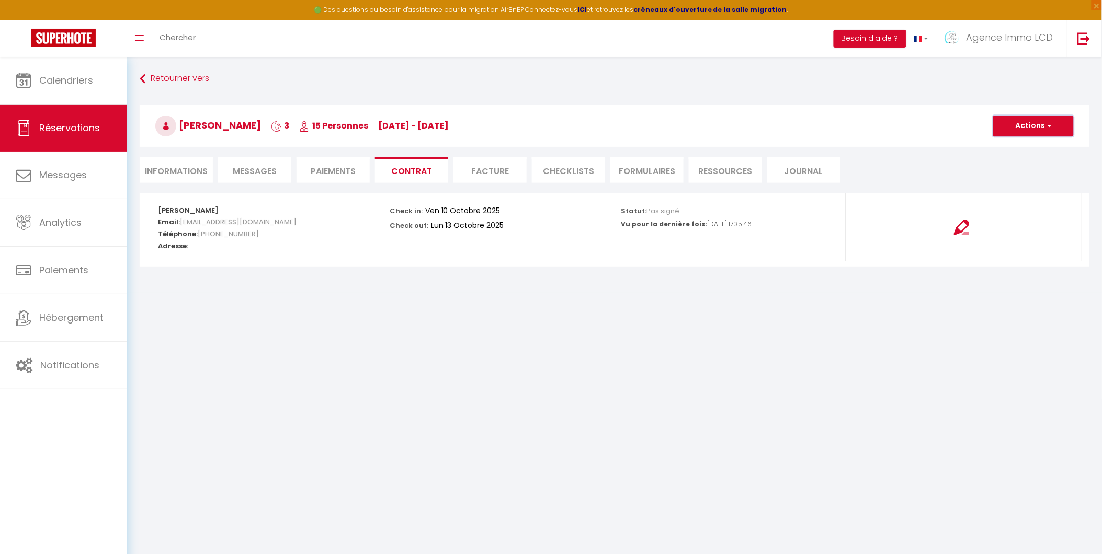
click at [1018, 124] on button "Actions" at bounding box center [1033, 126] width 81 height 21
click at [1017, 174] on link "Copier le lien" at bounding box center [1026, 176] width 88 height 14
click at [330, 172] on li "Paiements" at bounding box center [333, 170] width 73 height 26
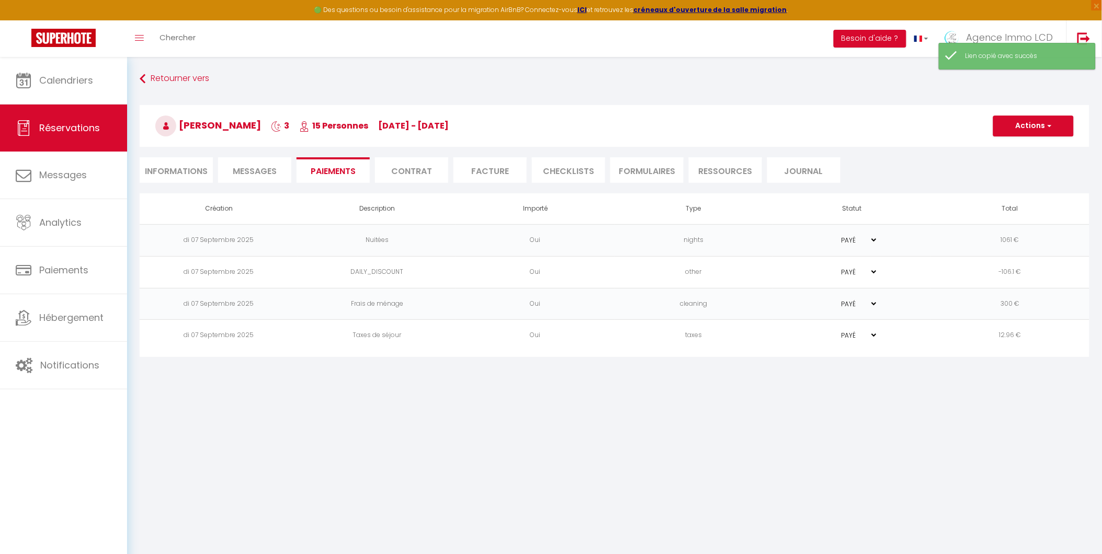
click at [257, 173] on span "Messages" at bounding box center [255, 171] width 44 height 12
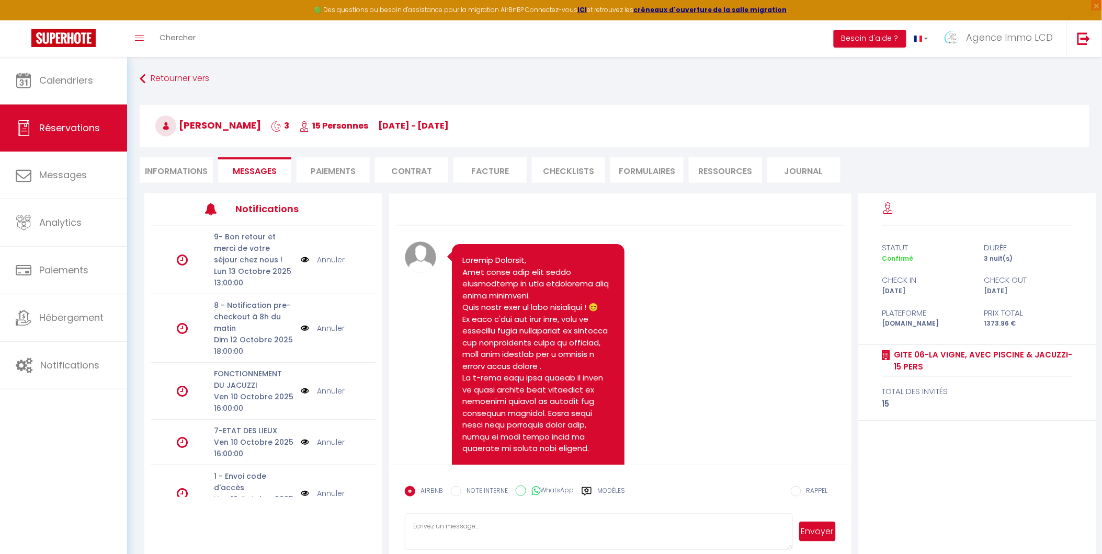
paste textarea "[URL][DOMAIN_NAME]"
click at [414, 525] on textarea "[URL][DOMAIN_NAME]" at bounding box center [599, 532] width 388 height 37
click at [560, 527] on textarea "Bonjour , ci joint le contrat mis à jour [URL][DOMAIN_NAME]" at bounding box center [599, 532] width 388 height 37
click at [801, 529] on button "Envoyer" at bounding box center [817, 532] width 37 height 20
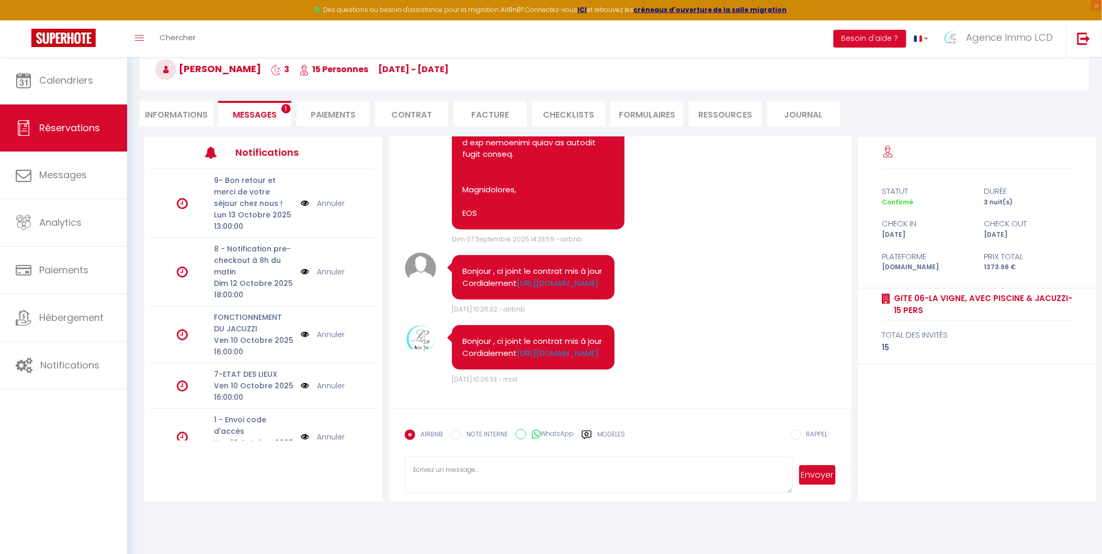
scroll to position [1425, 0]
click at [171, 120] on li "Informations" at bounding box center [176, 114] width 73 height 26
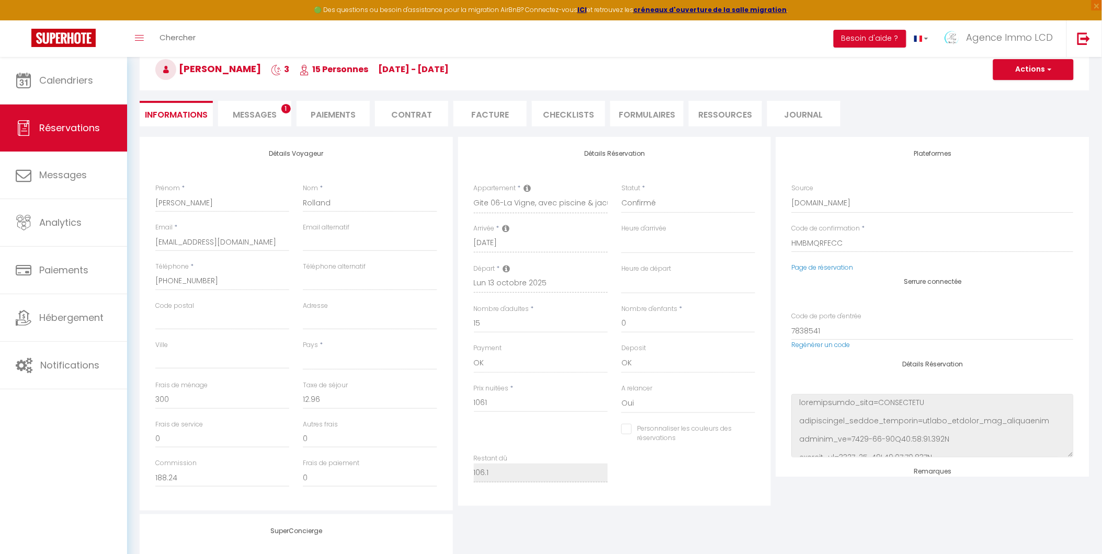
click at [245, 112] on span "Messages" at bounding box center [255, 115] width 44 height 12
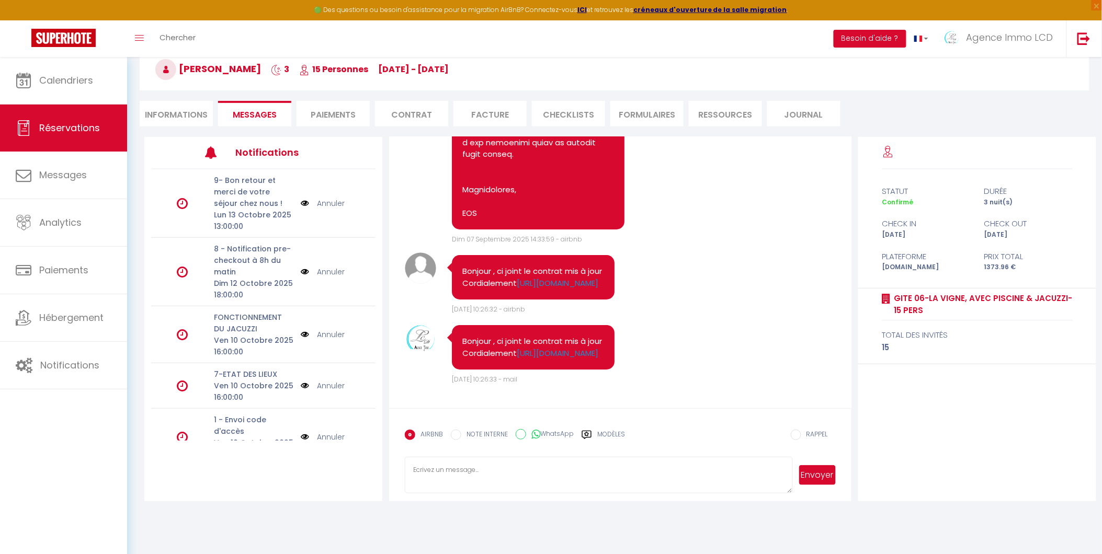
scroll to position [1425, 0]
click at [661, 117] on li "FORMULAIRES" at bounding box center [646, 114] width 73 height 26
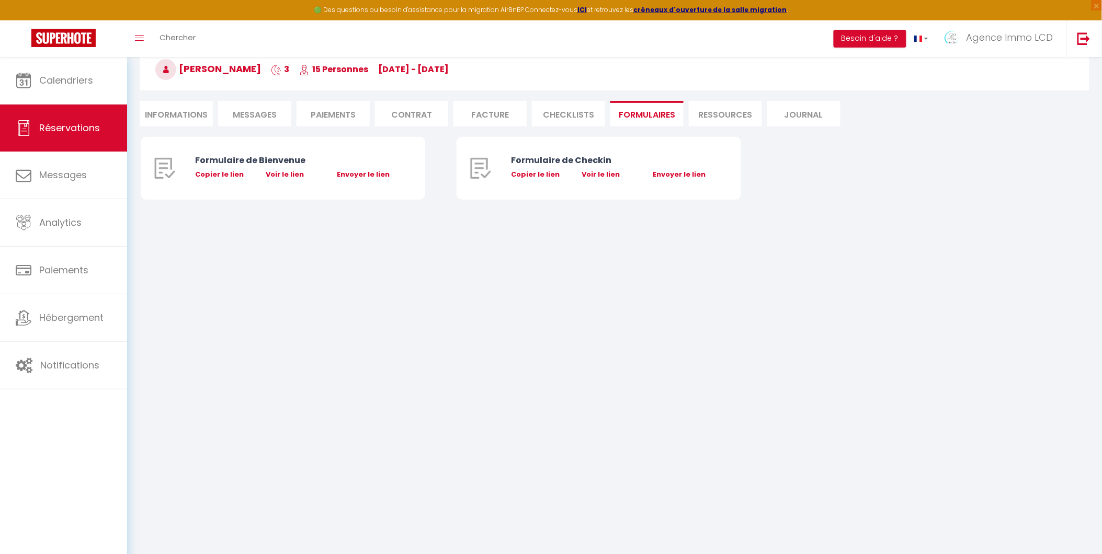
click at [333, 114] on li "Paiements" at bounding box center [333, 114] width 73 height 26
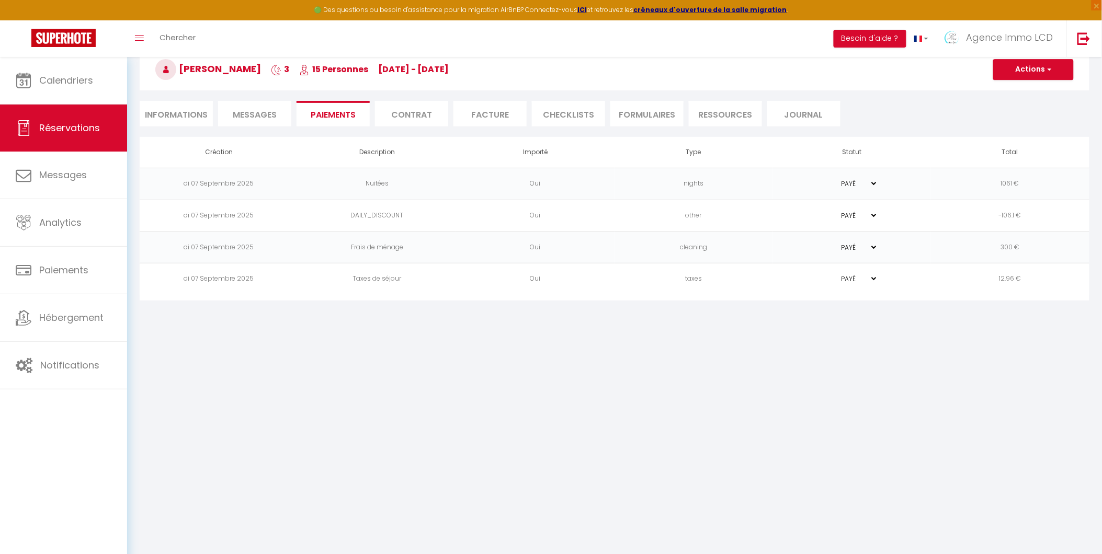
click at [492, 112] on li "Facture" at bounding box center [490, 114] width 73 height 26
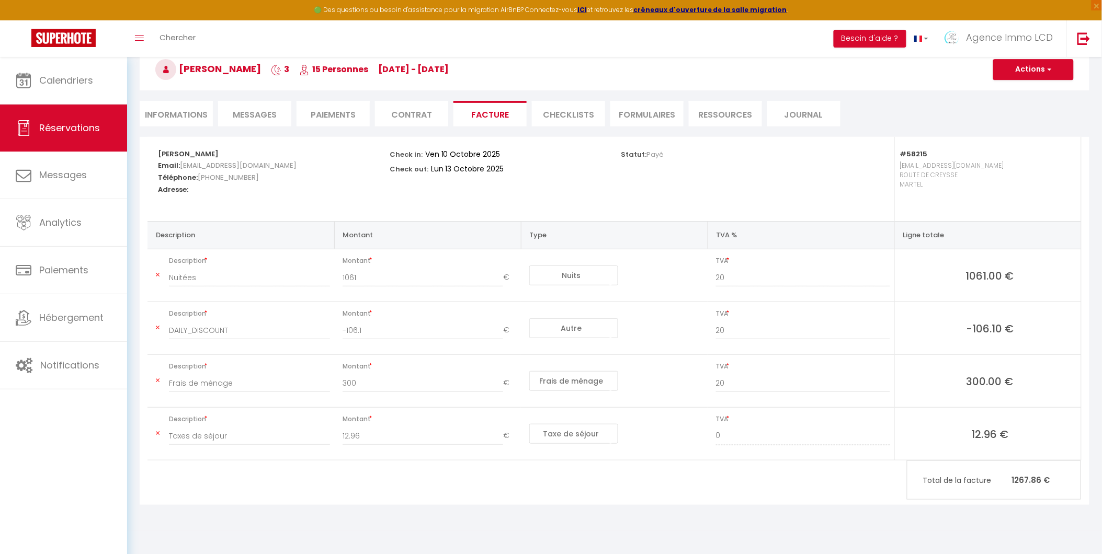
click at [171, 113] on li "Informations" at bounding box center [176, 114] width 73 height 26
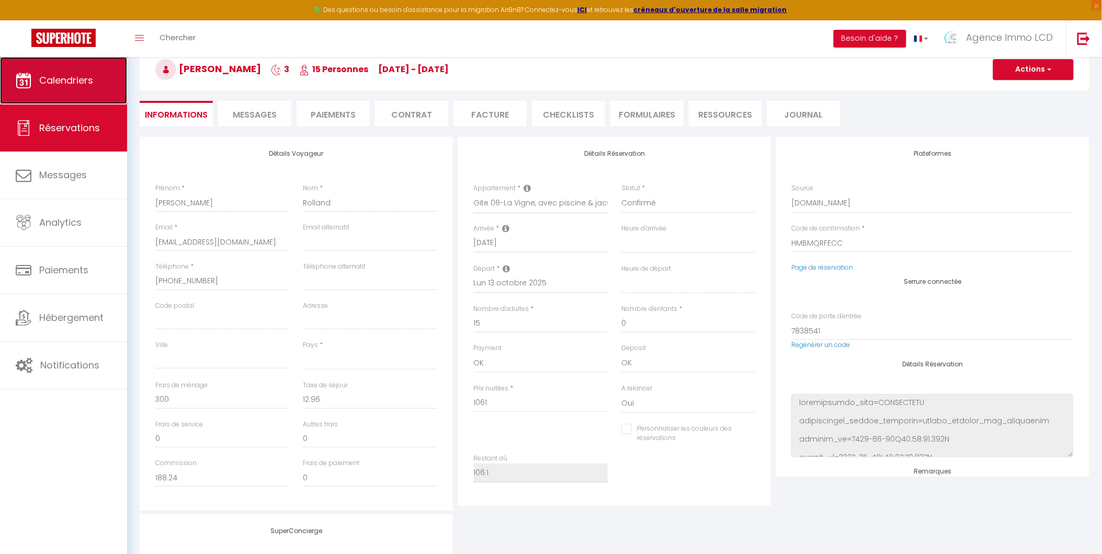
click at [46, 77] on span "Calendriers" at bounding box center [66, 80] width 54 height 13
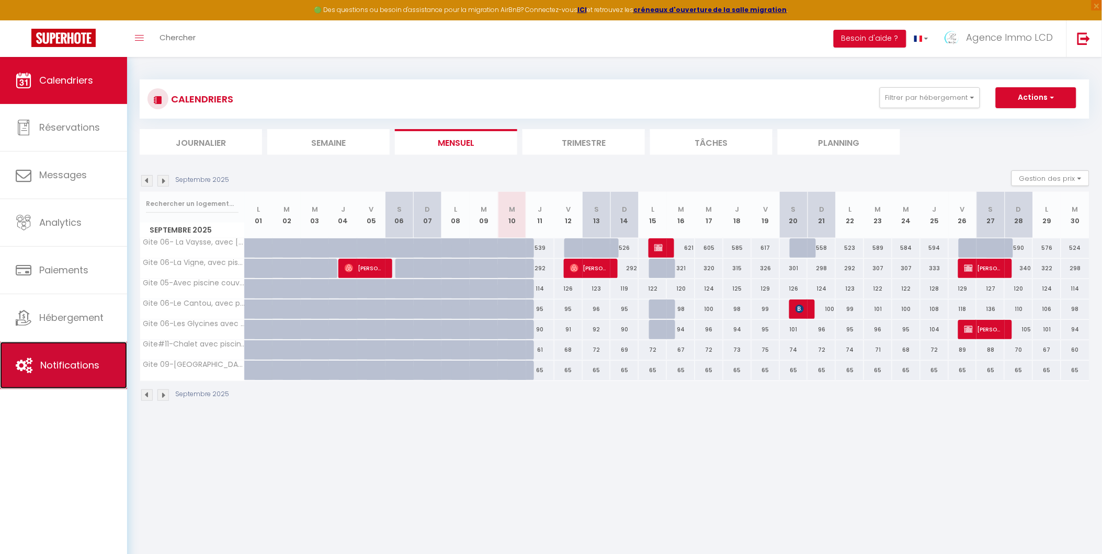
click at [66, 364] on span "Notifications" at bounding box center [69, 365] width 59 height 13
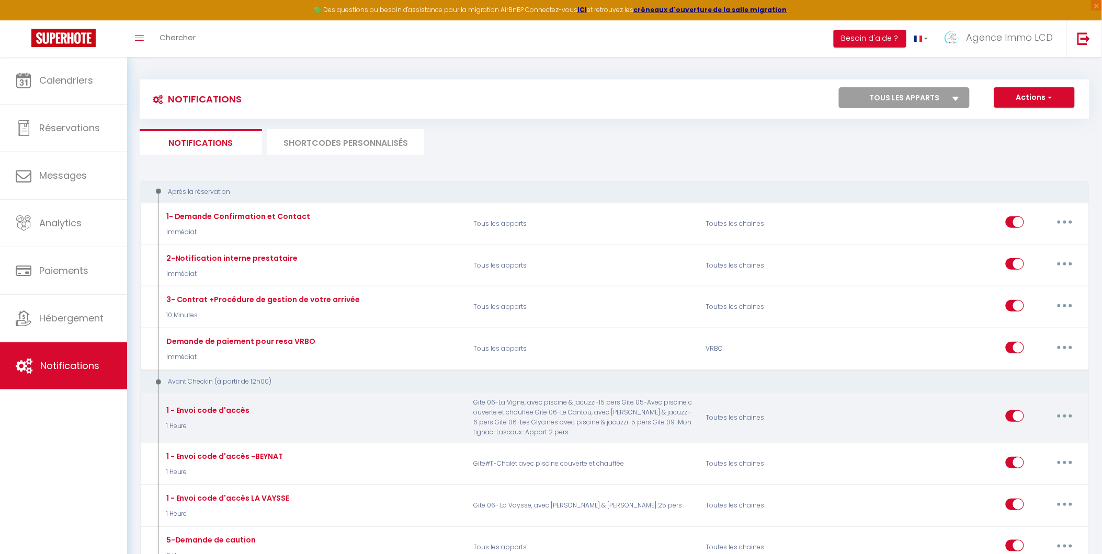
click at [1067, 420] on button "button" at bounding box center [1064, 416] width 29 height 17
click at [1025, 443] on link "Editer" at bounding box center [1037, 441] width 77 height 18
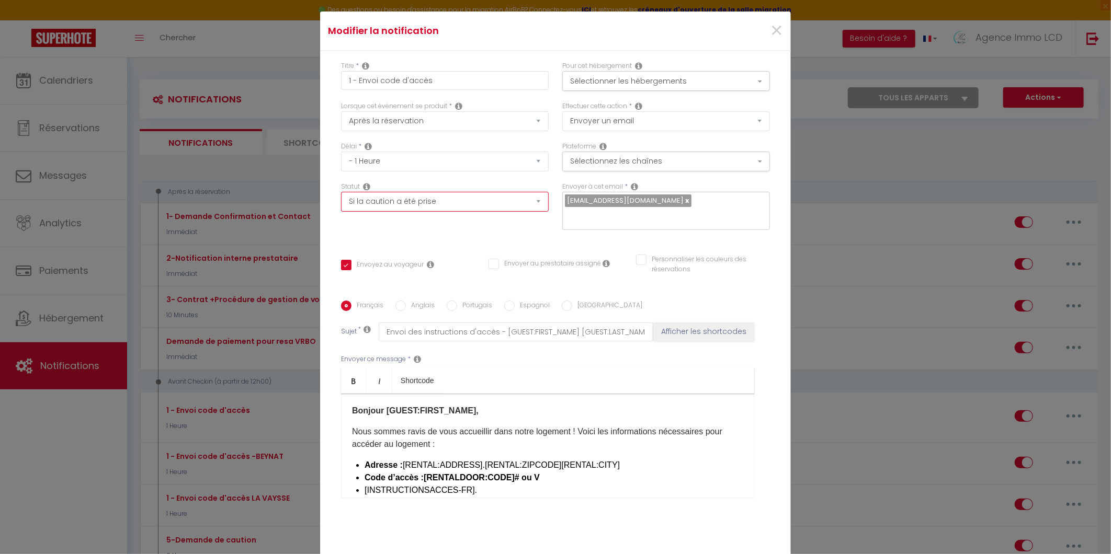
click at [532, 200] on select "Aucun Si la réservation est payée Si réservation non payée Si la caution a été …" at bounding box center [445, 202] width 208 height 20
click at [757, 80] on button "Sélectionner les hébergements" at bounding box center [666, 81] width 208 height 20
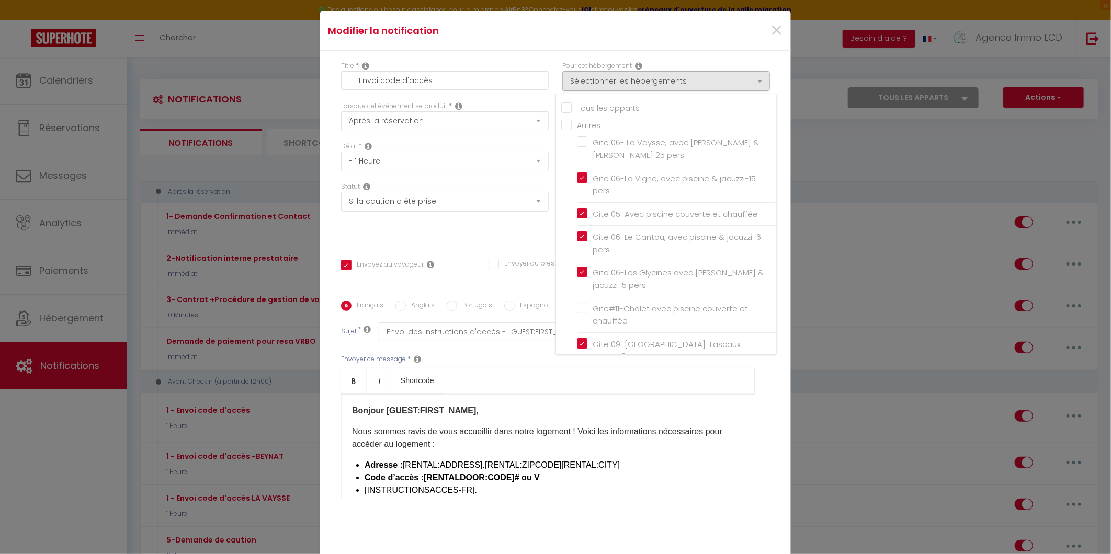
click at [565, 110] on input "Tous les apparts" at bounding box center [668, 107] width 215 height 10
click at [773, 32] on span "×" at bounding box center [776, 30] width 13 height 31
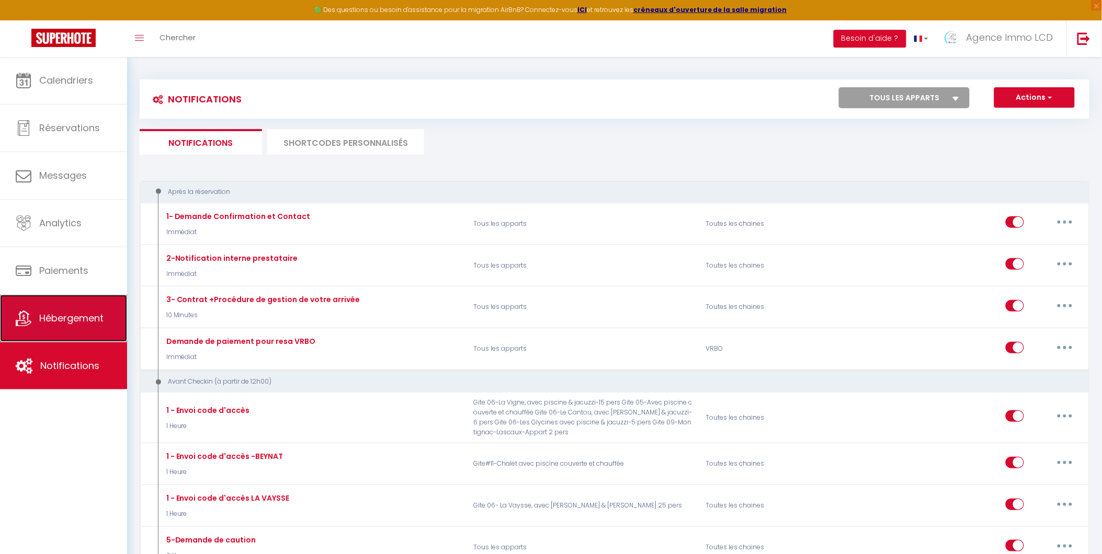
click at [75, 322] on span "Hébergement" at bounding box center [71, 318] width 64 height 13
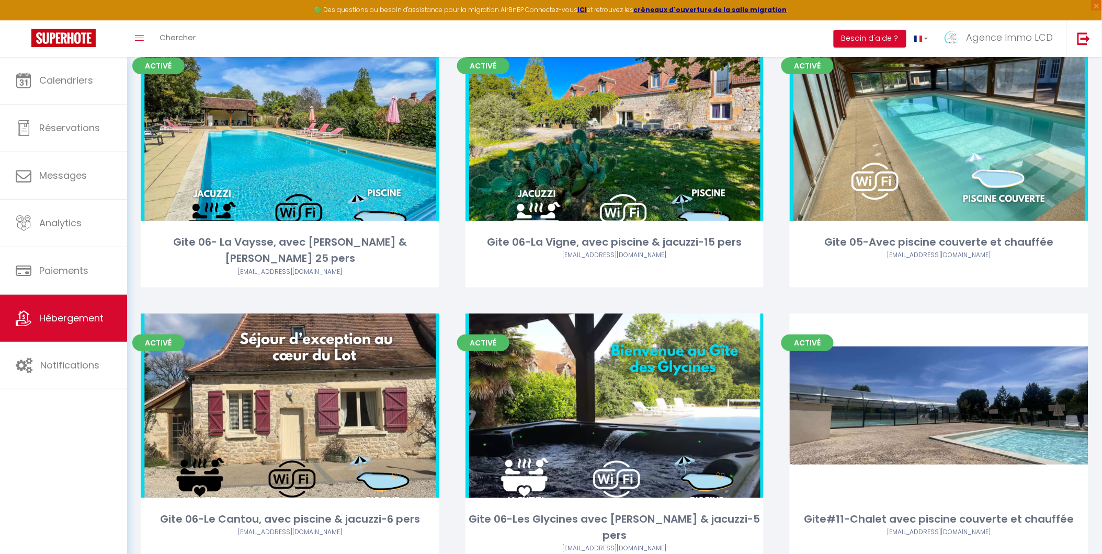
scroll to position [25, 0]
